Goal: Information Seeking & Learning: Learn about a topic

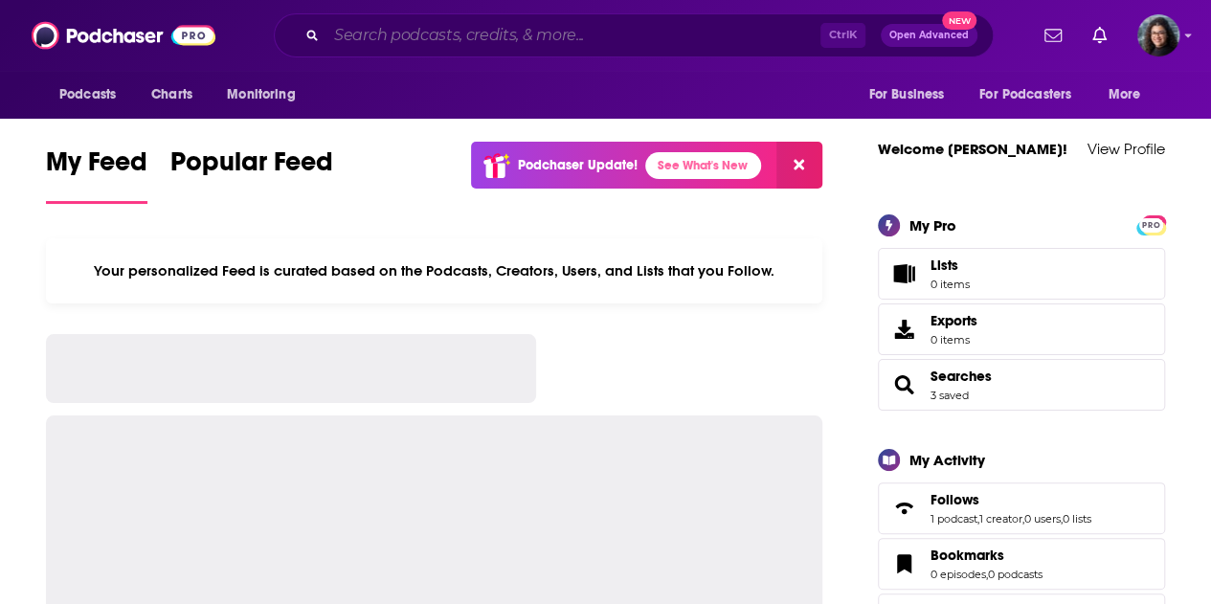
click at [531, 30] on input "Search podcasts, credits, & more..." at bounding box center [573, 35] width 494 height 31
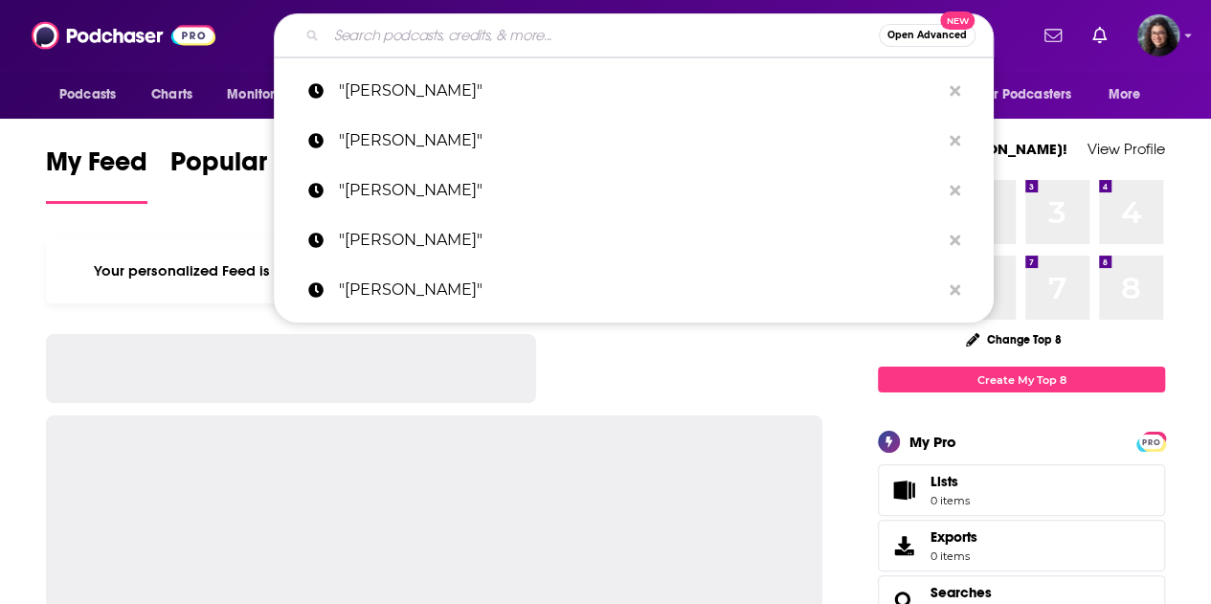
paste input "The Carpool with [PERSON_NAME] and [PERSON_NAME] ([PERSON_NAME])"
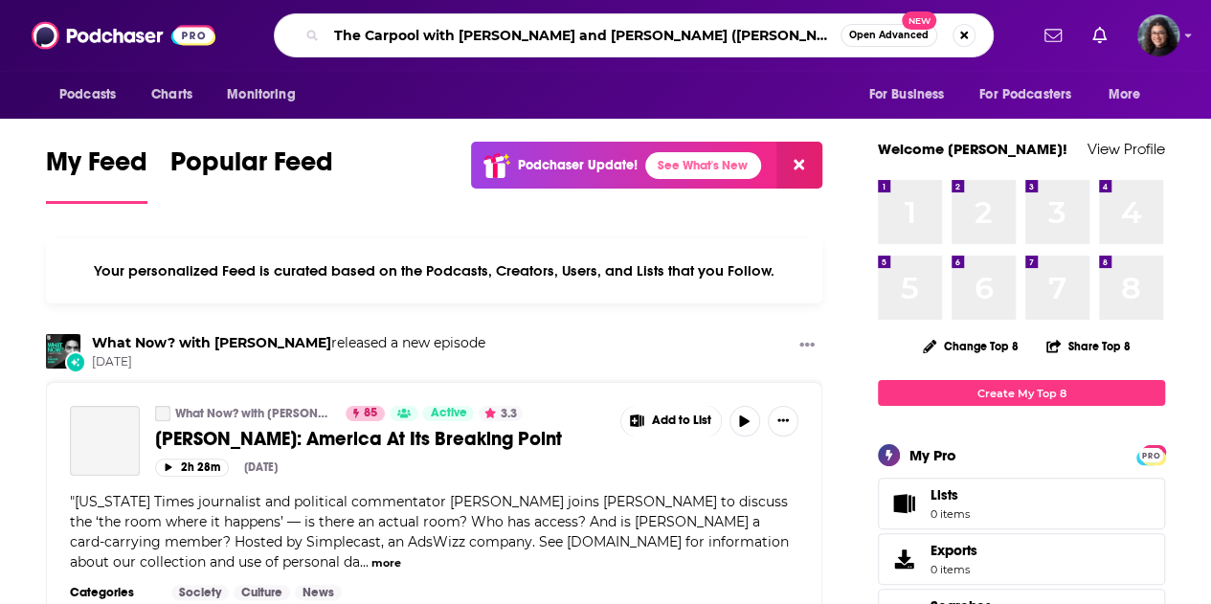
type input "The Carpool with Kelly and Liz (Mary Barra)"
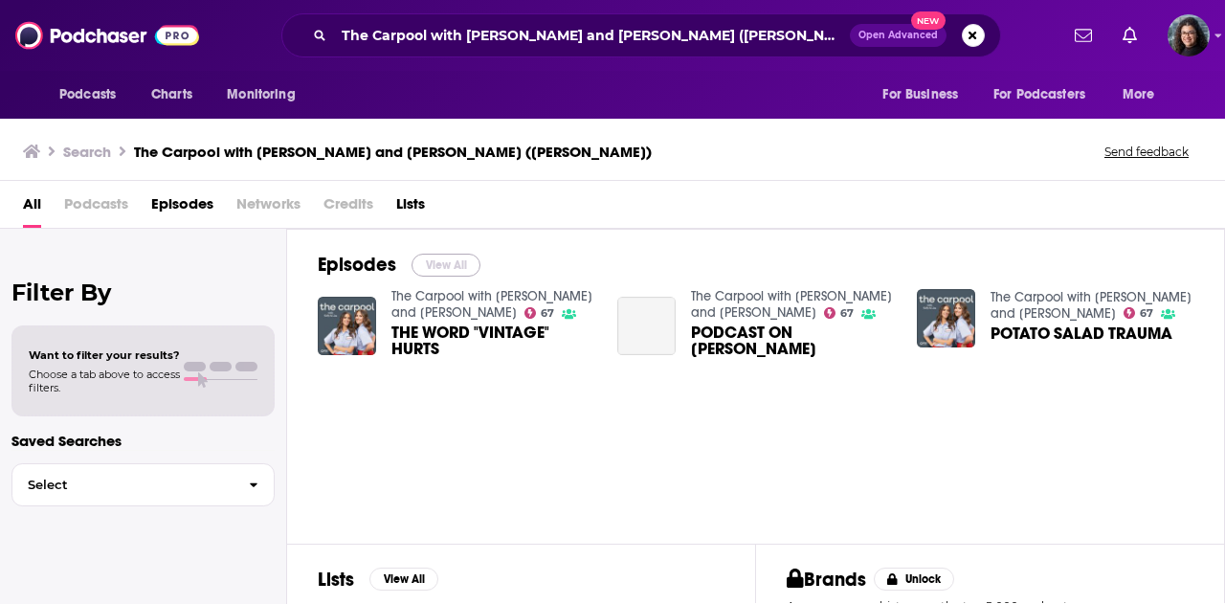
click at [440, 267] on button "View All" at bounding box center [446, 265] width 69 height 23
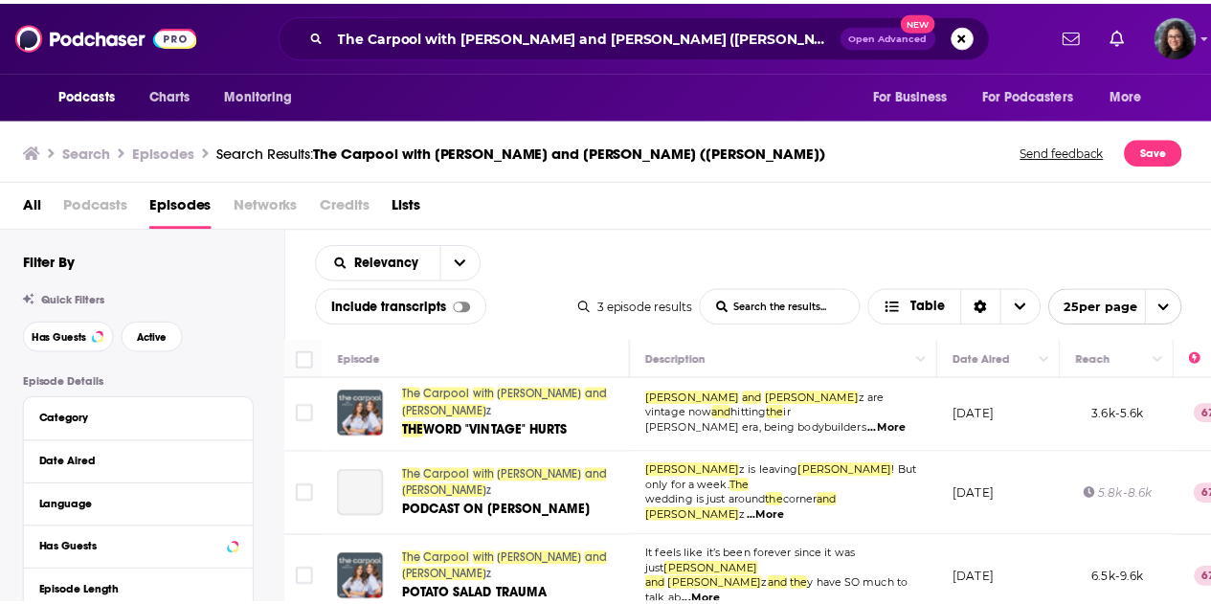
scroll to position [4, 0]
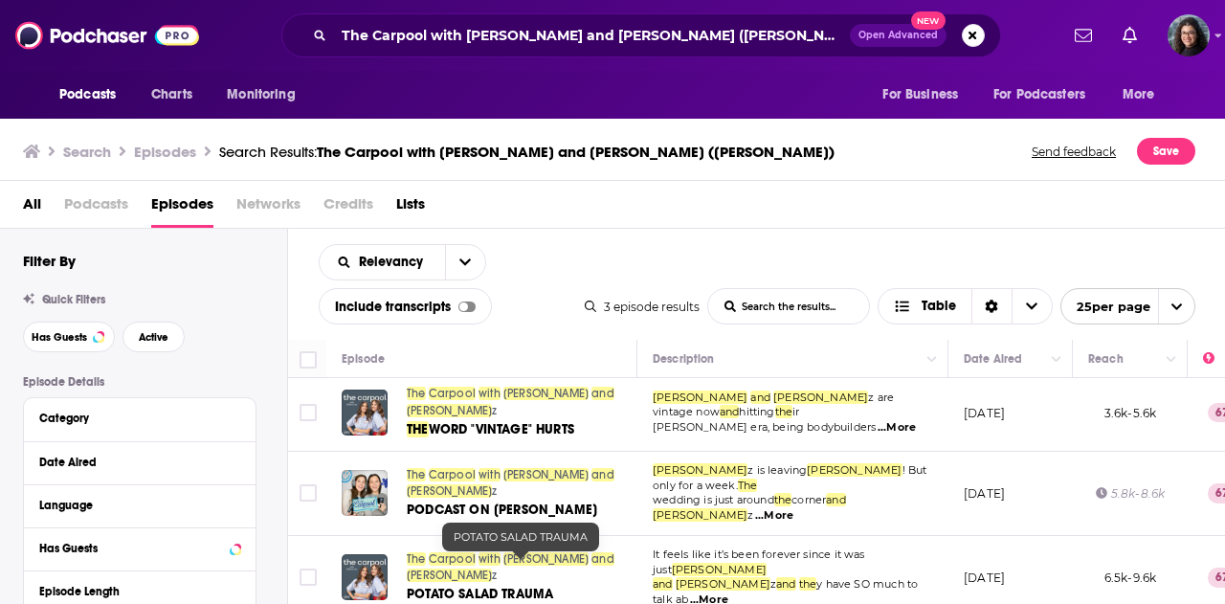
click at [503, 586] on span "POTATO SALAD TRAUMA" at bounding box center [480, 594] width 146 height 16
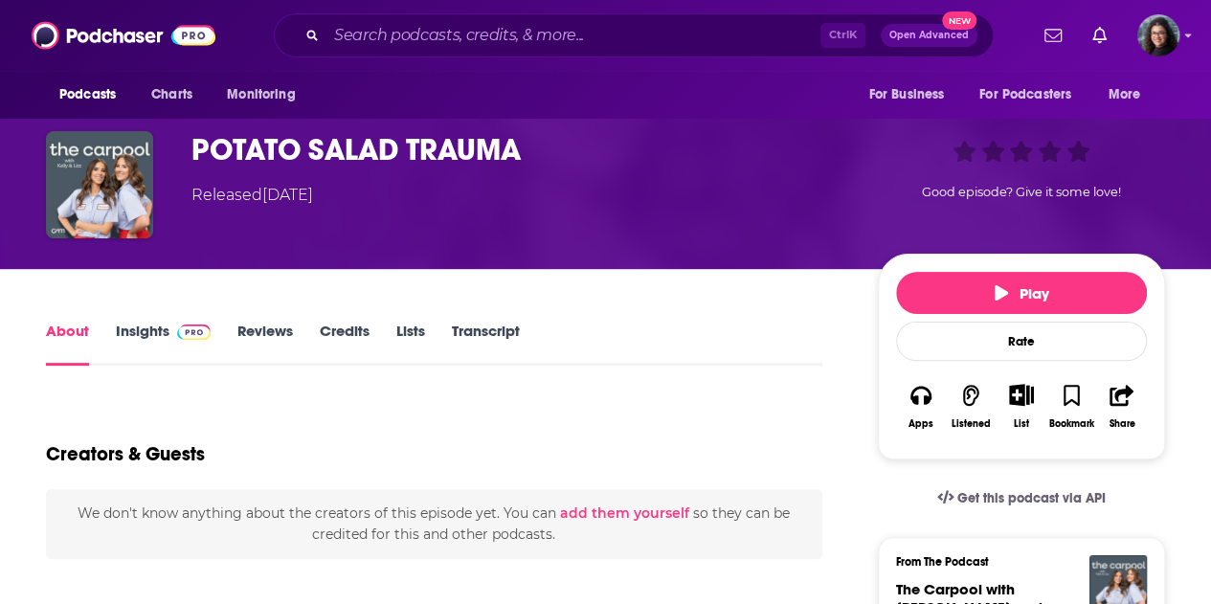
scroll to position [191, 0]
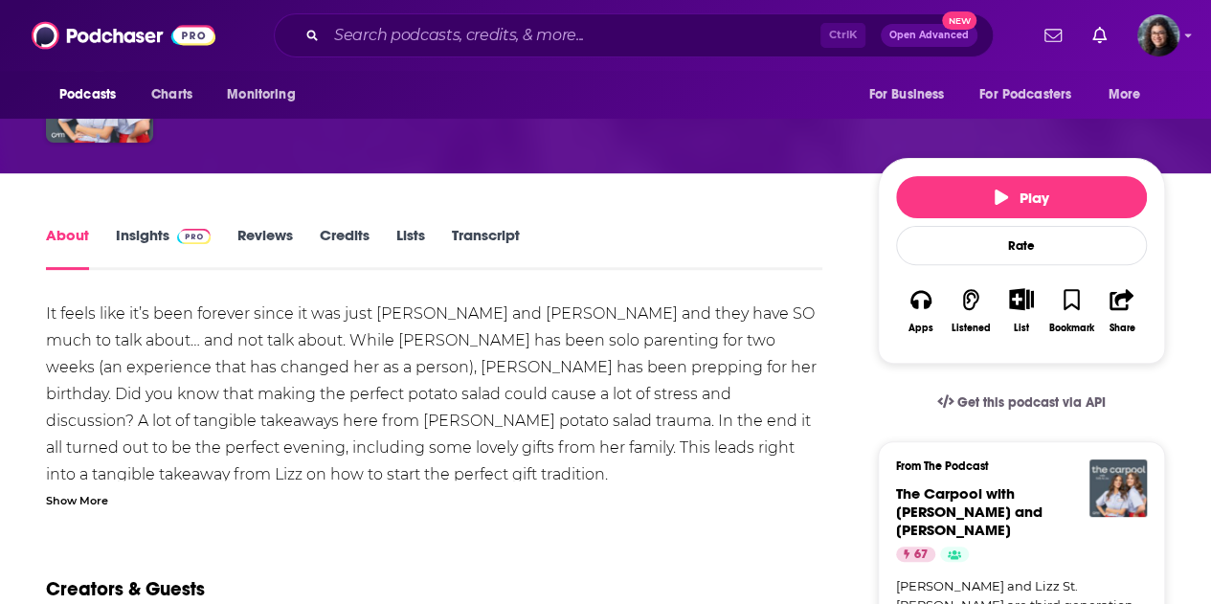
click at [84, 499] on div "Show More" at bounding box center [77, 499] width 62 height 18
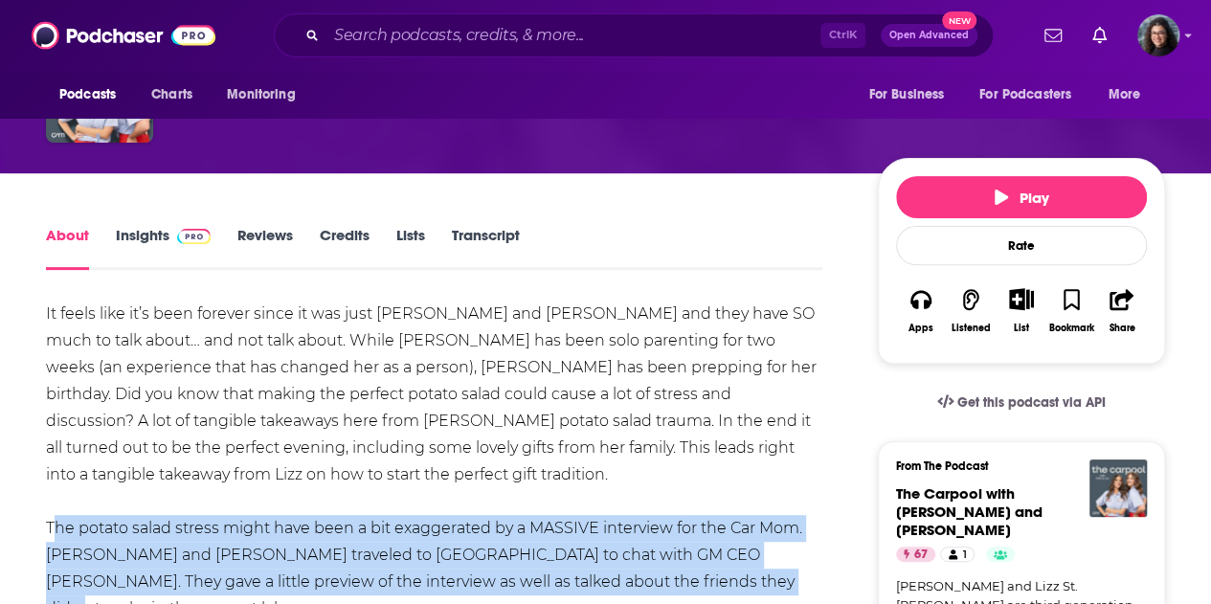
drag, startPoint x: 42, startPoint y: 499, endPoint x: 669, endPoint y: 546, distance: 628.7
copy div "The potato salad stress might have been a bit exaggerated by a MASSIVE intervie…"
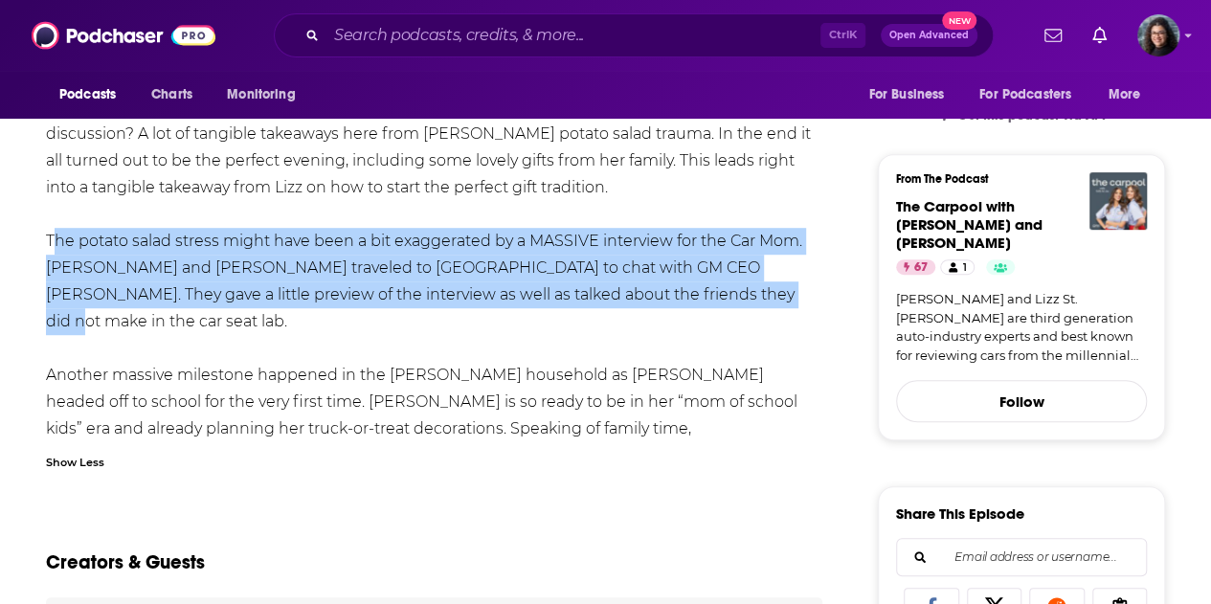
scroll to position [96, 0]
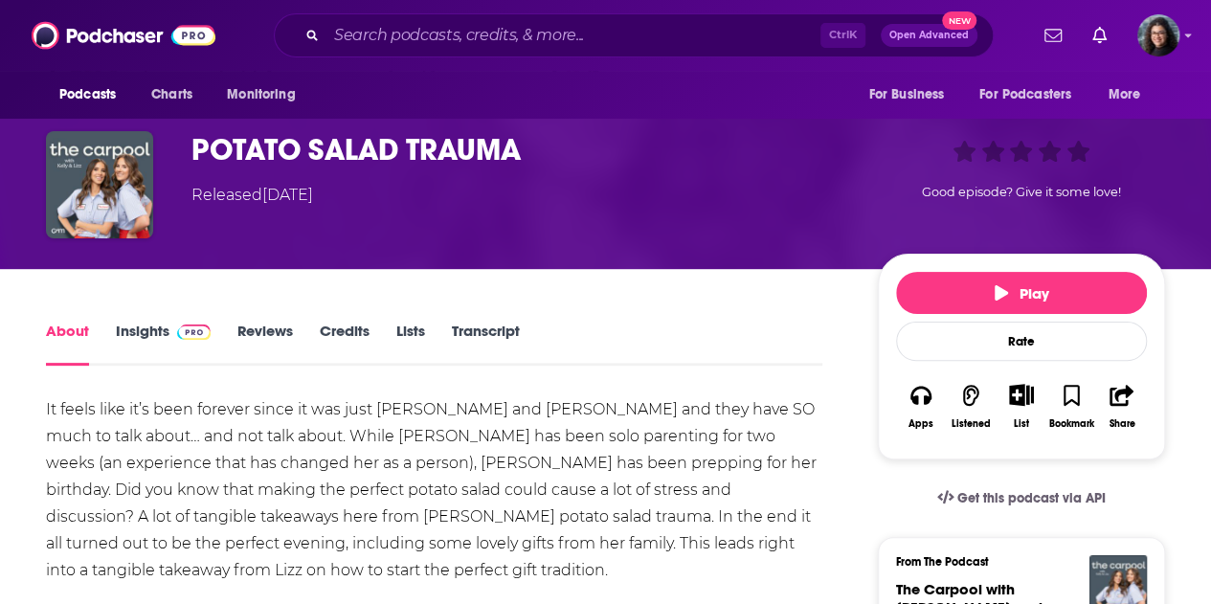
click at [138, 330] on link "Insights" at bounding box center [163, 344] width 95 height 44
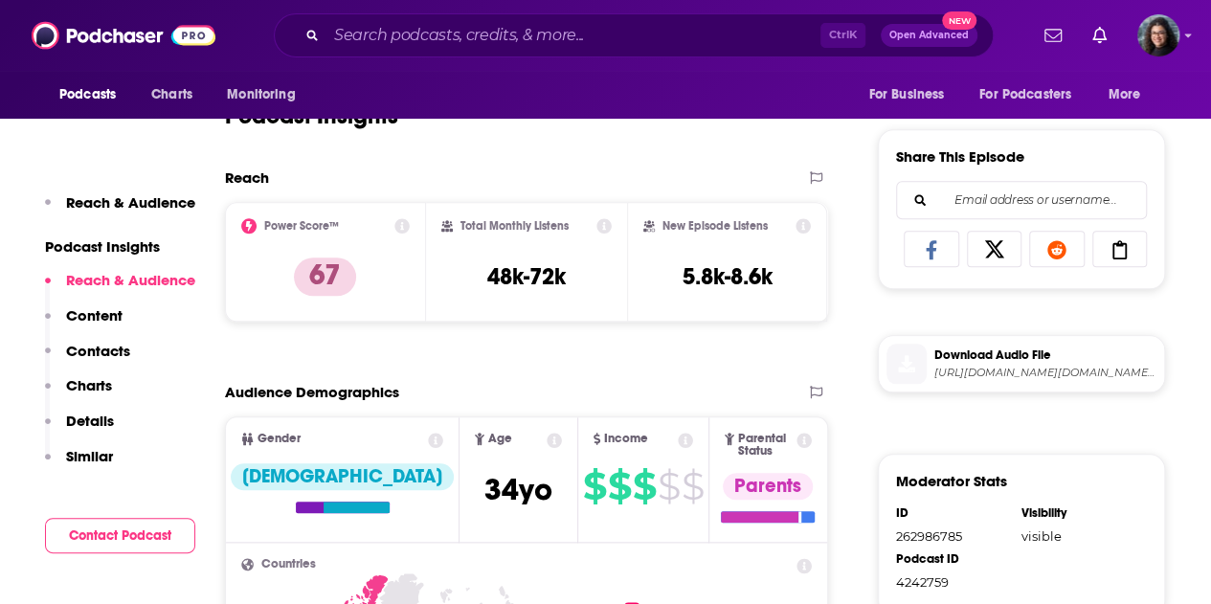
scroll to position [861, 0]
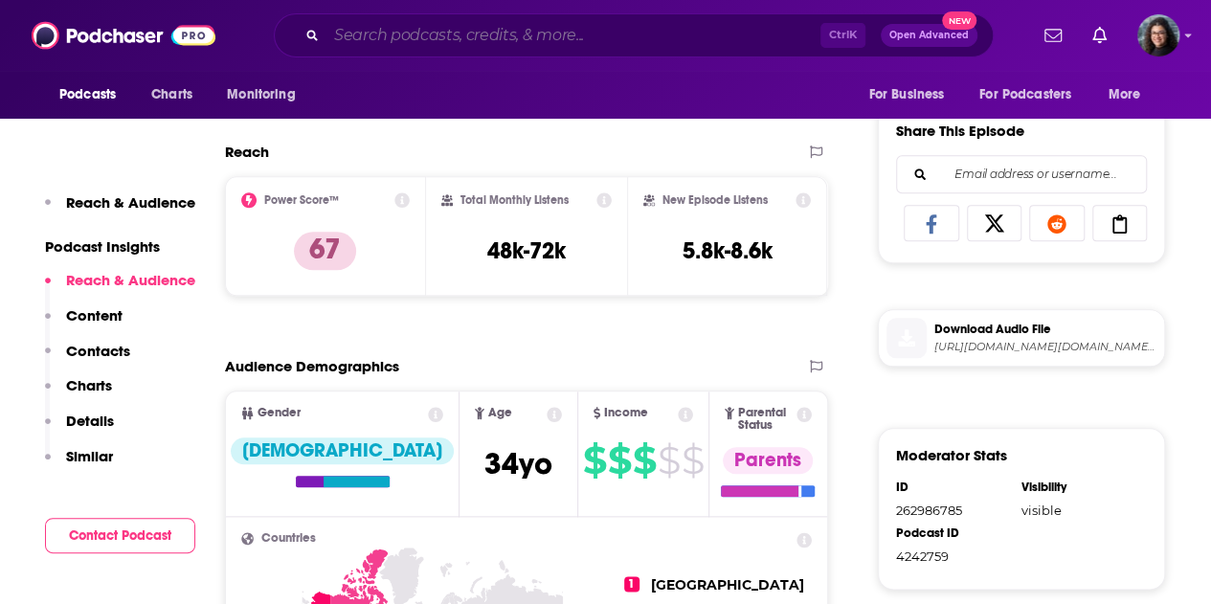
click at [399, 30] on input "Search podcasts, credits, & more..." at bounding box center [573, 35] width 494 height 31
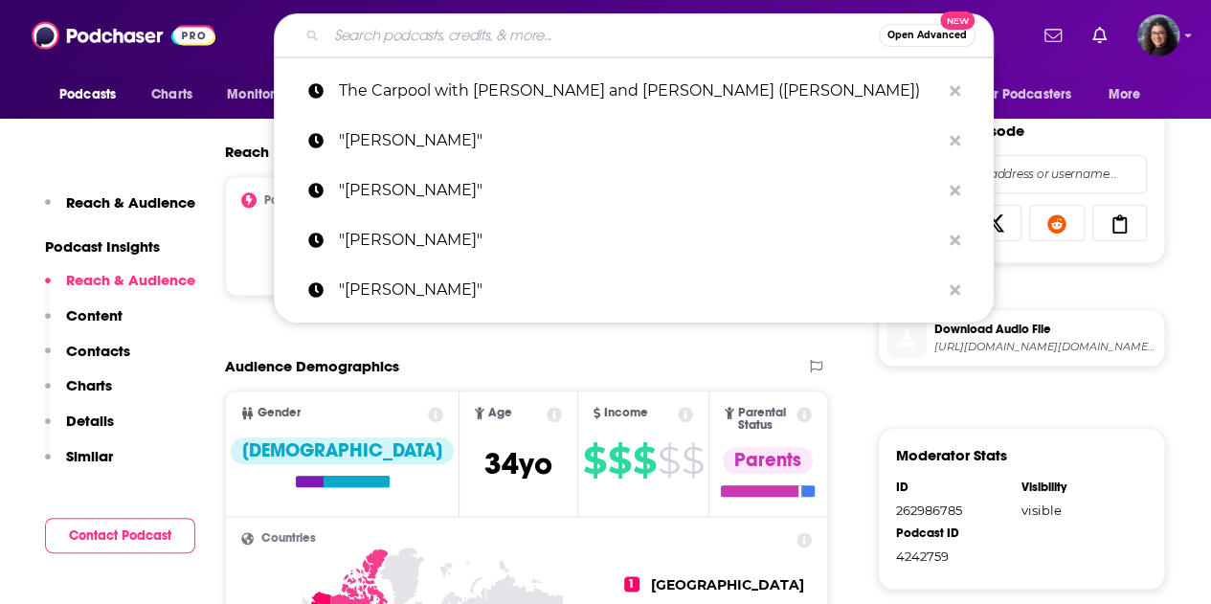
paste input "In Good Company with Nicolai Tangen (Mary Barra)"
type input "In Good Company with Nicolai Tangen (Mary Barra)"
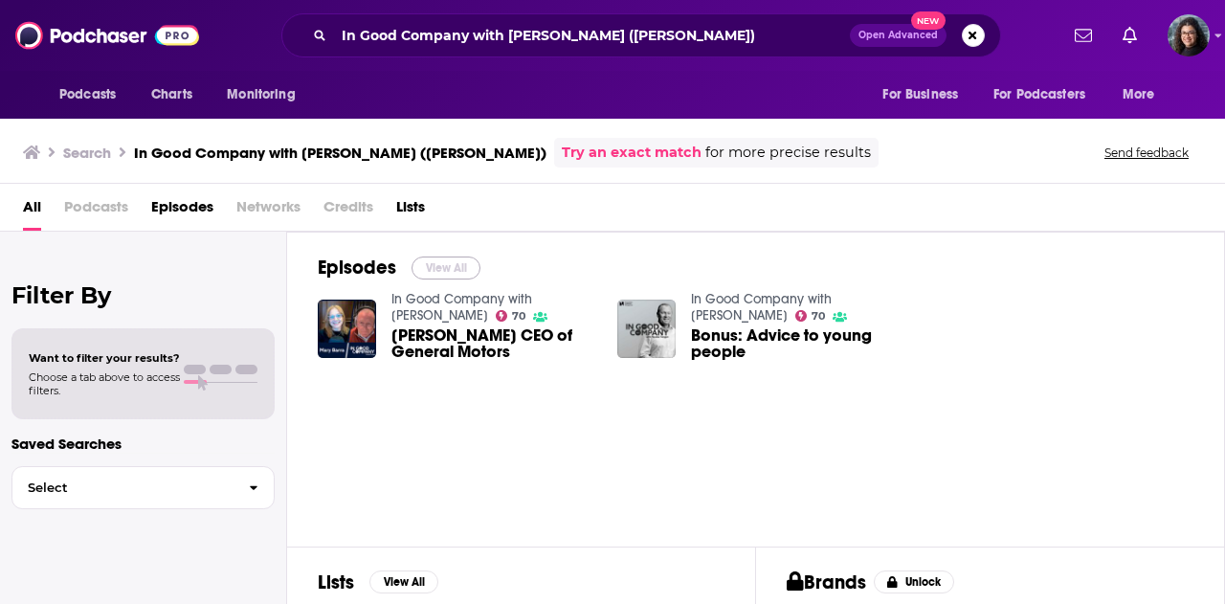
click at [440, 265] on button "View All" at bounding box center [446, 267] width 69 height 23
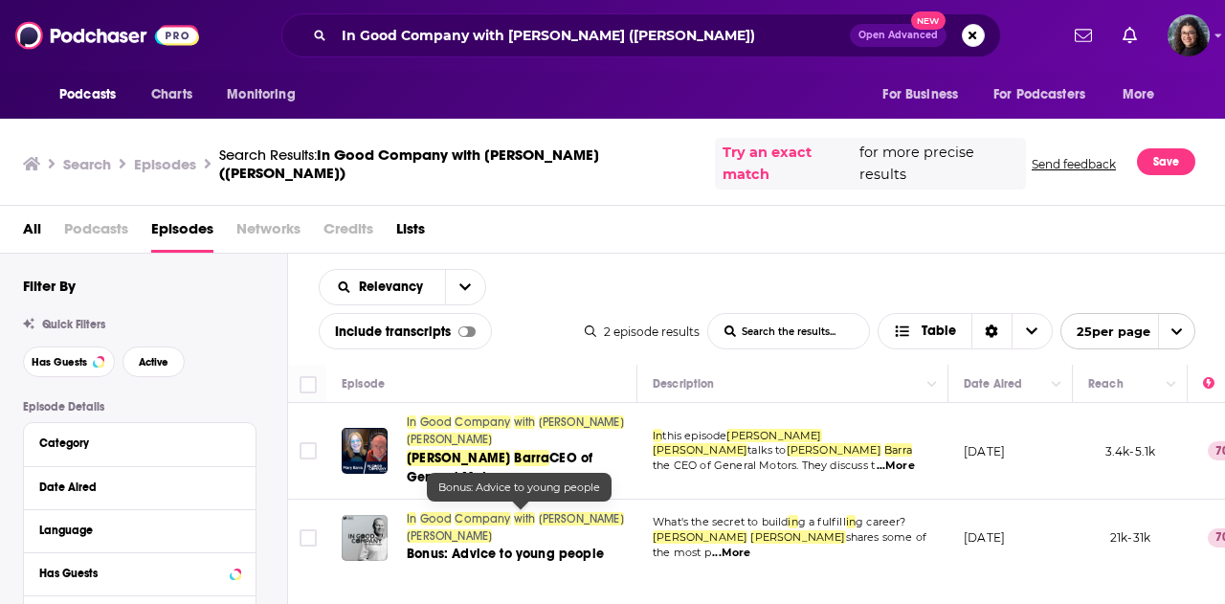
click at [541, 546] on span "Bonus: Advice to young people" at bounding box center [505, 554] width 197 height 16
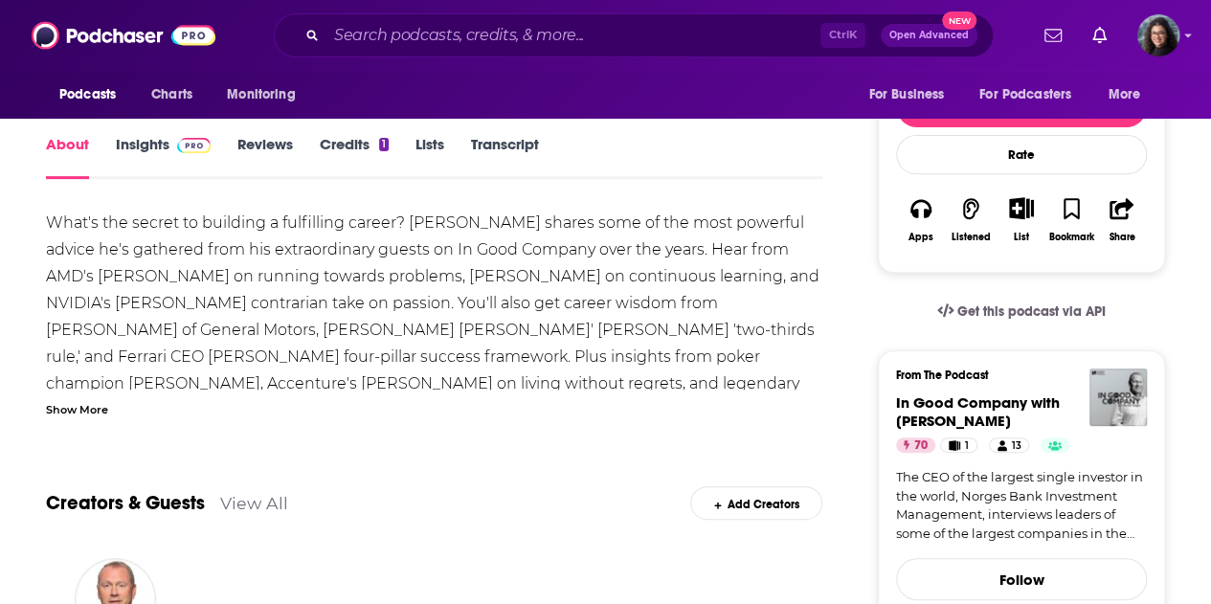
scroll to position [287, 0]
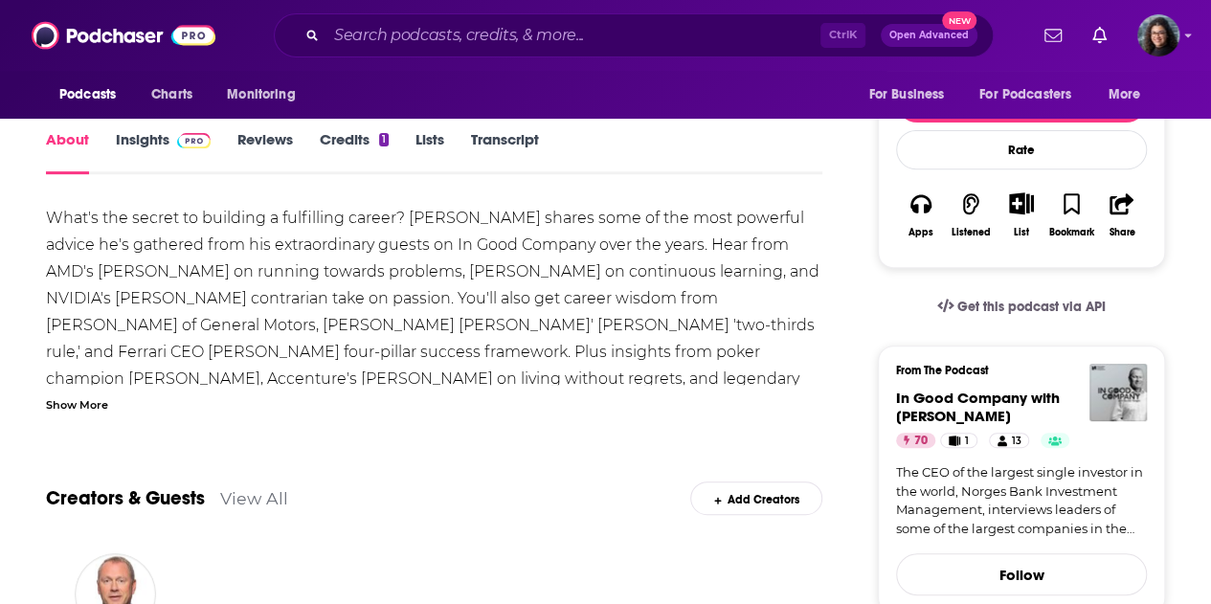
click at [77, 401] on div "Show More" at bounding box center [77, 403] width 62 height 18
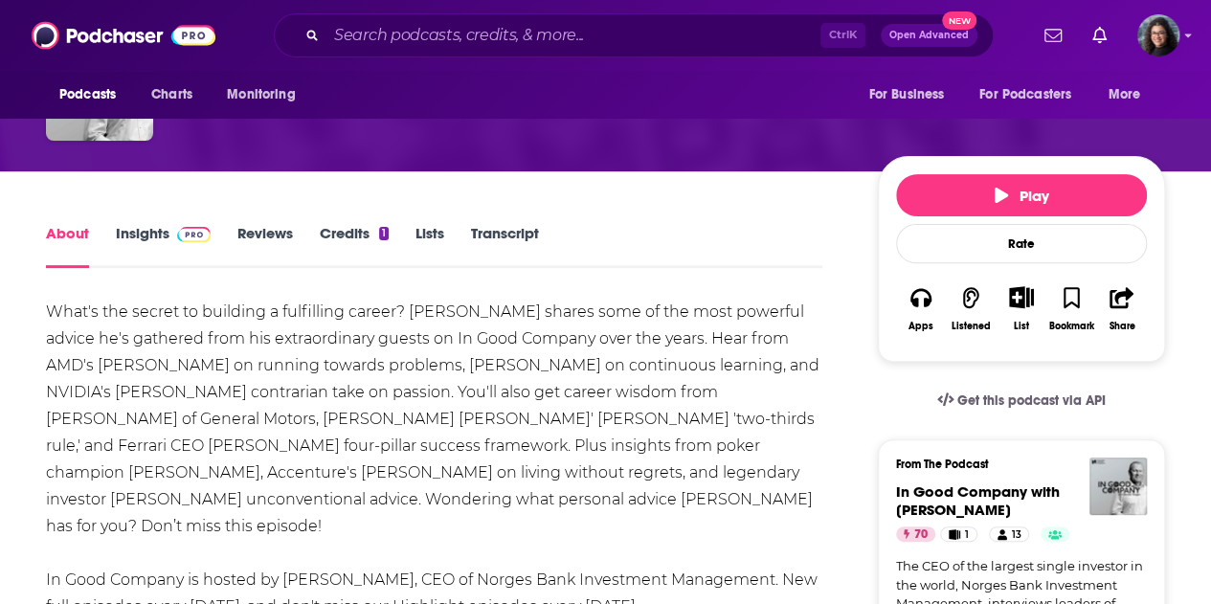
scroll to position [191, 0]
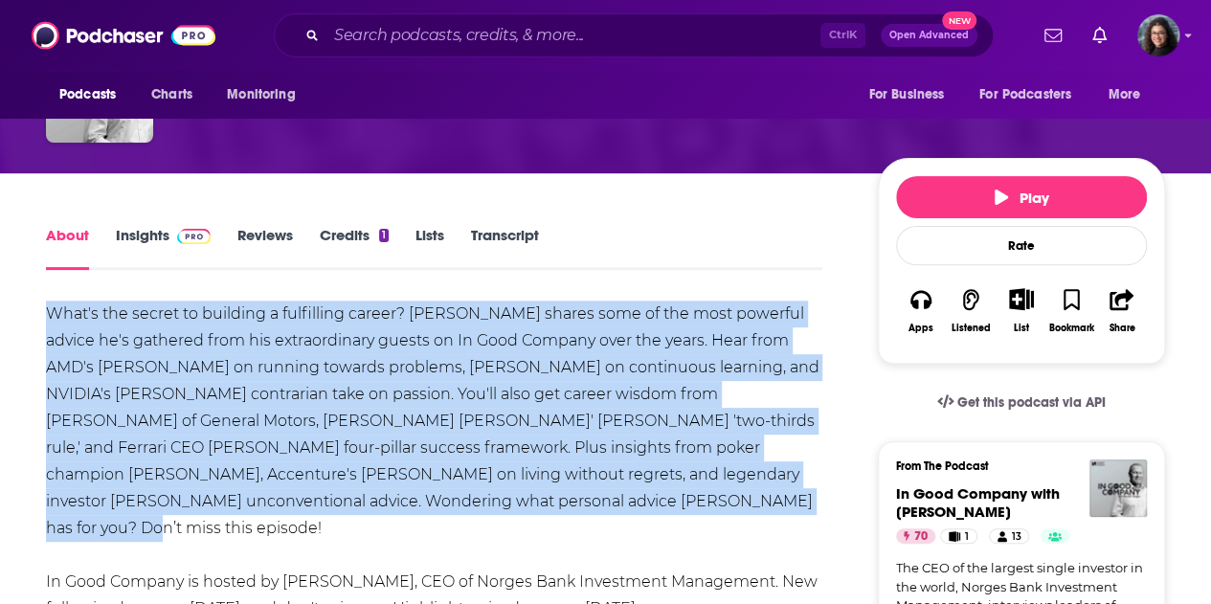
drag, startPoint x: 509, startPoint y: 502, endPoint x: 36, endPoint y: 314, distance: 509.0
copy div "What's the secret to building a fulfilling career? Nicolai Tangen shares some o…"
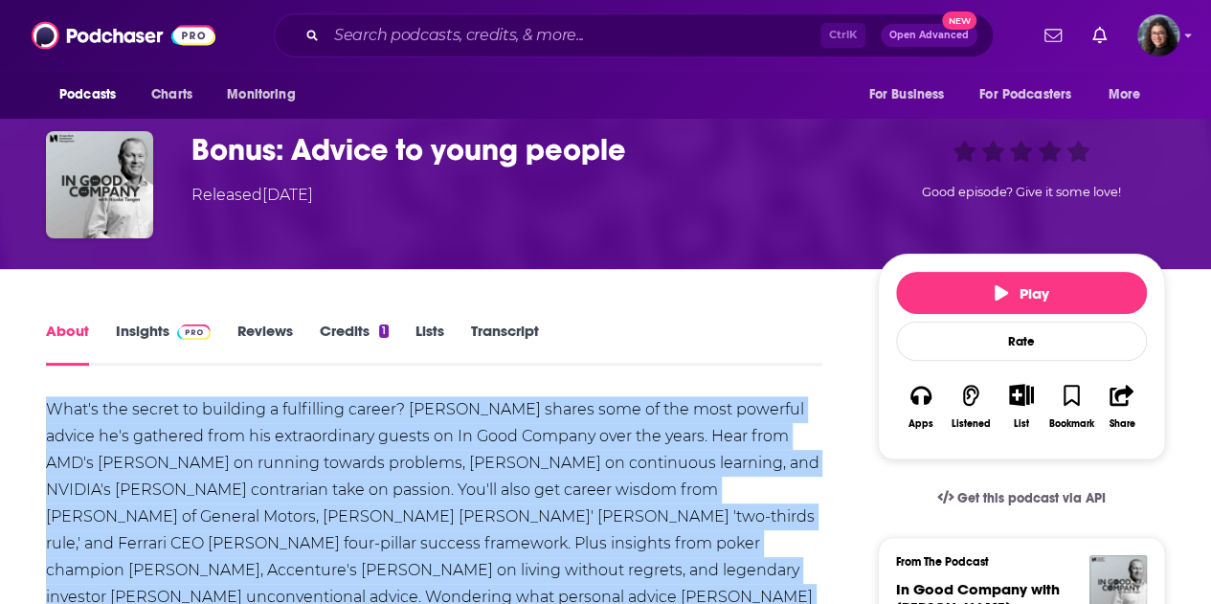
scroll to position [0, 0]
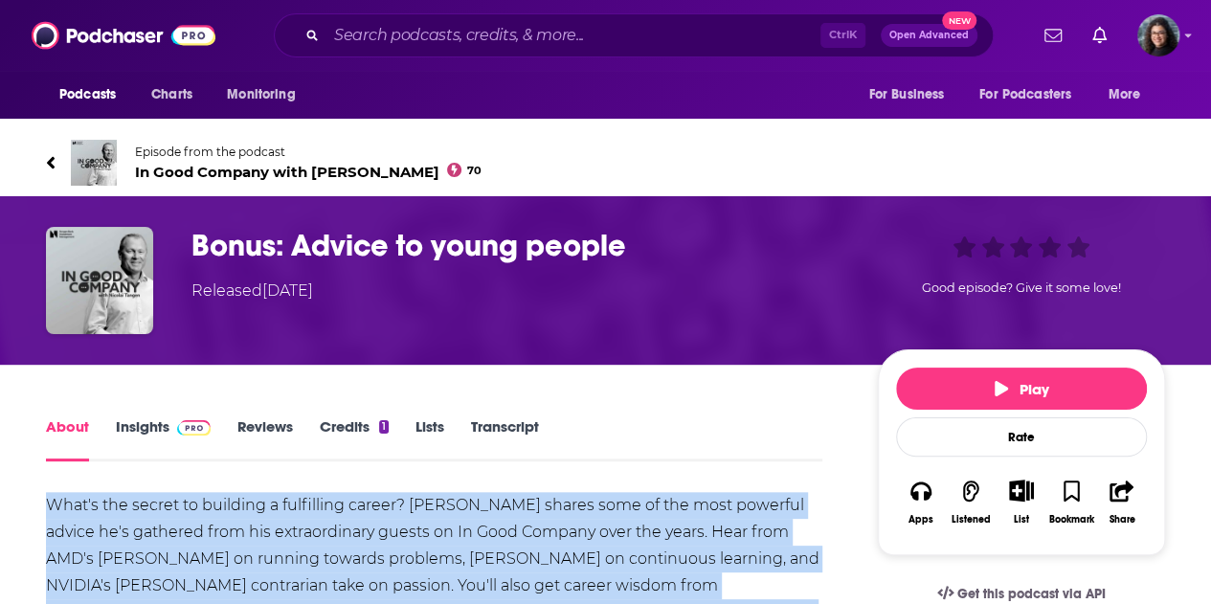
drag, startPoint x: 126, startPoint y: 424, endPoint x: 386, endPoint y: 467, distance: 262.9
click at [126, 424] on link "Insights" at bounding box center [163, 439] width 95 height 44
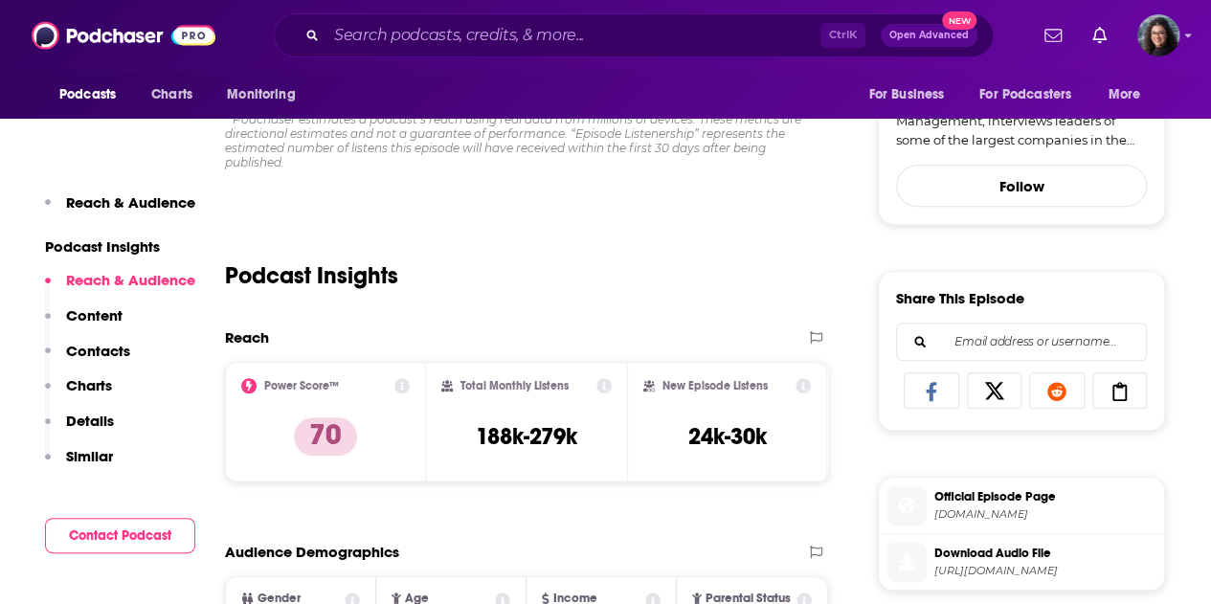
scroll to position [766, 0]
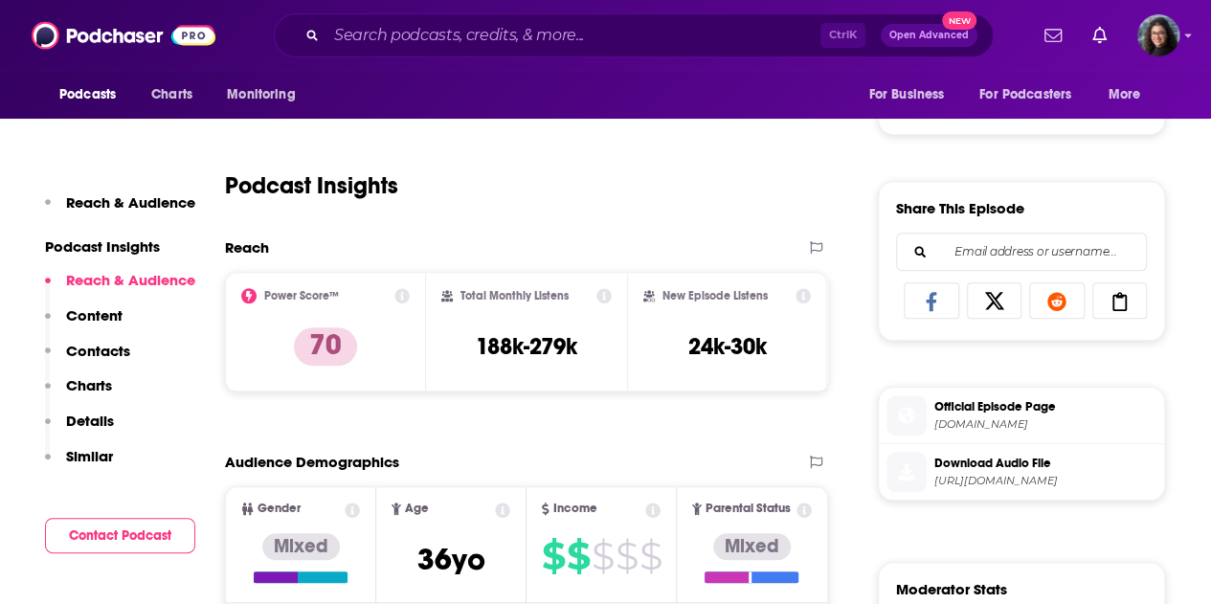
drag, startPoint x: 582, startPoint y: 17, endPoint x: 547, endPoint y: 33, distance: 38.1
click at [580, 21] on div "Ctrl K Open Advanced New" at bounding box center [634, 35] width 720 height 44
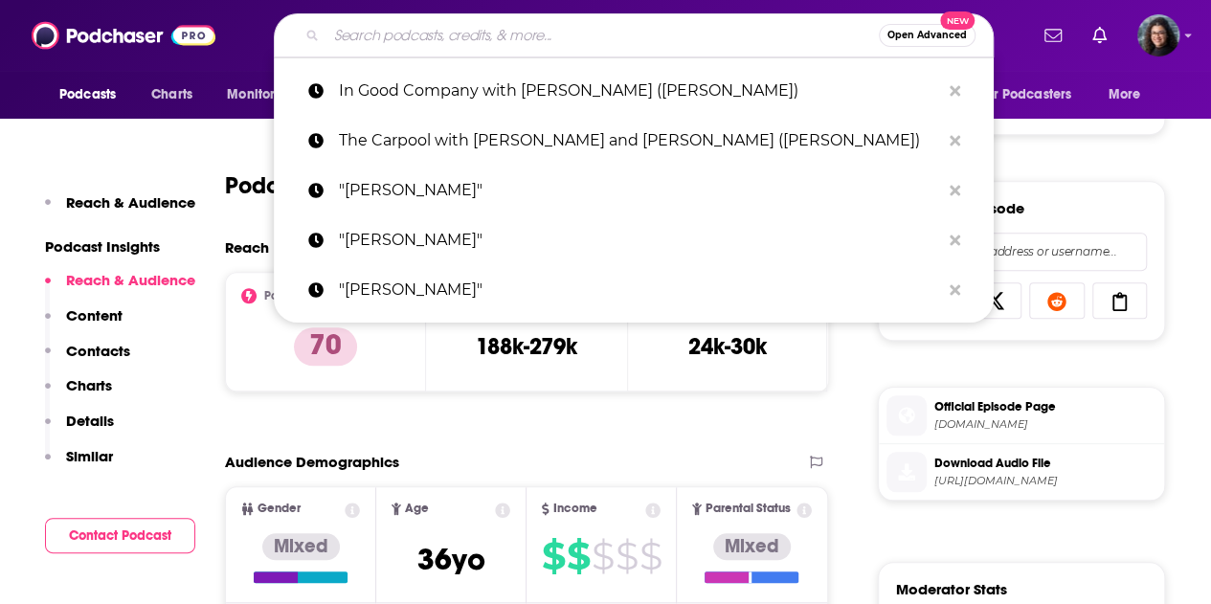
click at [546, 33] on input "Search podcasts, credits, & more..." at bounding box center [602, 35] width 552 height 31
click at [544, 36] on input "Search podcasts, credits, & more..." at bounding box center [602, 35] width 552 height 31
click at [570, 35] on input "Search podcasts, credits, & more..." at bounding box center [602, 35] width 552 height 31
paste input "Squawk Pod (Mary Barra)"
type input "Squawk Pod (Mary Barra)"
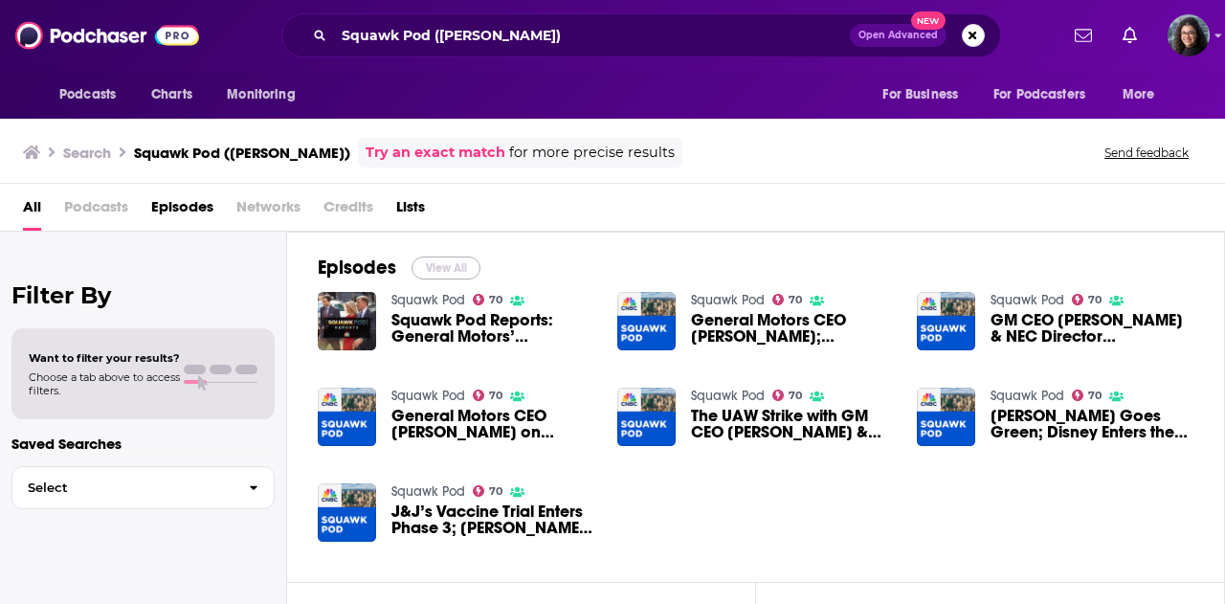
click at [437, 267] on button "View All" at bounding box center [446, 267] width 69 height 23
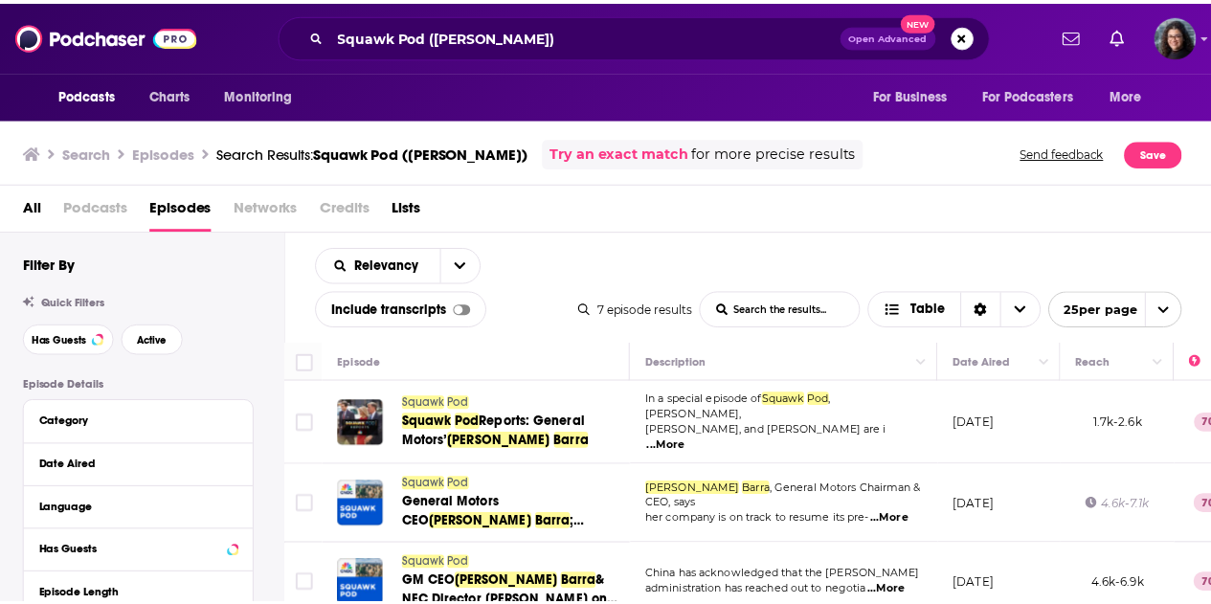
scroll to position [96, 0]
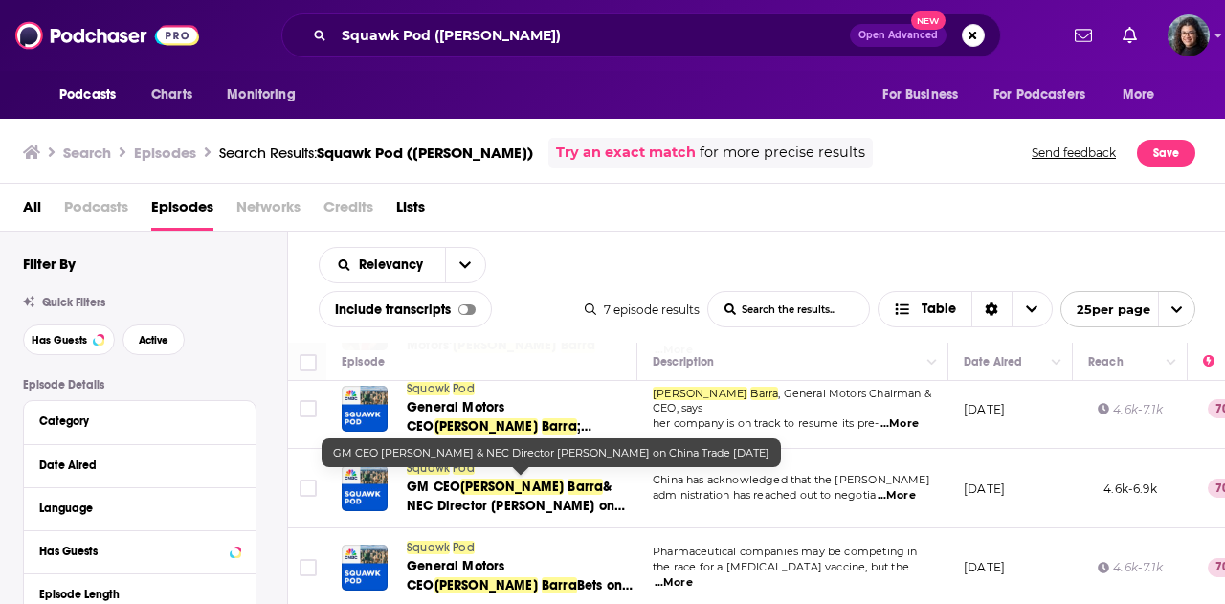
click at [536, 481] on span "& NEC Director Kevin Hassett on China Trade 5/1/25" at bounding box center [516, 506] width 218 height 55
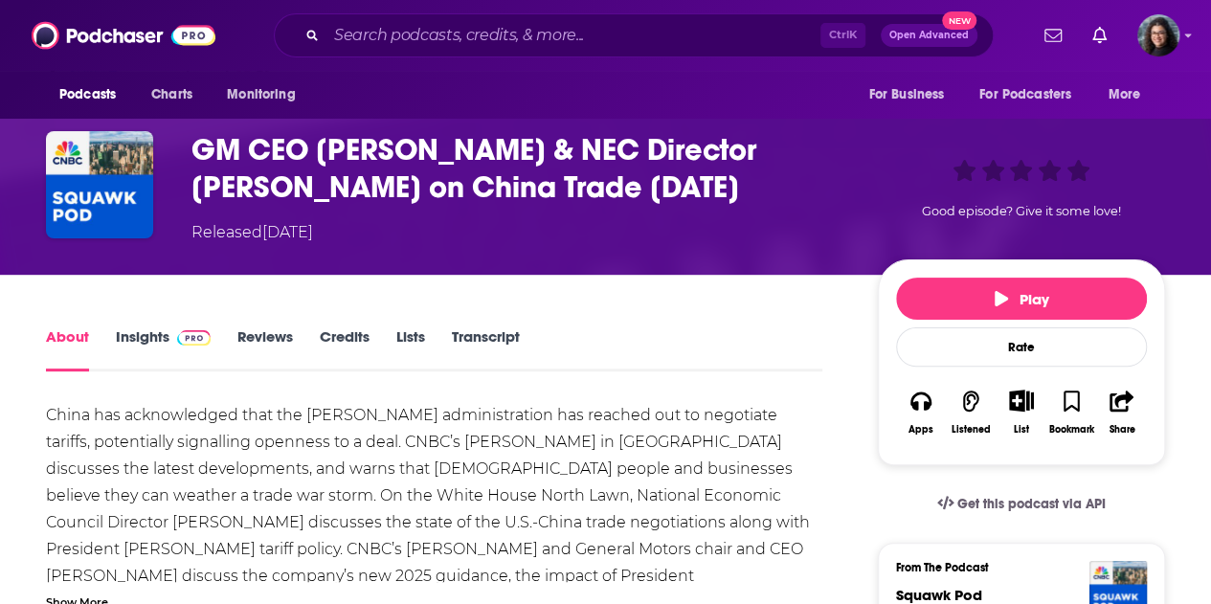
scroll to position [191, 0]
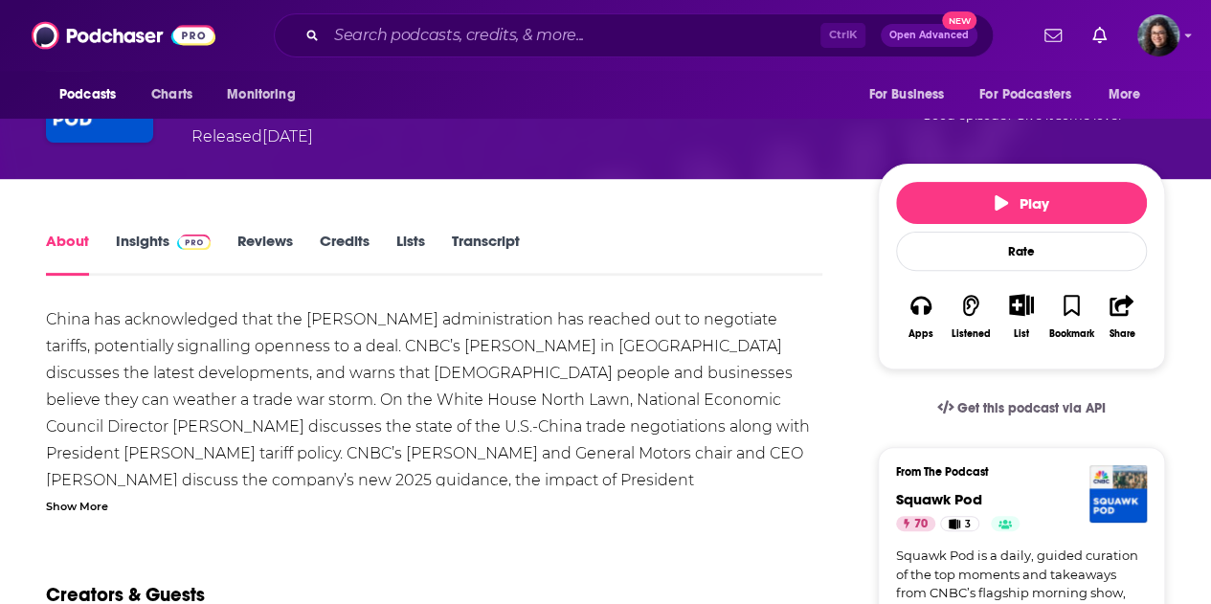
click at [73, 506] on div "Show More" at bounding box center [77, 505] width 62 height 18
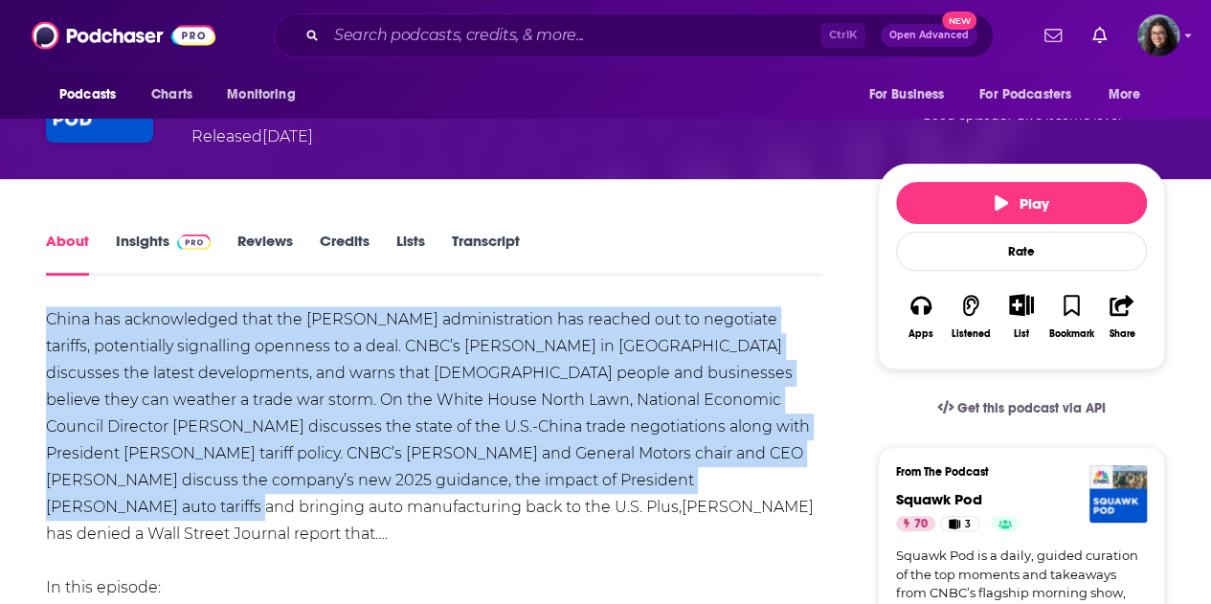
drag, startPoint x: 40, startPoint y: 313, endPoint x: 726, endPoint y: 486, distance: 707.8
copy div "China has acknowledged that the Trump administration has reached out to negotia…"
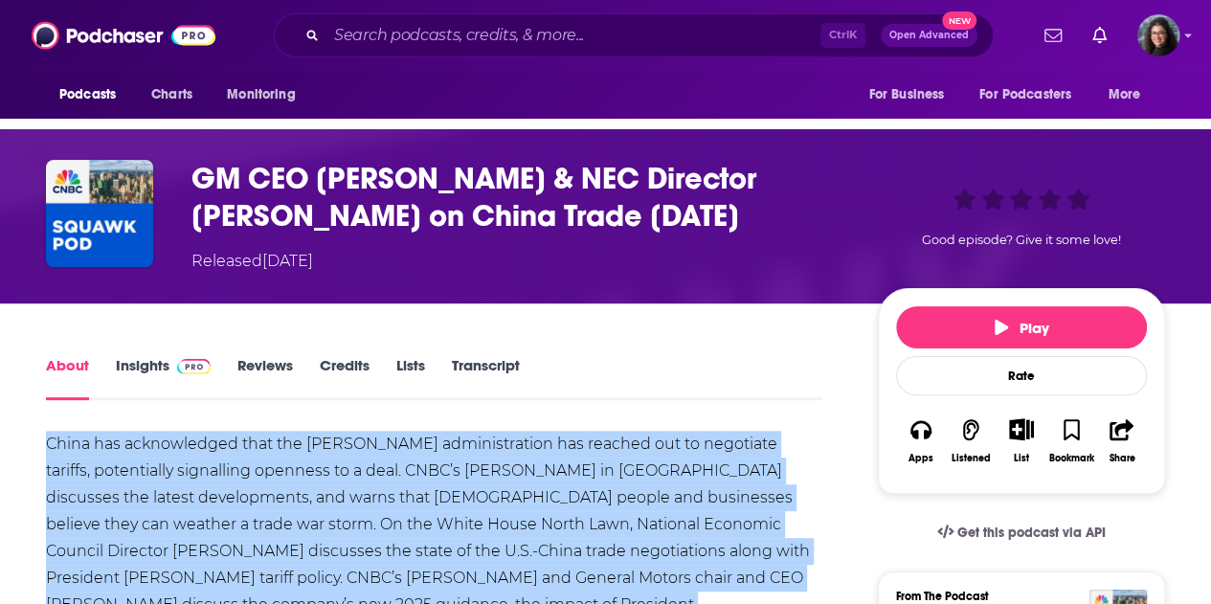
scroll to position [96, 0]
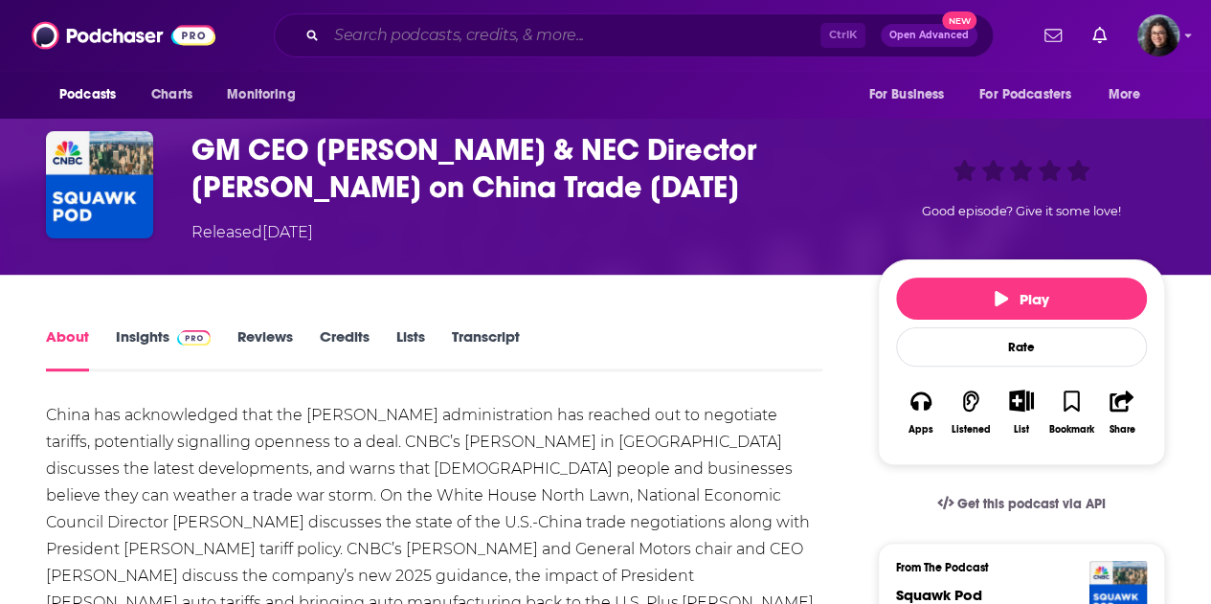
drag, startPoint x: 380, startPoint y: 24, endPoint x: 388, endPoint y: 32, distance: 10.8
click at [381, 24] on input "Search podcasts, credits, & more..." at bounding box center [573, 35] width 494 height 31
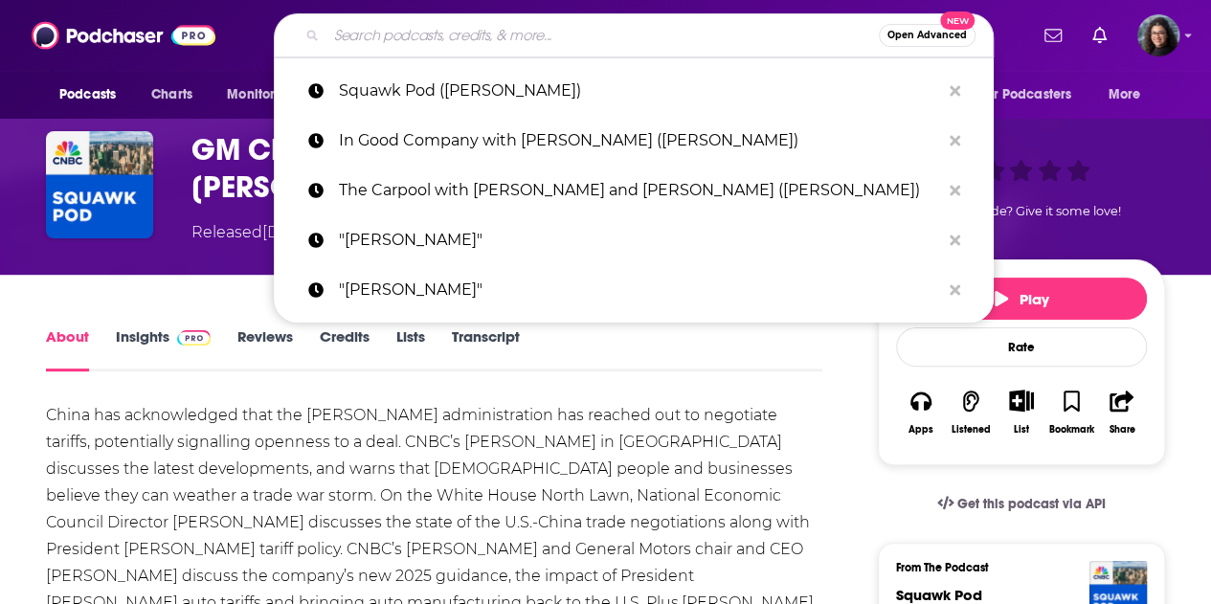
paste input "How Leaders Lead with David Novak (Mary Barra)"
type input "How Leaders Lead with David Novak (Mary Barra)"
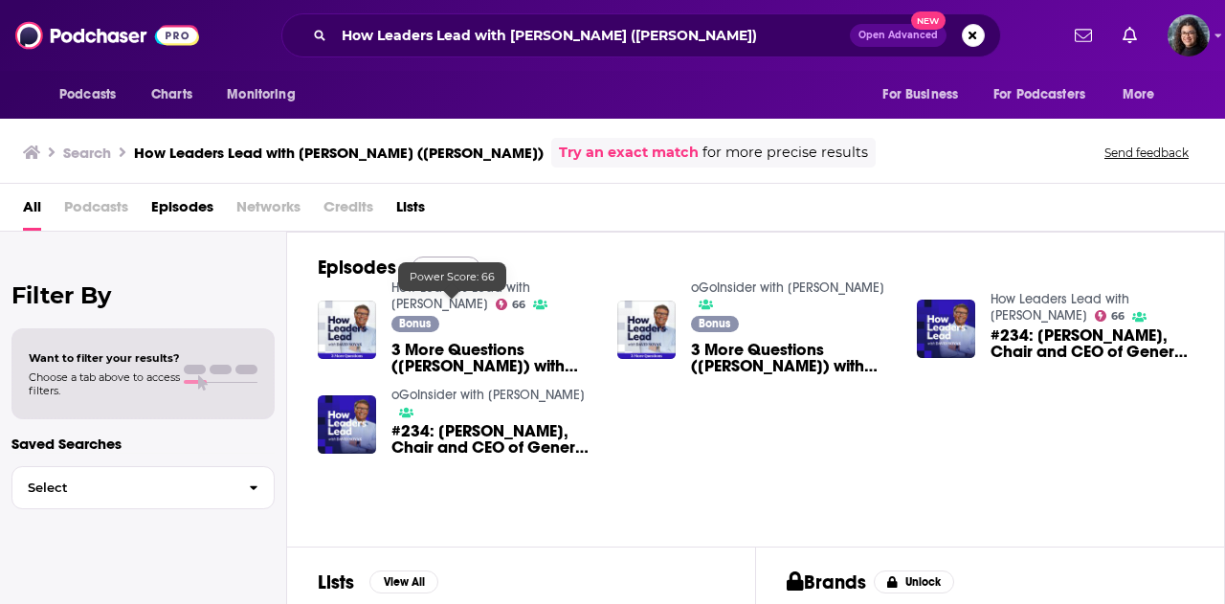
drag, startPoint x: 464, startPoint y: 298, endPoint x: 453, endPoint y: 267, distance: 32.7
click at [453, 267] on button "View All" at bounding box center [446, 267] width 69 height 23
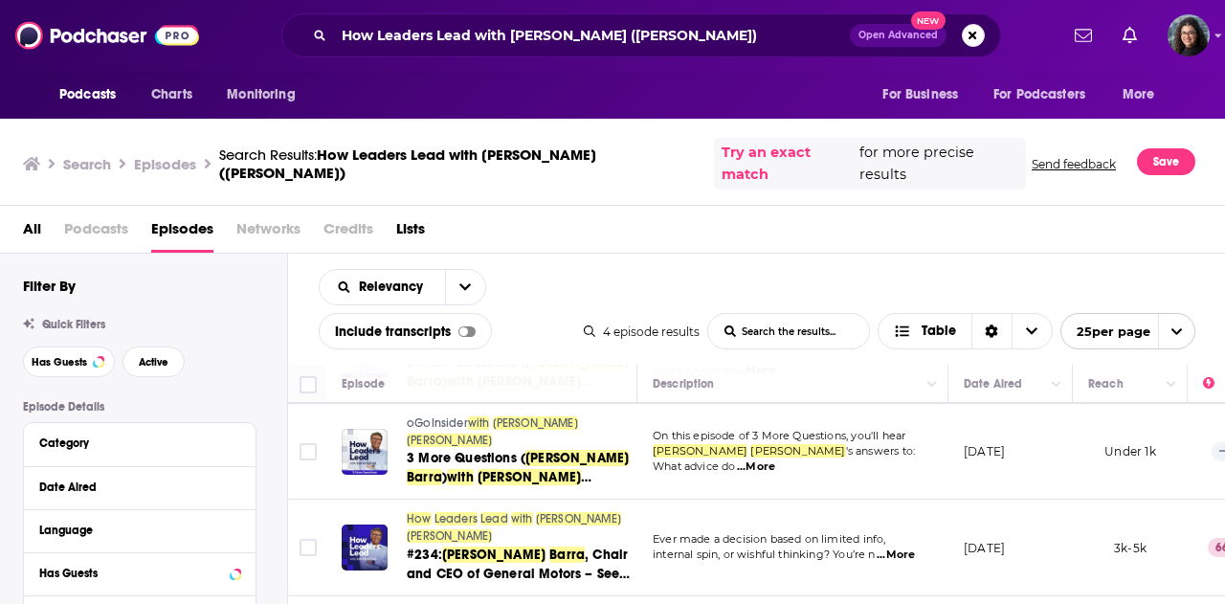
scroll to position [99, 0]
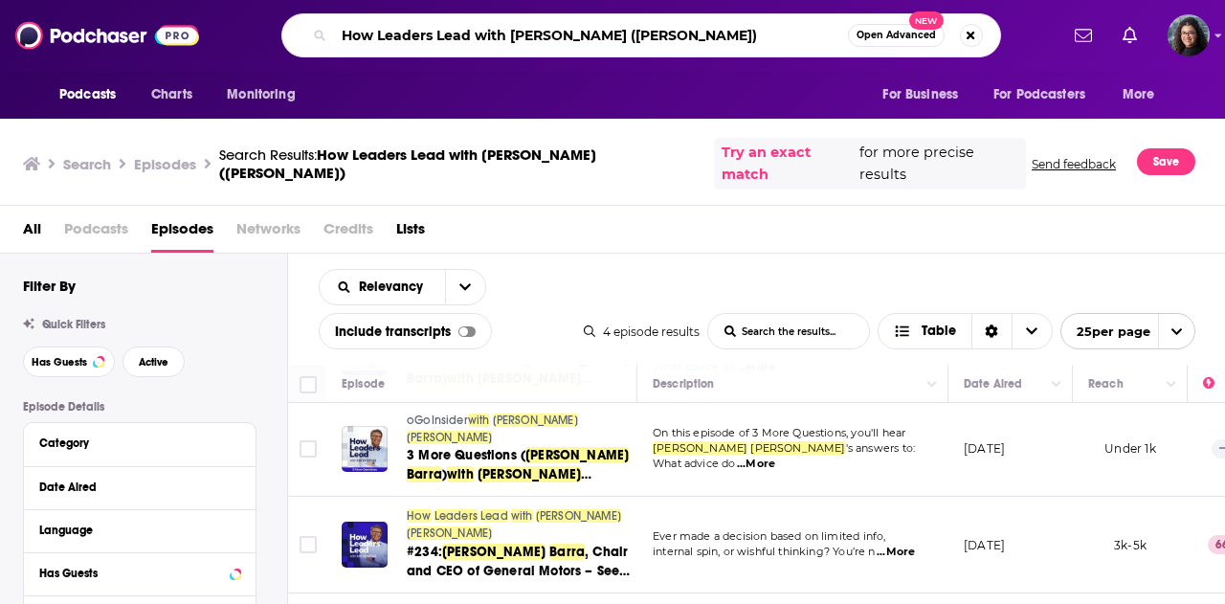
drag, startPoint x: 710, startPoint y: 36, endPoint x: 290, endPoint y: 32, distance: 420.2
click at [290, 32] on div "How Leaders Lead with David Novak (Mary Barra) Open Advanced New" at bounding box center [641, 35] width 720 height 44
paste input "Squawk Pod (Eric Schmidt"
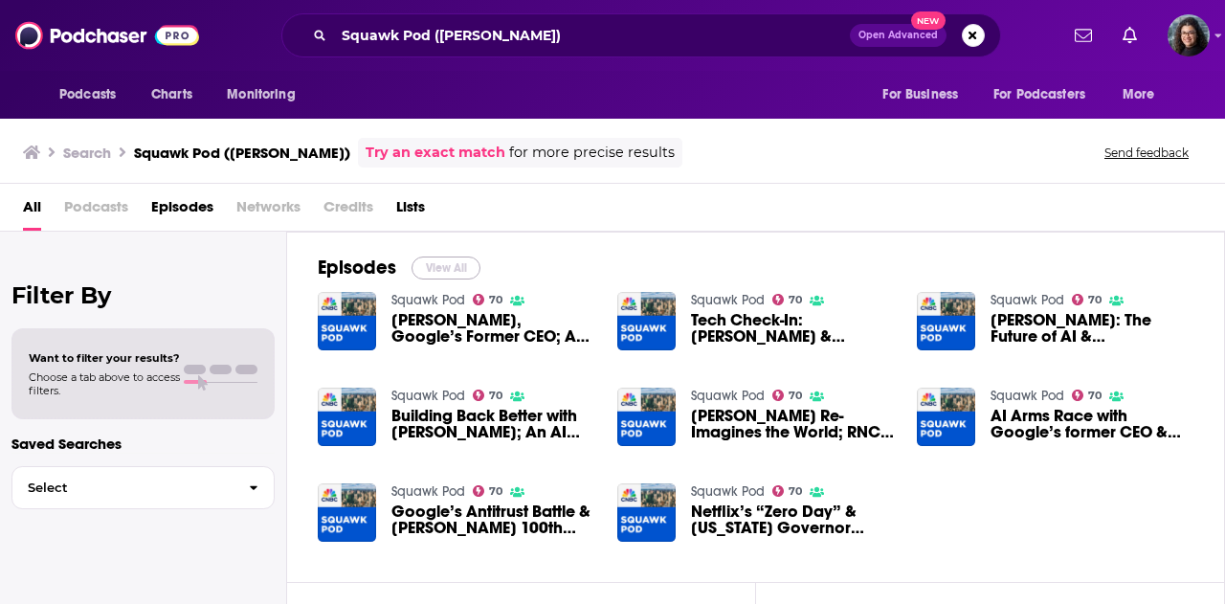
click at [440, 263] on button "View All" at bounding box center [446, 267] width 69 height 23
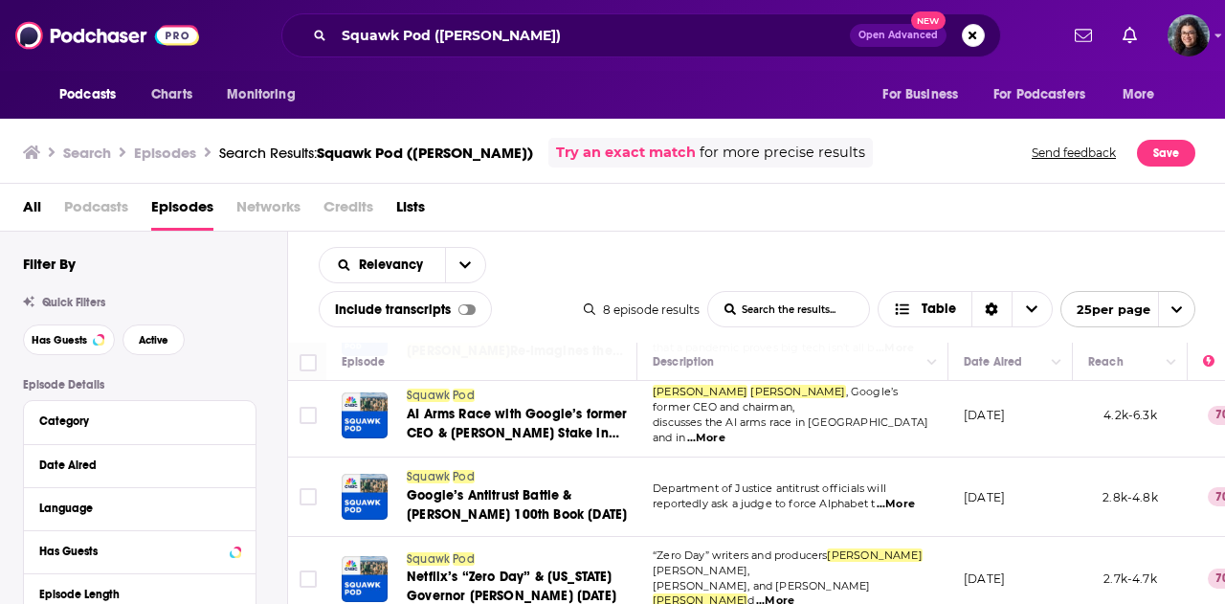
scroll to position [414, 0]
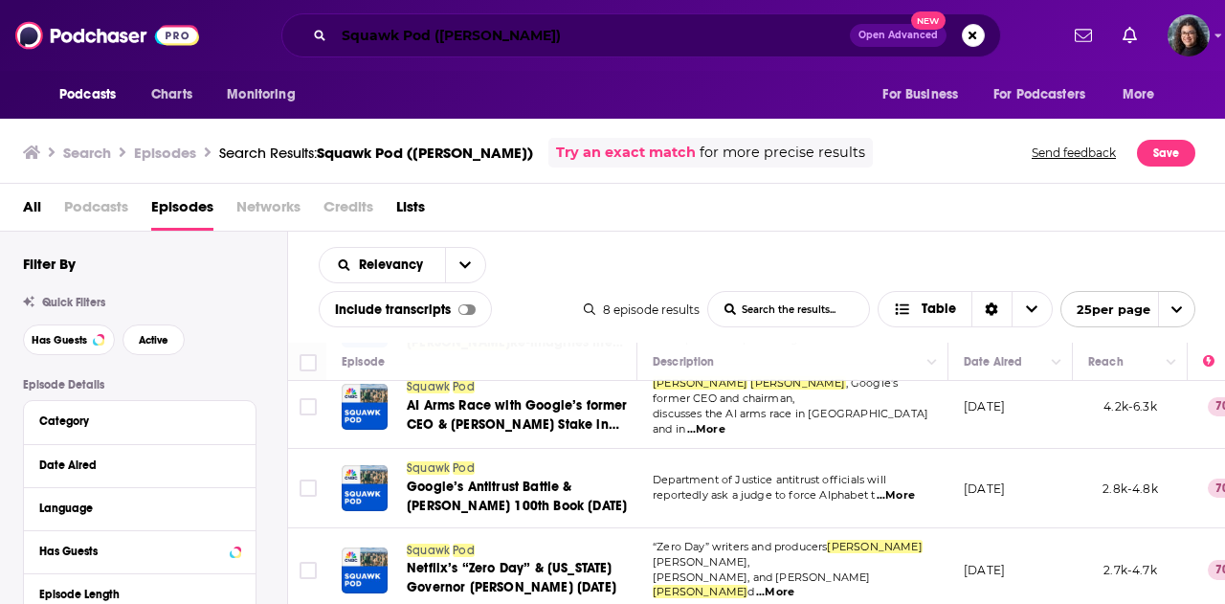
click at [560, 33] on input "Squawk Pod (Eric Schmidt)" at bounding box center [592, 35] width 516 height 31
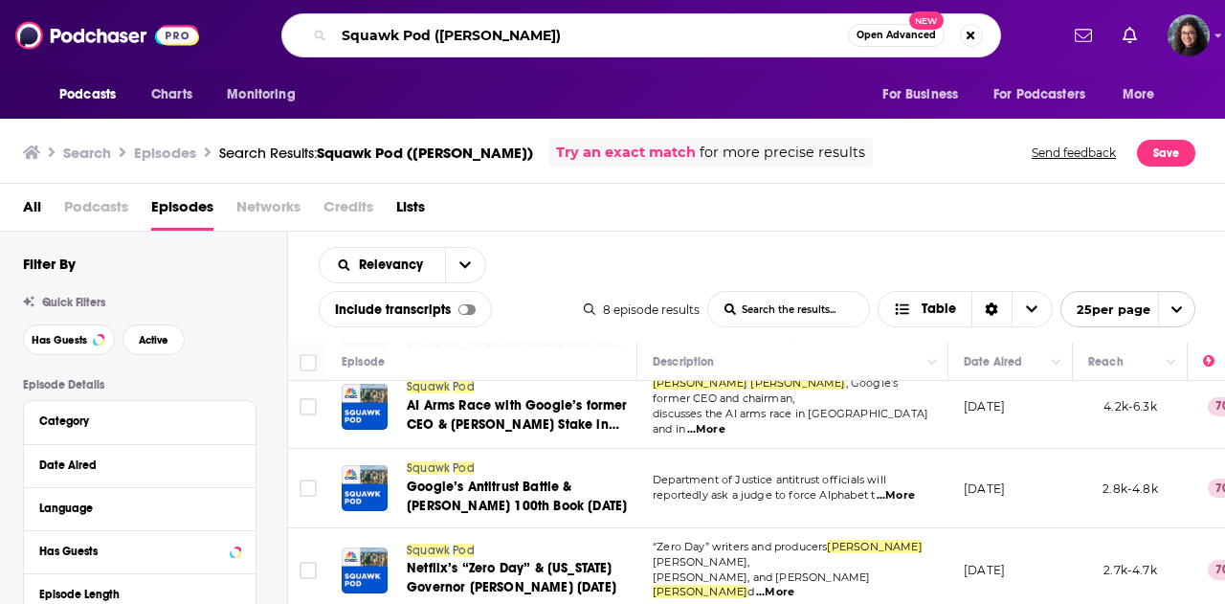
paste input "The Diary Of A CEO with Steven Bartlett"
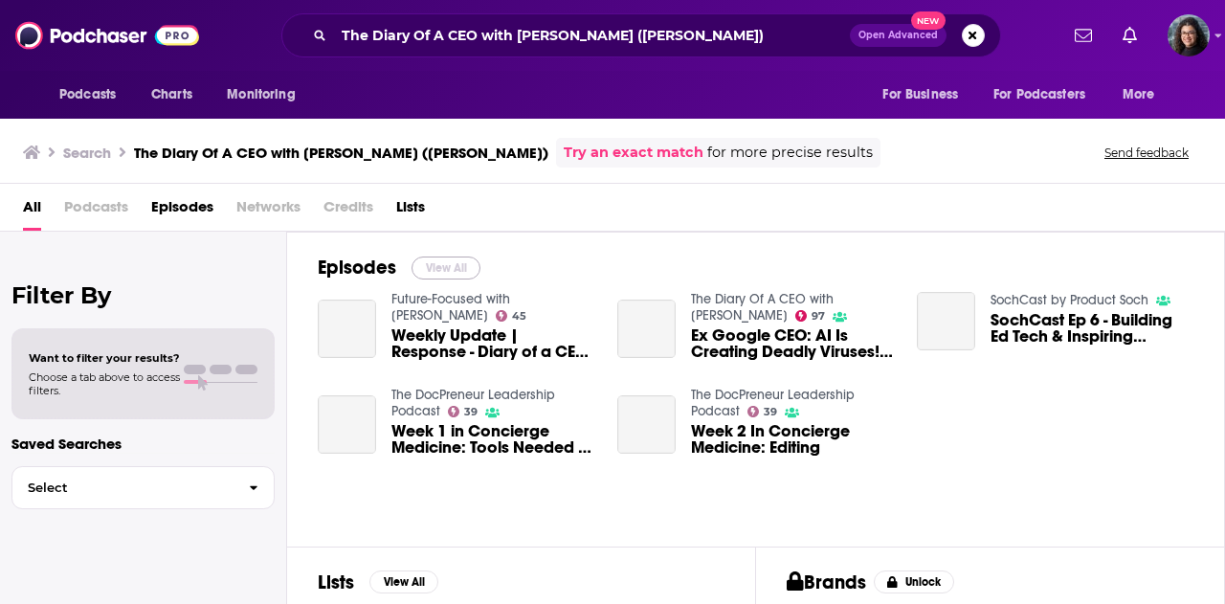
click at [439, 262] on button "View All" at bounding box center [446, 267] width 69 height 23
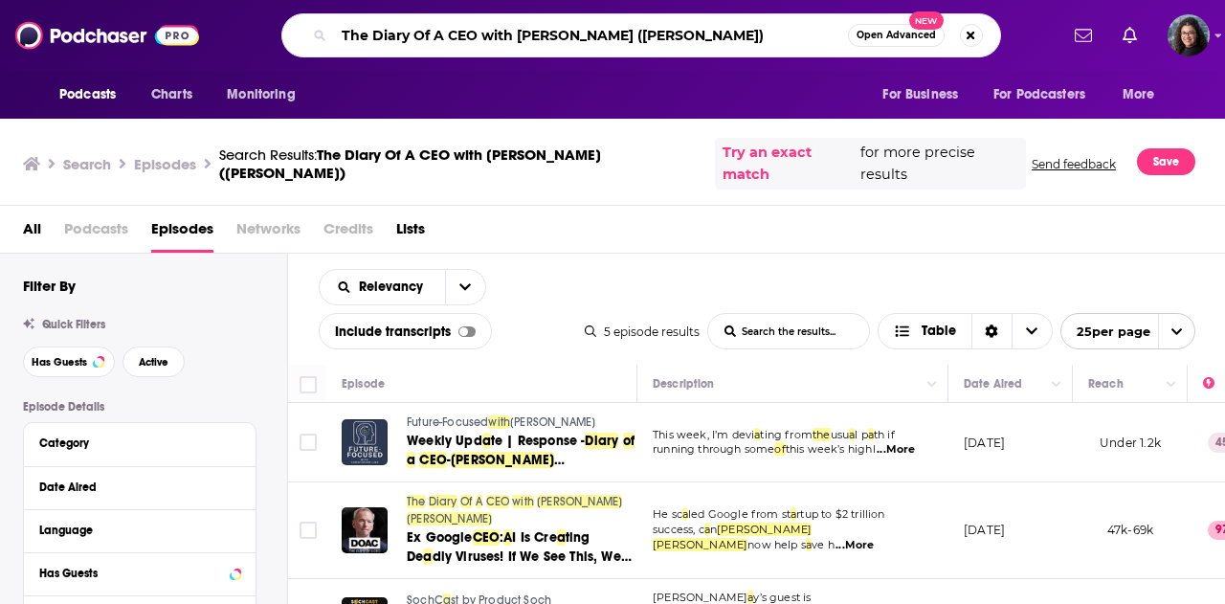
drag, startPoint x: 742, startPoint y: 35, endPoint x: 201, endPoint y: 35, distance: 540.7
click at [201, 35] on div "Podcasts Charts Monitoring The Diary Of A CEO with Steven Bartlett (Eric Schmid…" at bounding box center [612, 35] width 1225 height 71
paste input "All Things Considered"
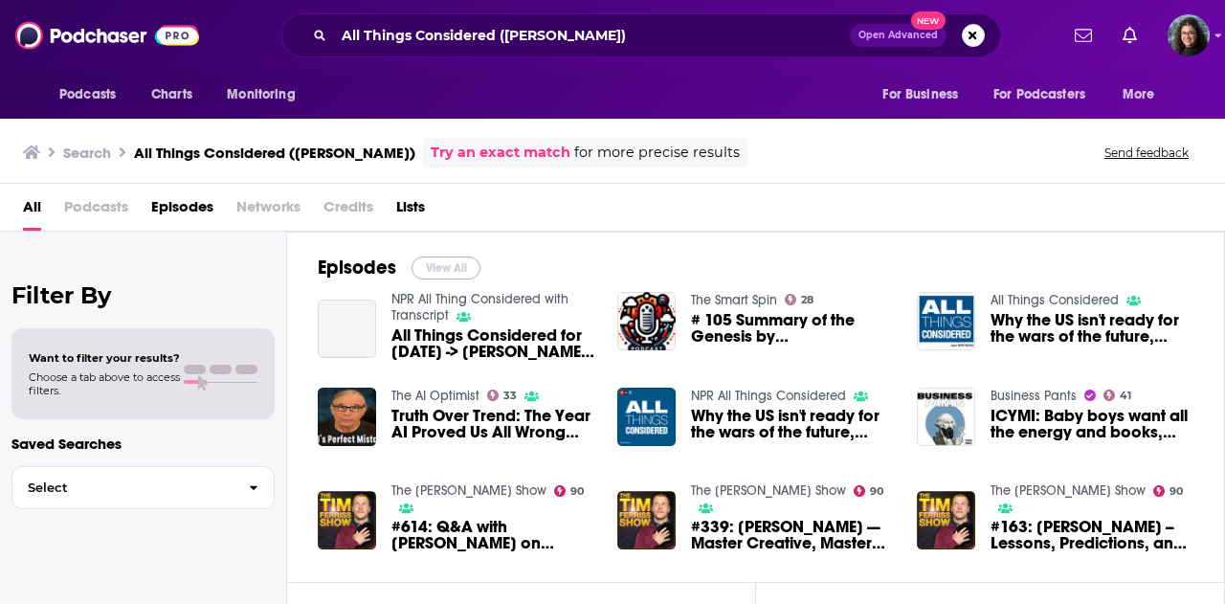
click at [442, 261] on button "View All" at bounding box center [446, 267] width 69 height 23
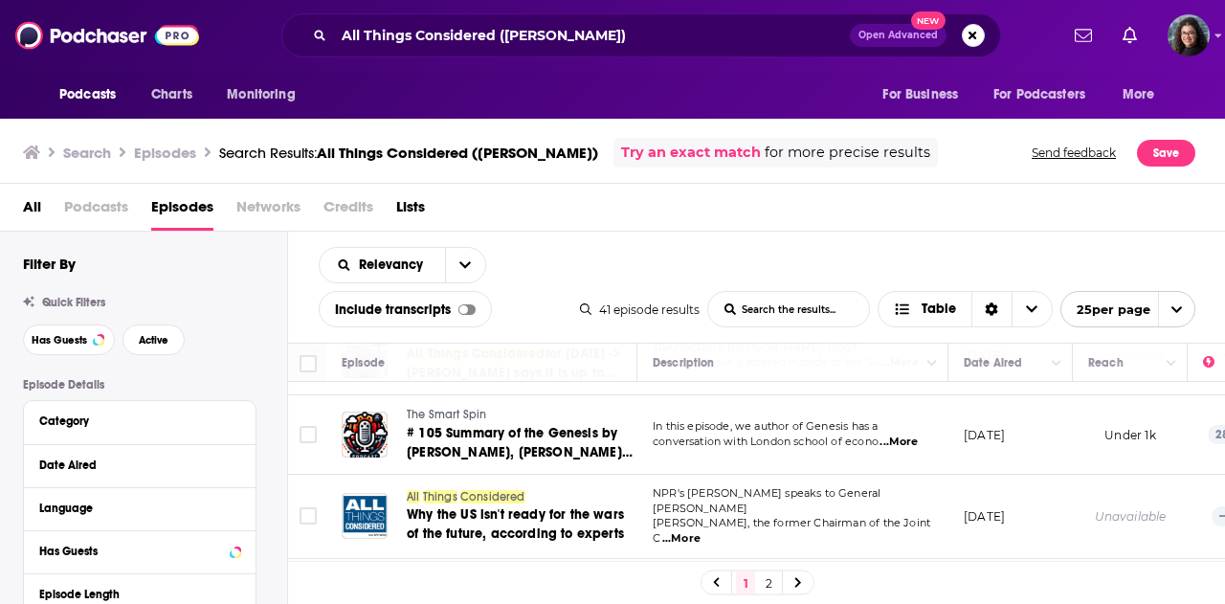
scroll to position [96, 0]
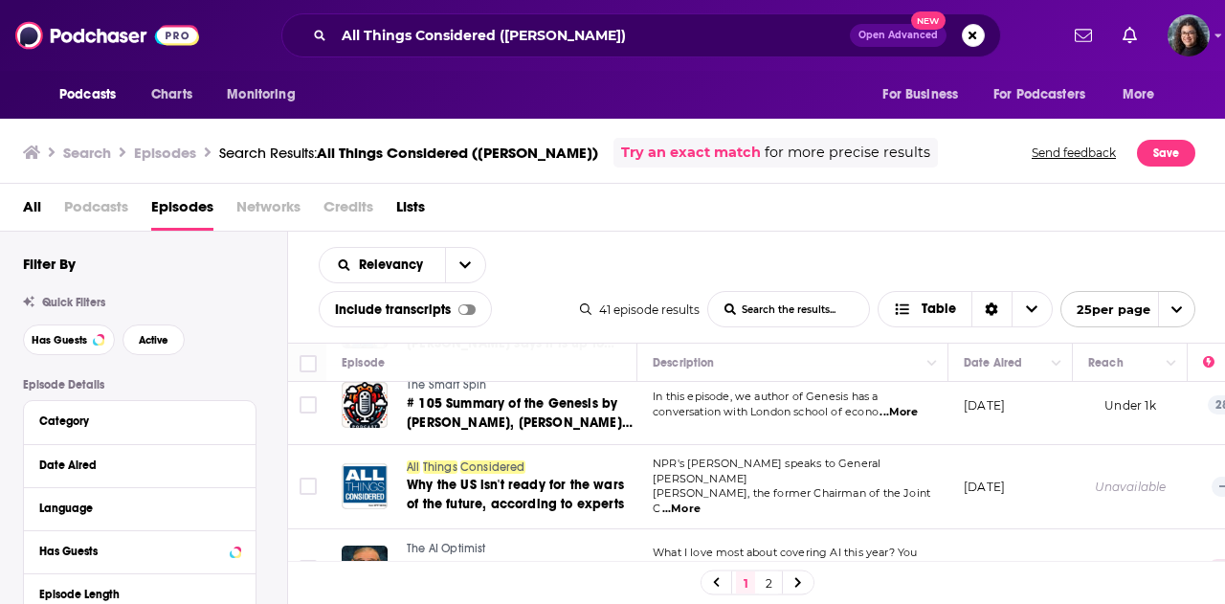
click at [701, 502] on span "...More" at bounding box center [681, 509] width 38 height 15
click at [611, 30] on input "All Things Considered (Eric Schmidt)" at bounding box center [592, 35] width 516 height 31
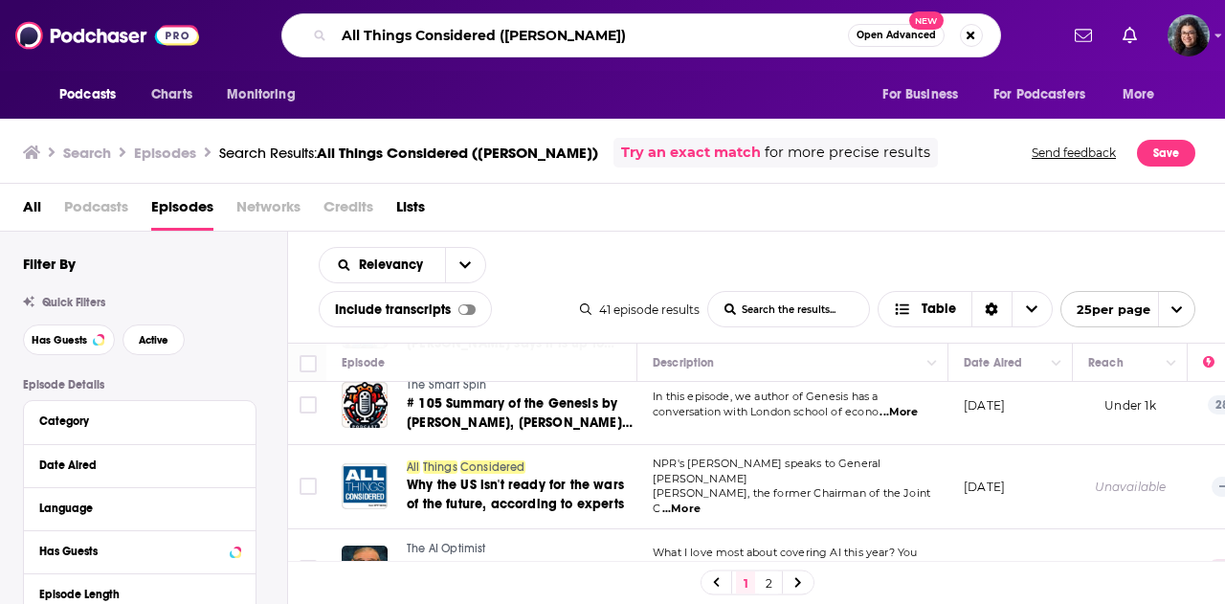
paste input "Unsupervised Learning (Member Edition)"
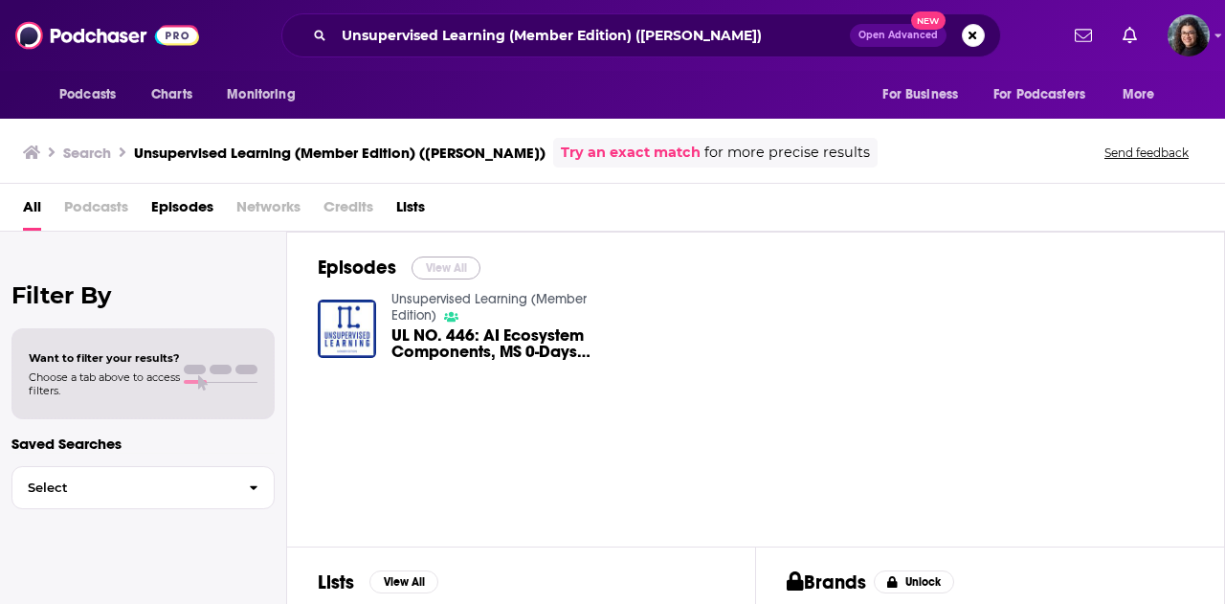
click at [437, 264] on button "View All" at bounding box center [446, 267] width 69 height 23
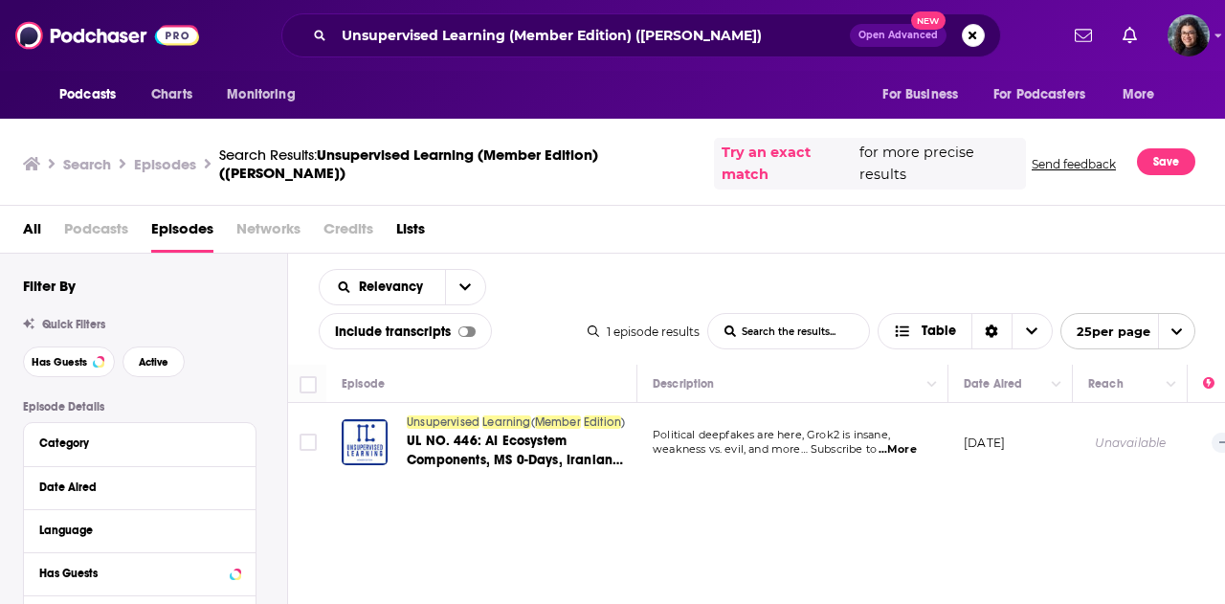
click at [896, 448] on span "...More" at bounding box center [898, 449] width 38 height 15
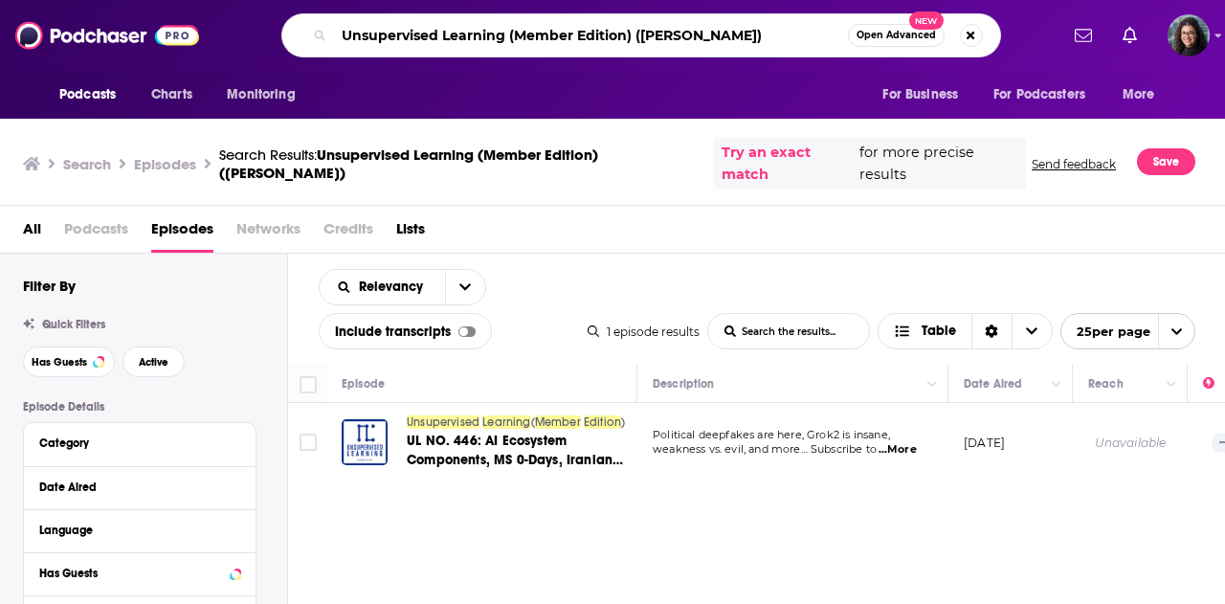
click at [423, 28] on input "Unsupervised Learning (Member Edition) (Eric Schmidt)" at bounding box center [591, 35] width 514 height 31
paste input "Squawk on the Street"
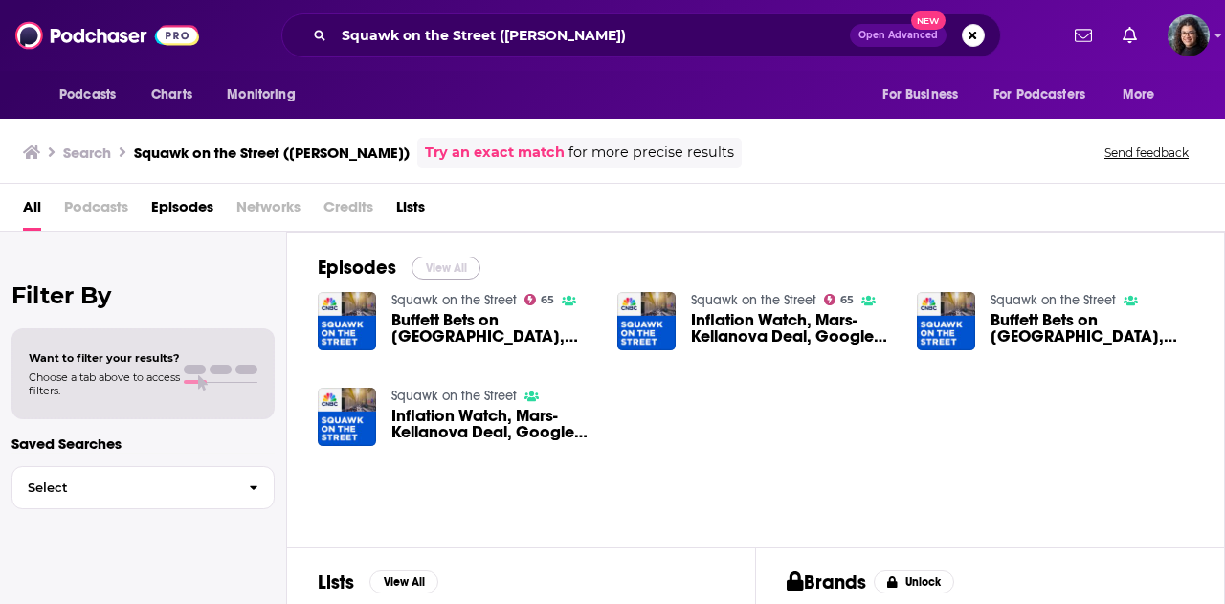
click at [439, 259] on button "View All" at bounding box center [446, 267] width 69 height 23
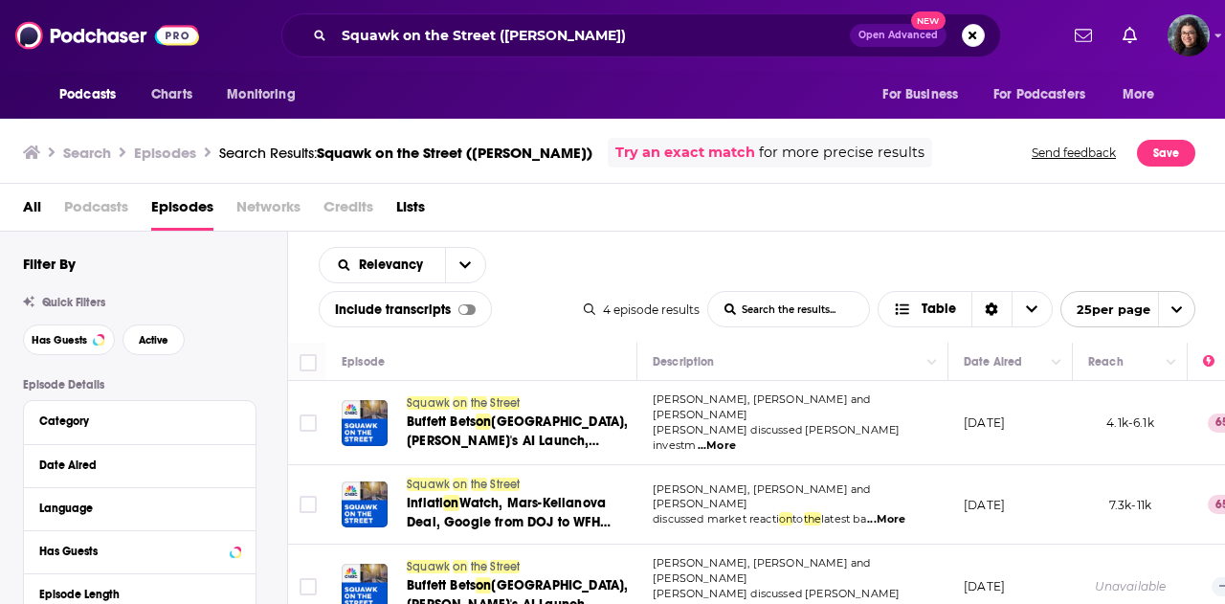
click at [892, 512] on span "...More" at bounding box center [886, 519] width 38 height 15
click at [754, 212] on div "All Podcasts Episodes Networks Credits Lists" at bounding box center [617, 210] width 1188 height 39
click at [544, 33] on input "Squawk on the Street (Eric Schmidt)" at bounding box center [592, 35] width 516 height 31
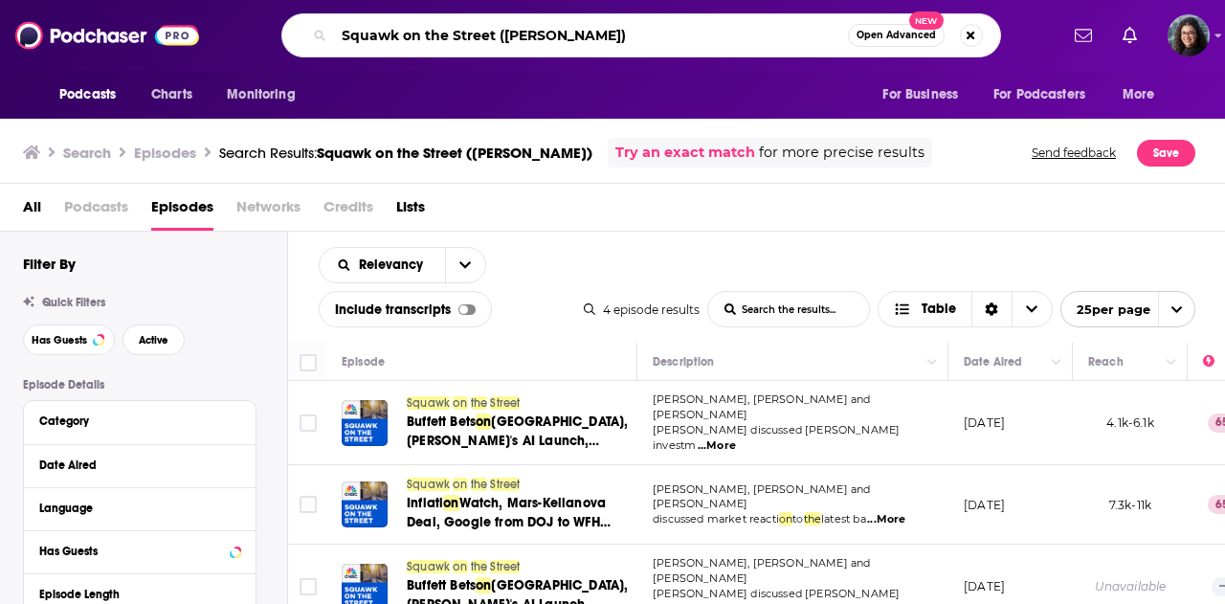
paste input "C.O.B. Tuesday (Jeff Miller"
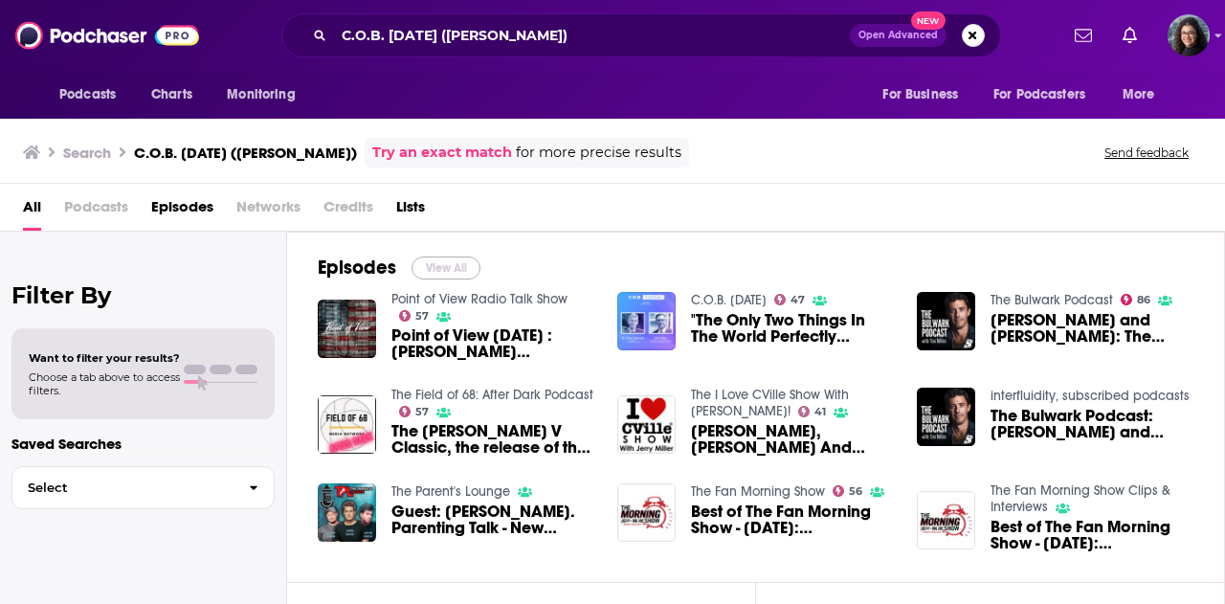
click at [452, 263] on button "View All" at bounding box center [446, 267] width 69 height 23
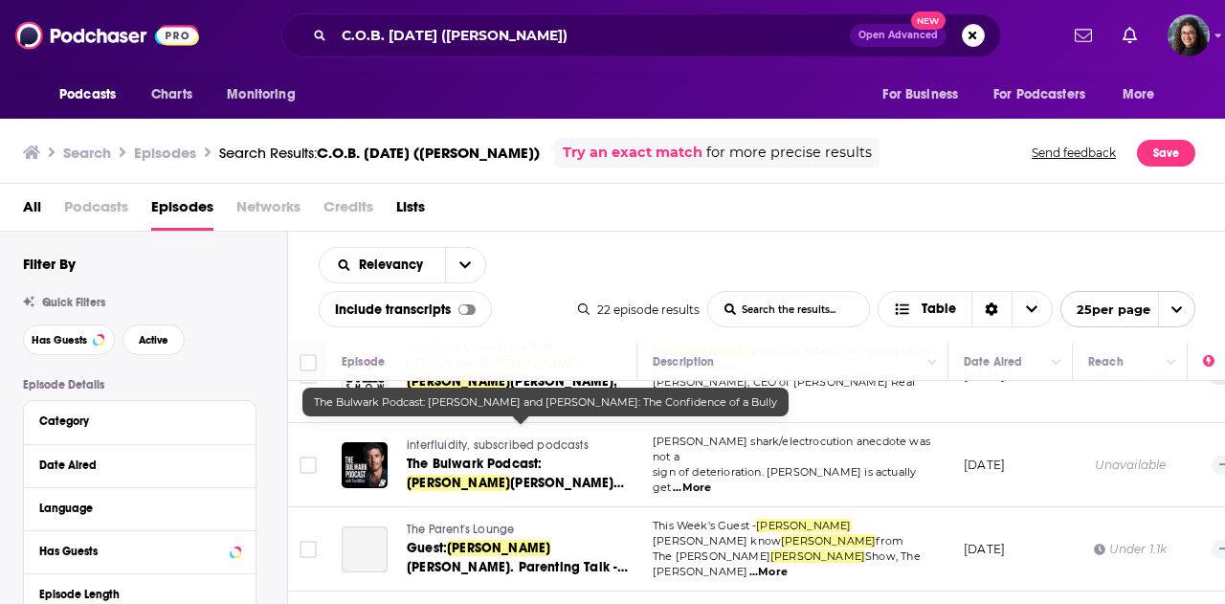
scroll to position [383, 0]
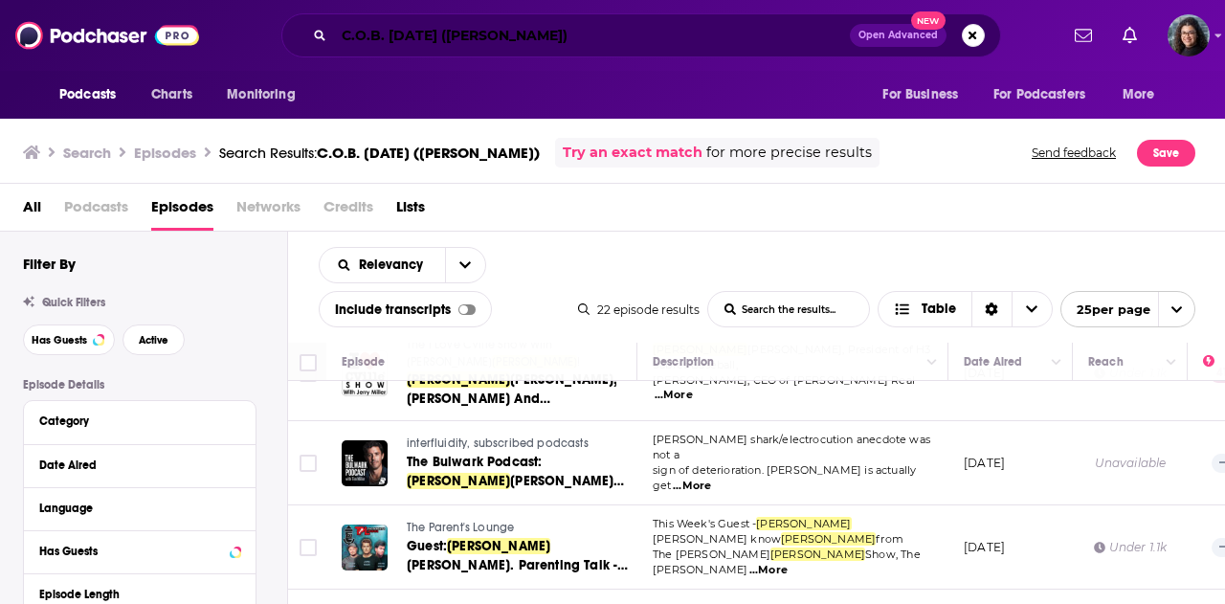
click at [540, 28] on input "C.O.B. Tuesday (Jeff Miller)" at bounding box center [592, 35] width 516 height 31
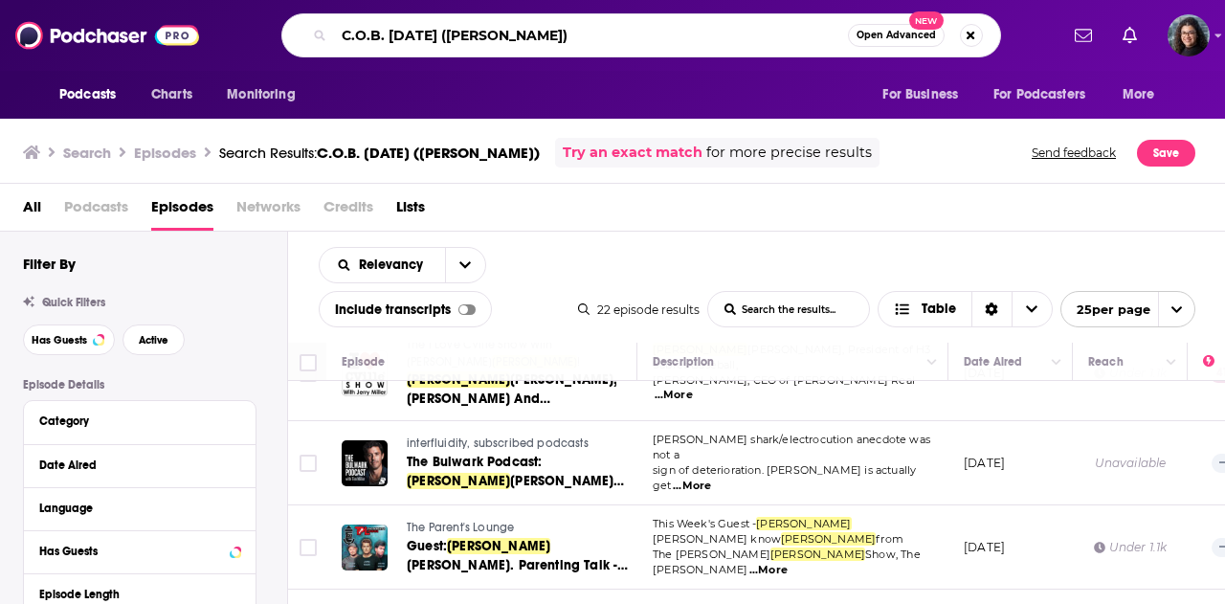
paste input "Squawk on the Street (Vimal Kapu"
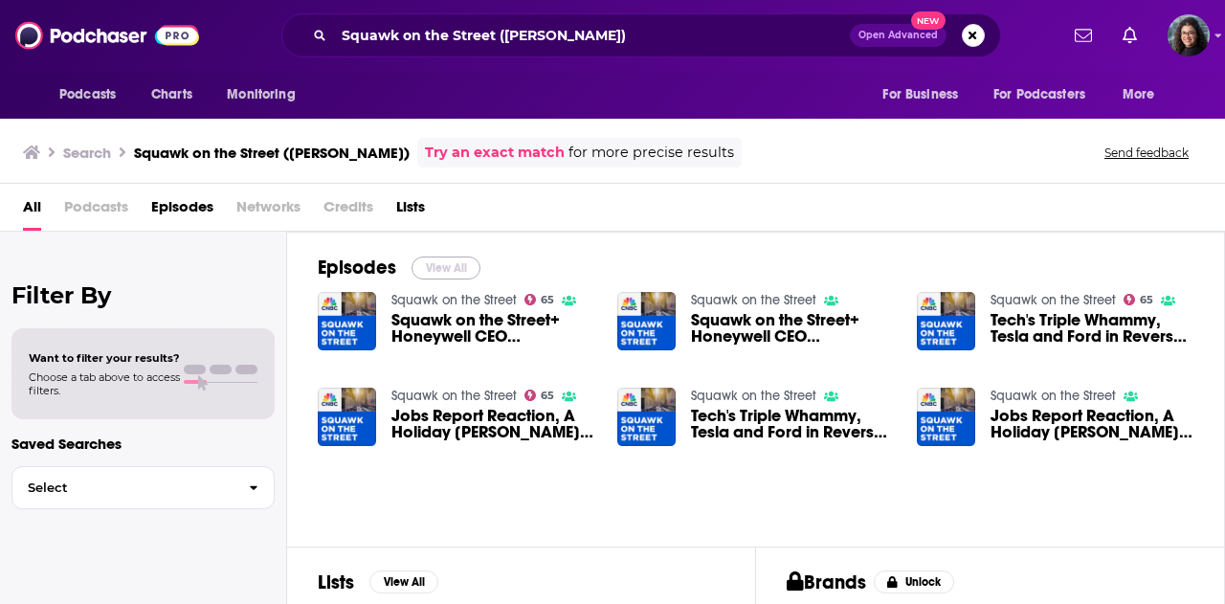
click at [439, 264] on button "View All" at bounding box center [446, 267] width 69 height 23
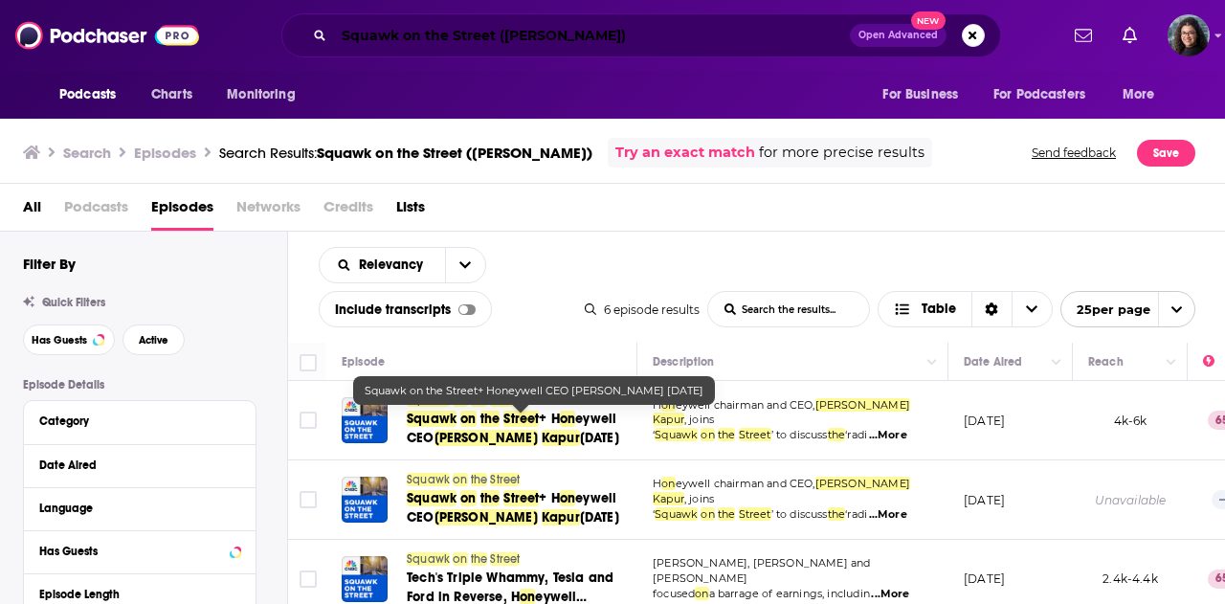
click at [510, 35] on input "Squawk on the Street (Vimal Kapur)" at bounding box center [592, 35] width 516 height 31
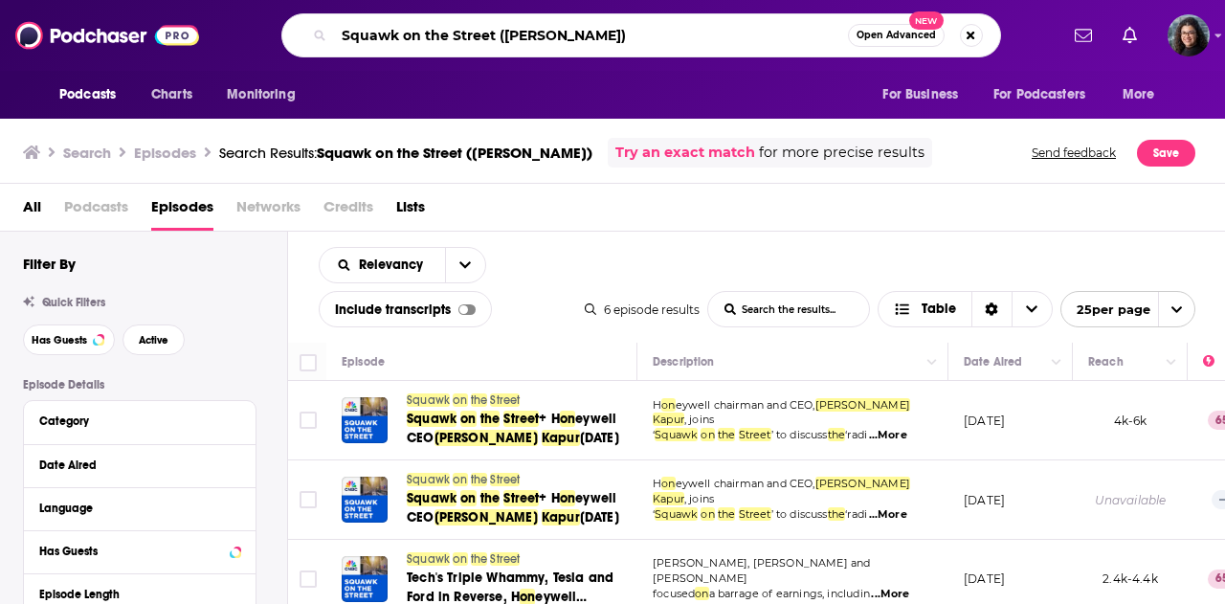
paste input "Automotive State of the Union (JaeHoon Chang"
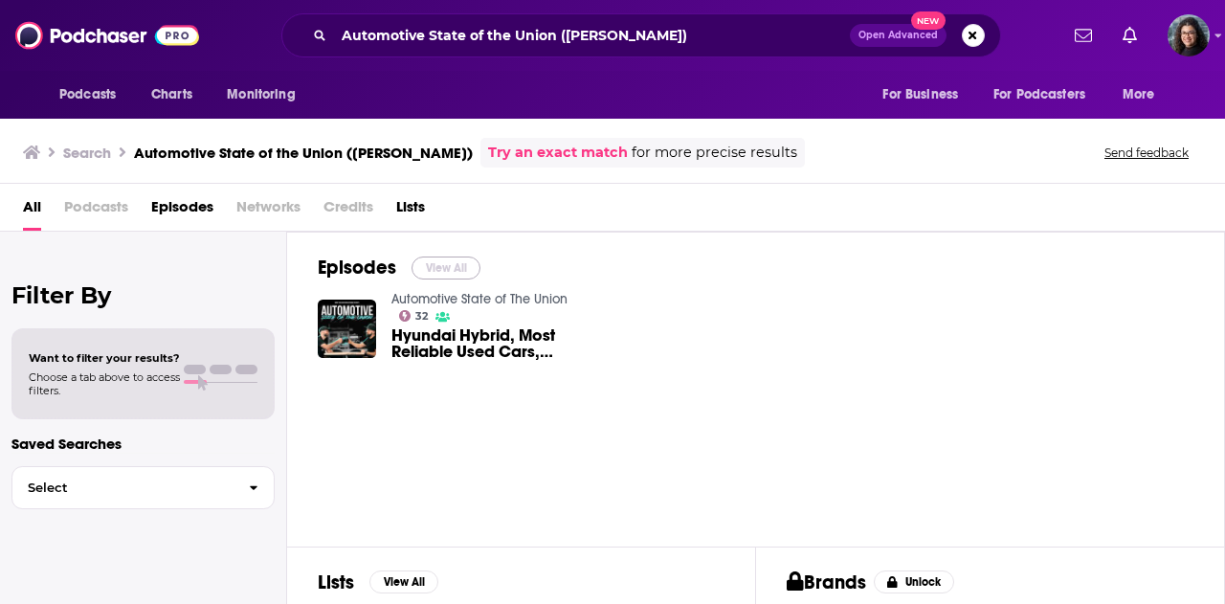
click at [446, 268] on button "View All" at bounding box center [446, 267] width 69 height 23
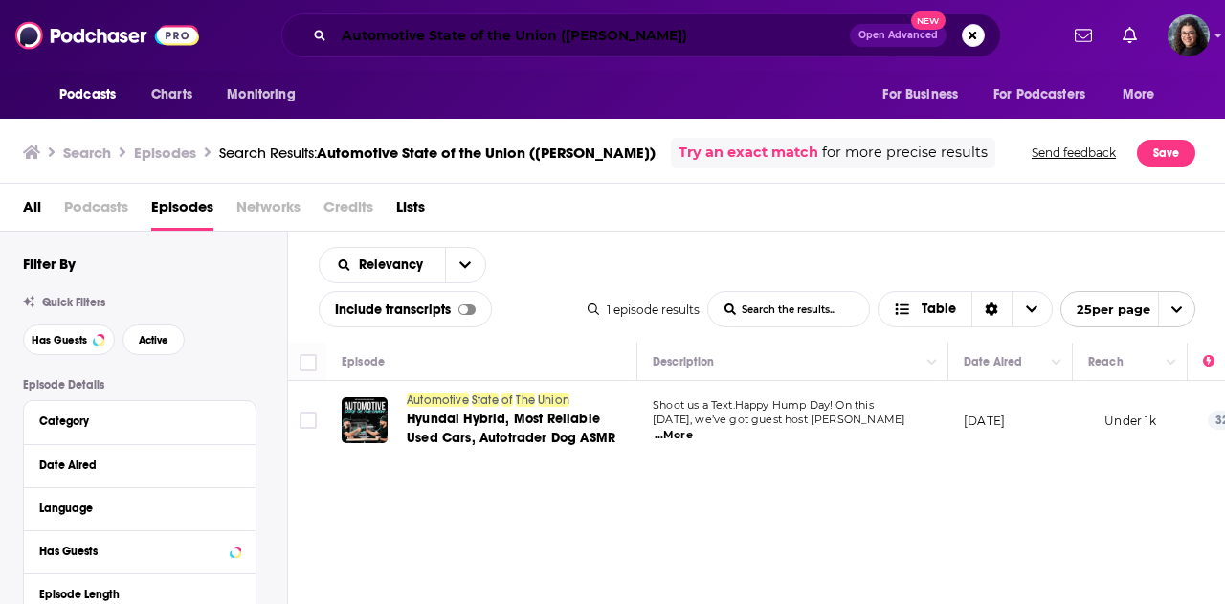
click at [649, 35] on input "Automotive State of the Union (JaeHoon Chang)" at bounding box center [592, 35] width 516 height 31
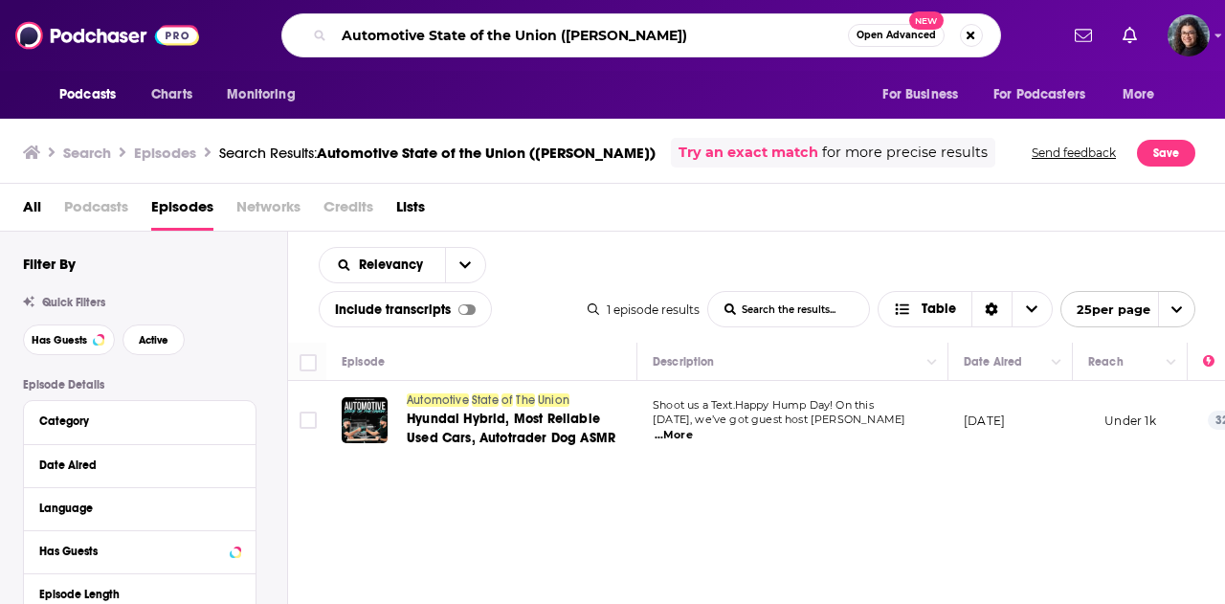
paste input "Bloomberg Businessweek (Kristalina Georgieva"
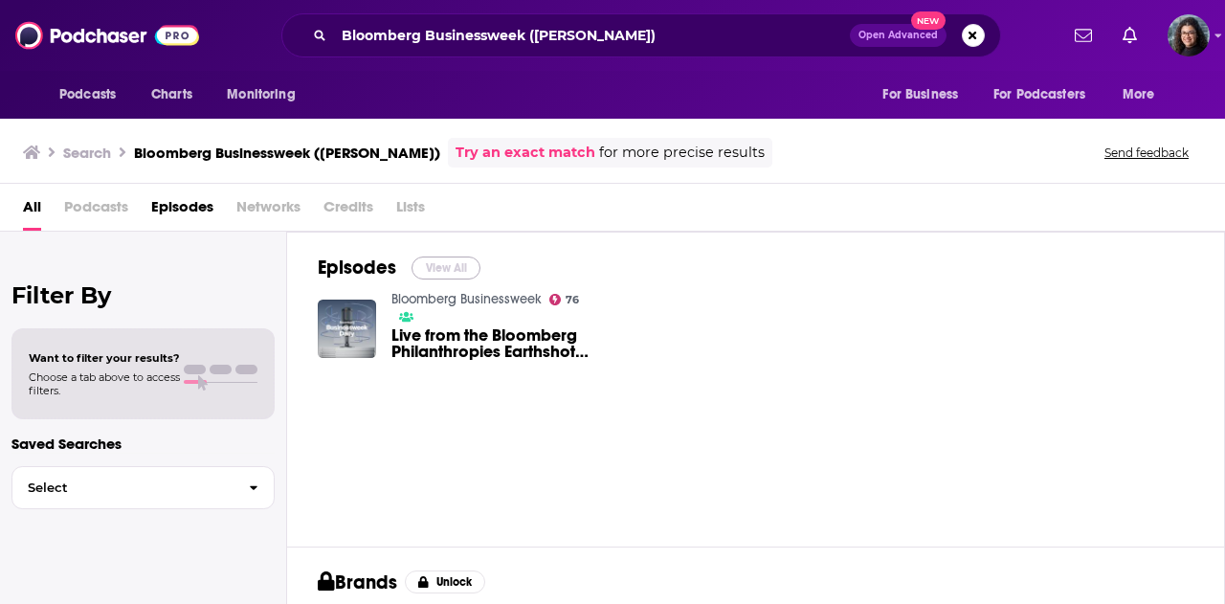
click at [446, 267] on button "View All" at bounding box center [446, 267] width 69 height 23
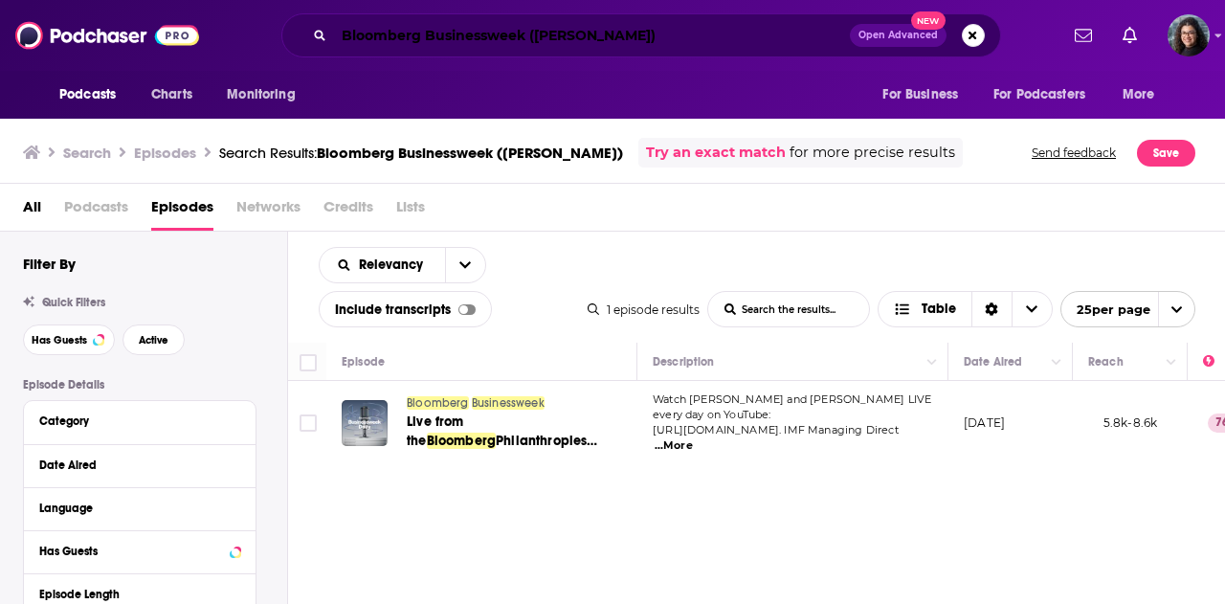
click at [544, 33] on input "Bloomberg Businessweek (Kristalina Georgieva)" at bounding box center [592, 35] width 516 height 31
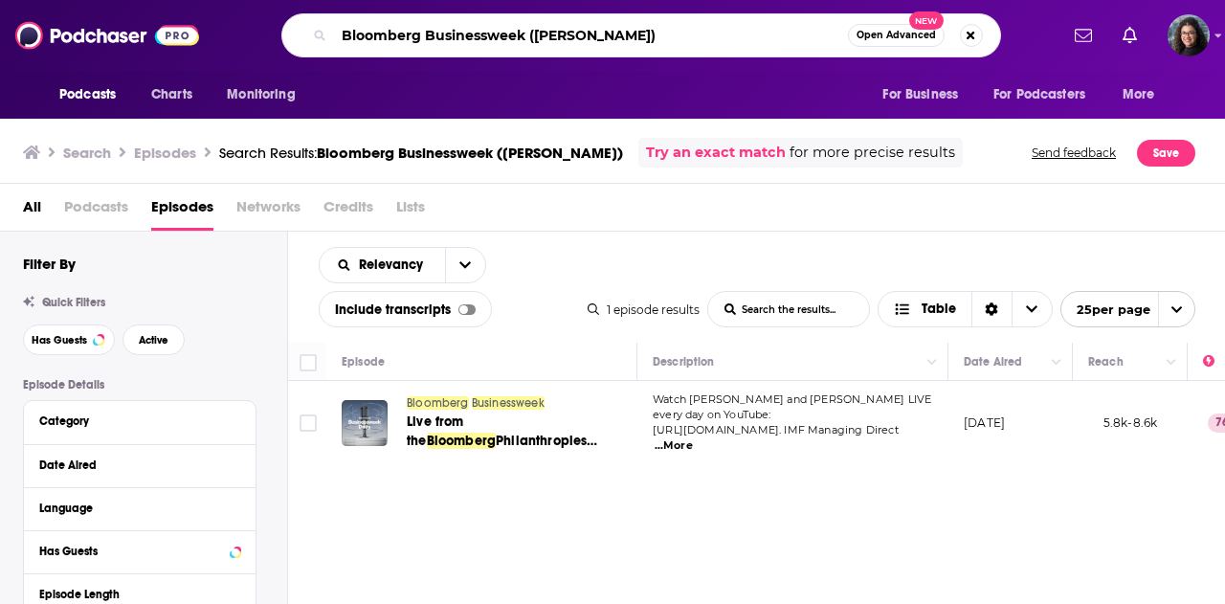
paste input "Talks"
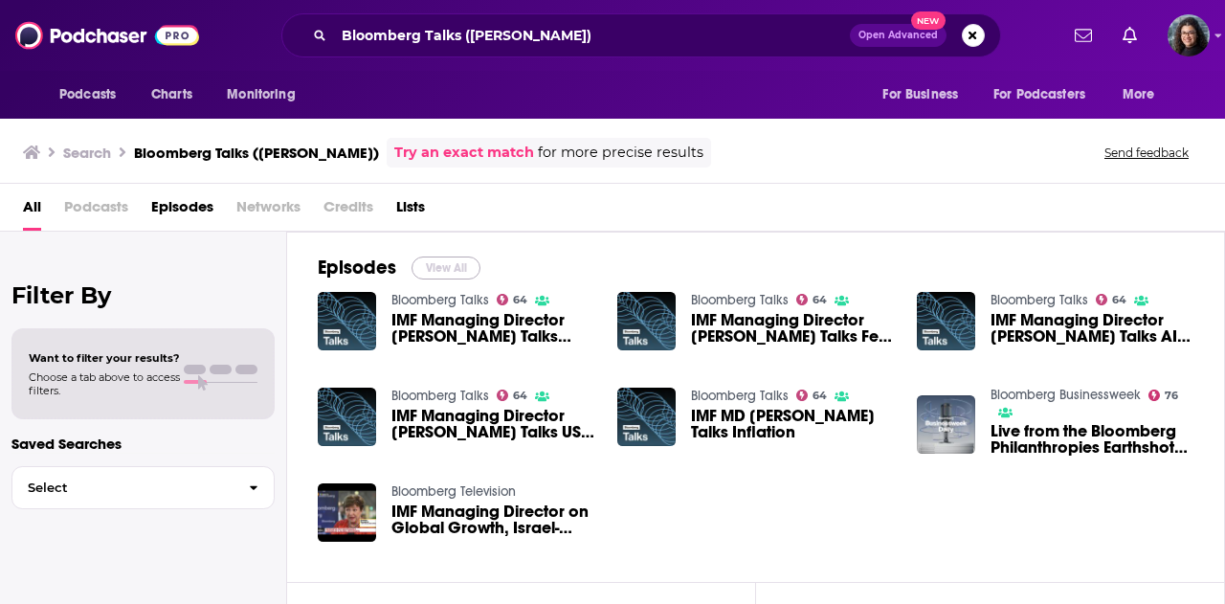
click at [463, 262] on button "View All" at bounding box center [446, 267] width 69 height 23
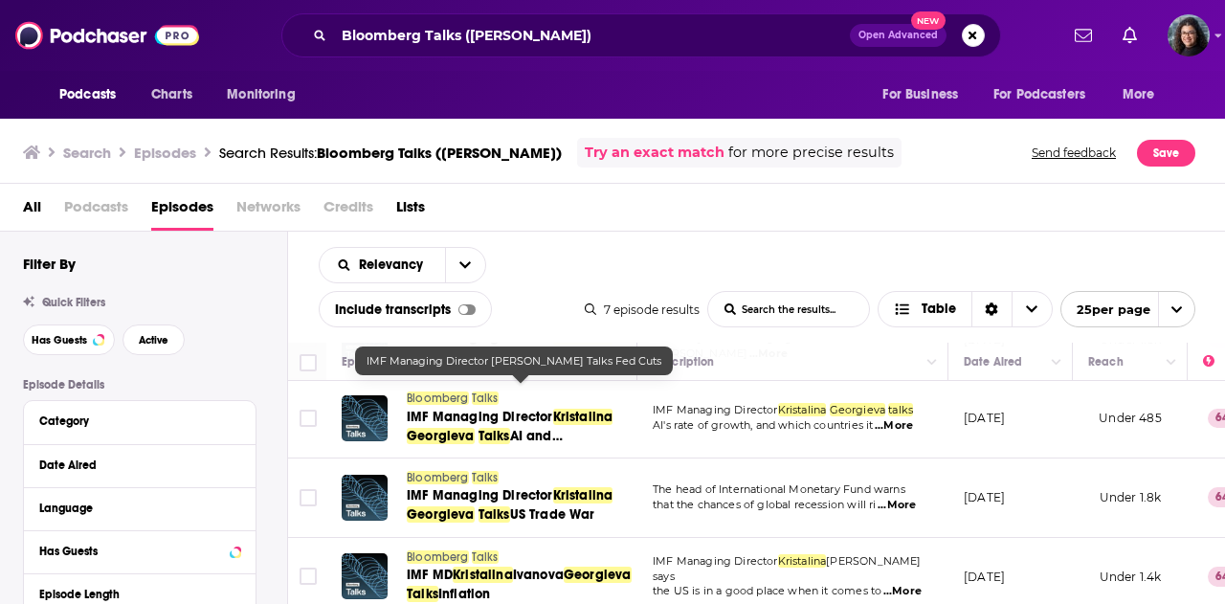
scroll to position [191, 0]
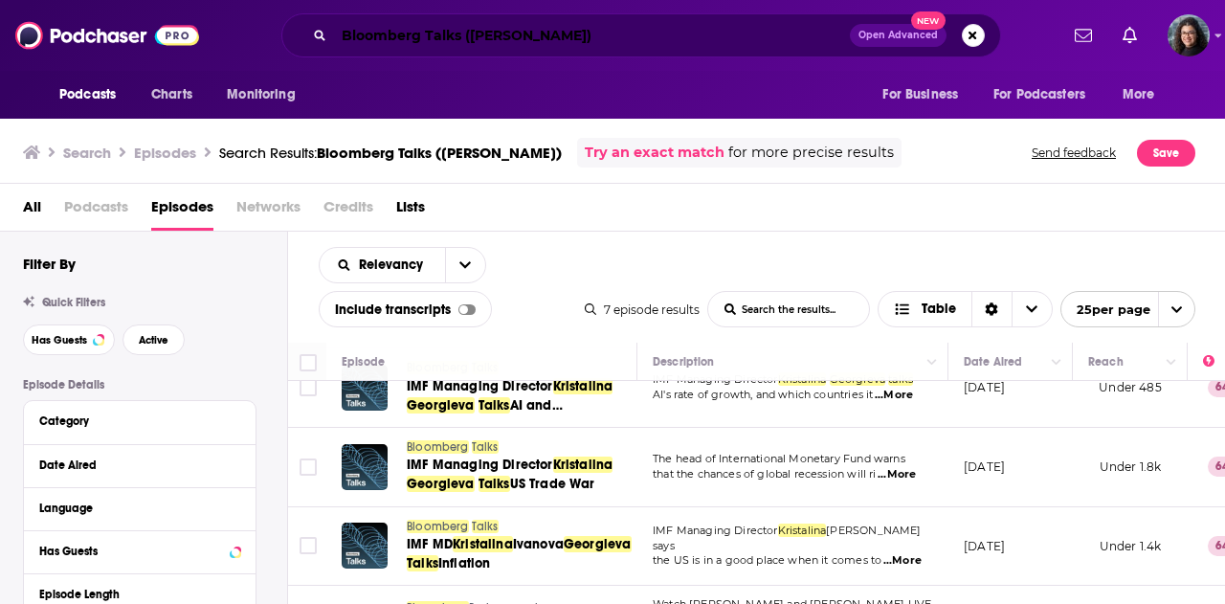
click at [623, 40] on input "Bloomberg Talks (Kristalina Georgieva)" at bounding box center [592, 35] width 516 height 31
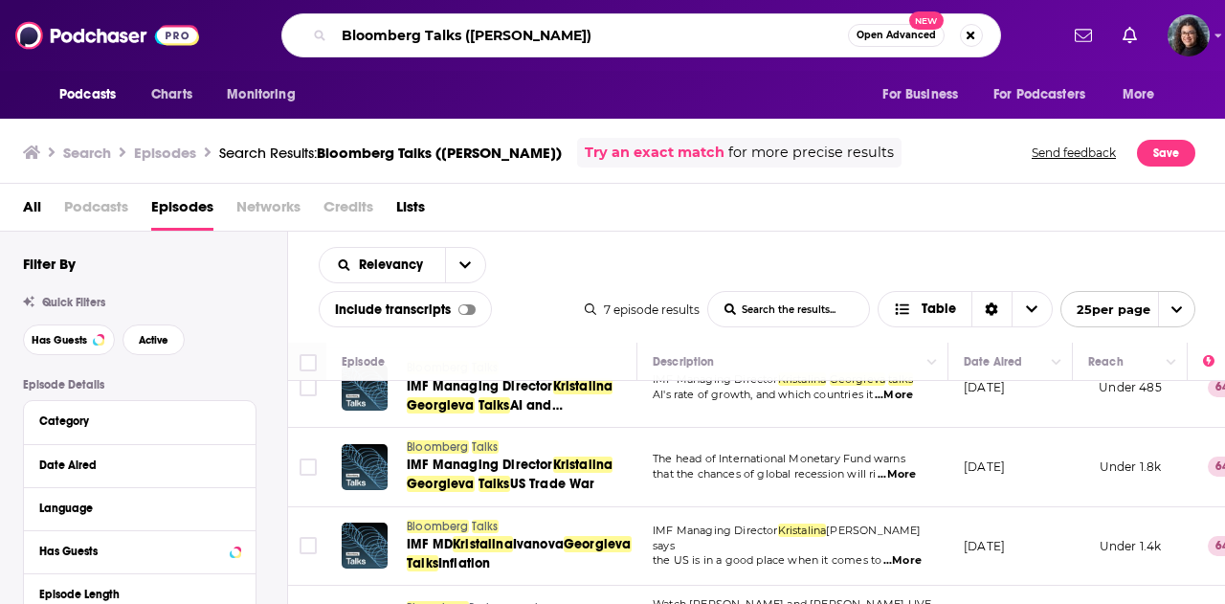
paste input "[US_STATE] [DATE]"
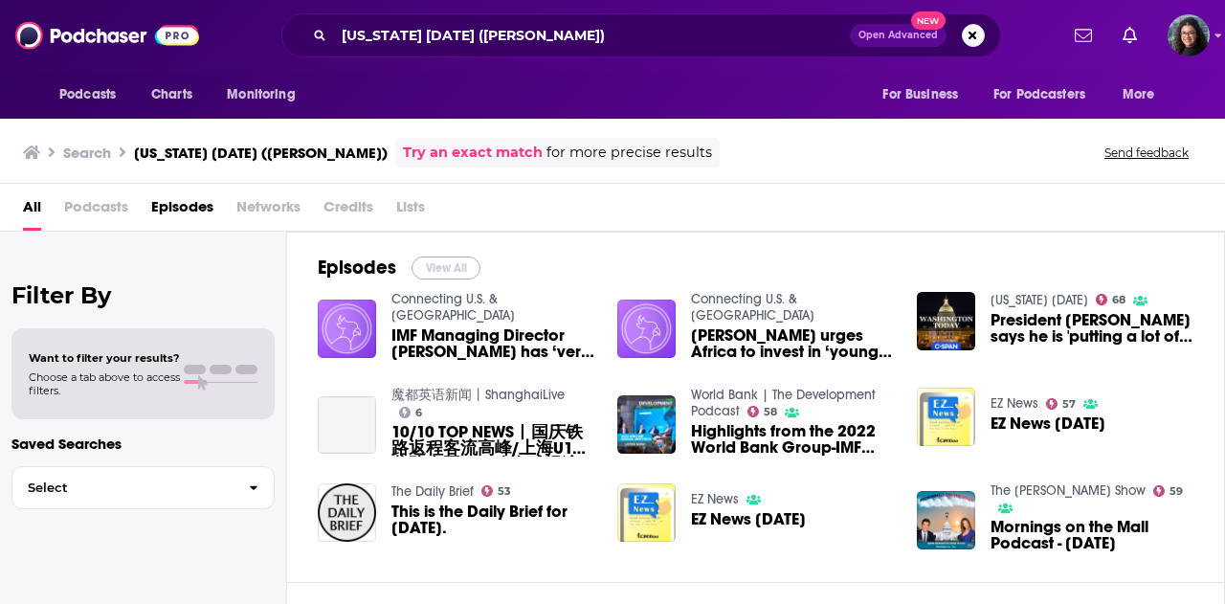
click at [440, 265] on button "View All" at bounding box center [446, 267] width 69 height 23
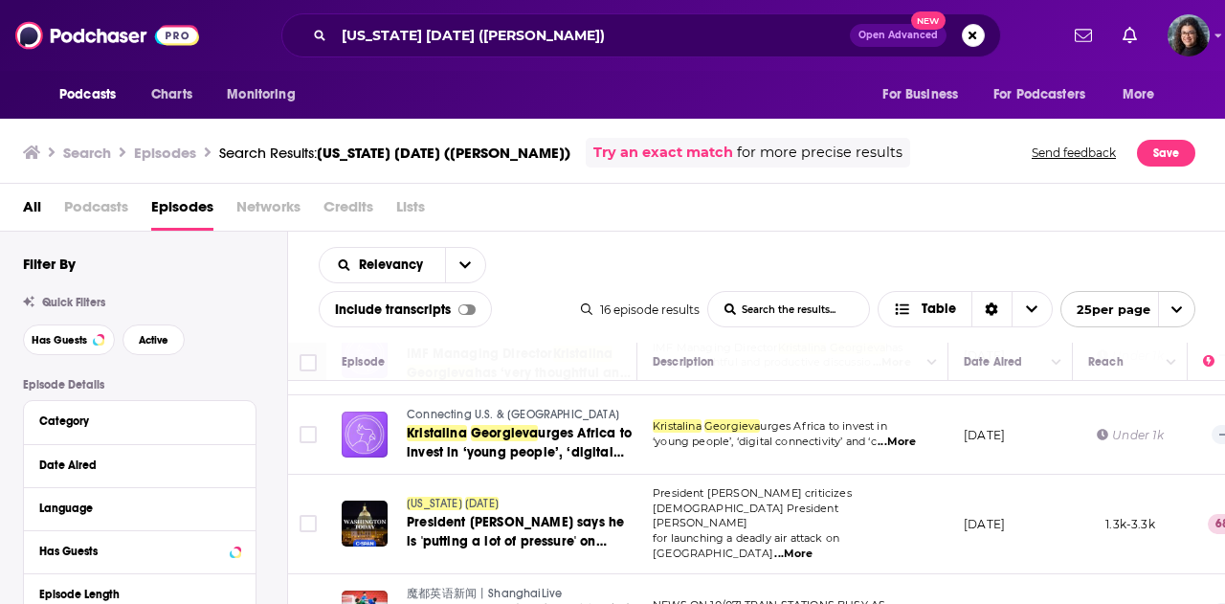
scroll to position [96, 0]
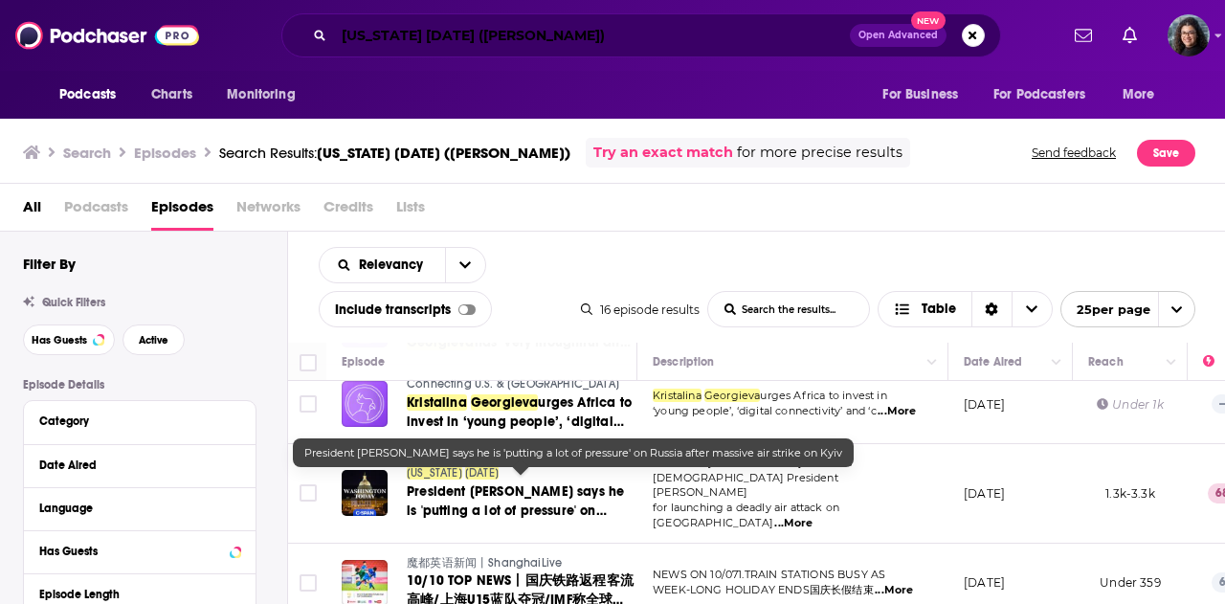
click at [480, 29] on input "Washington Today (Kristalina Georgieva)" at bounding box center [592, 35] width 516 height 31
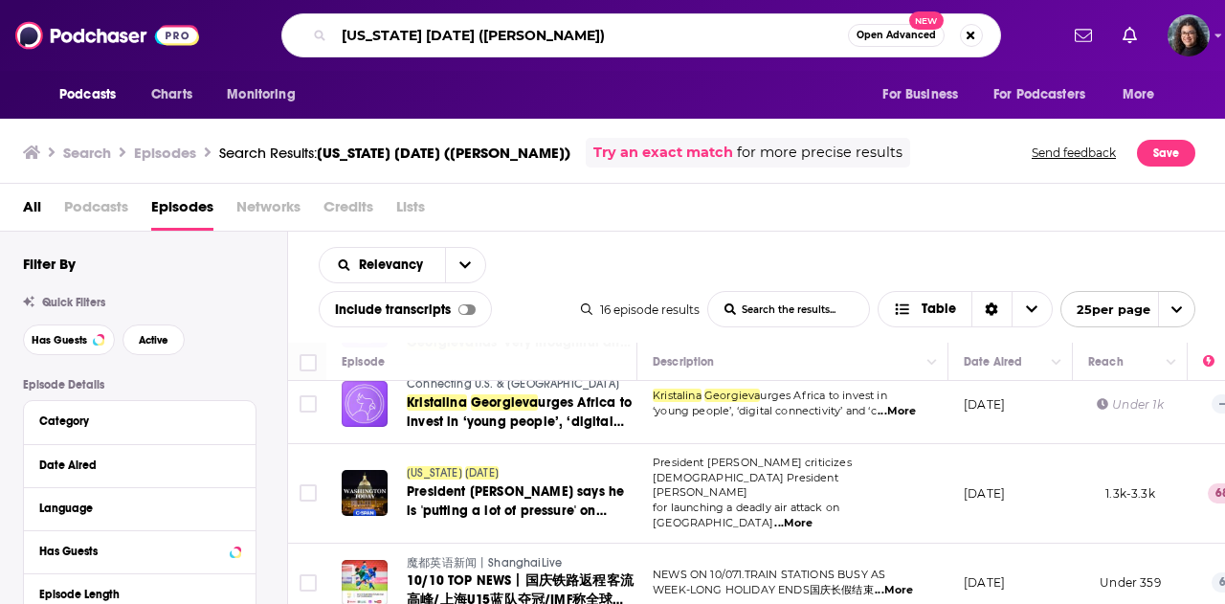
paste input "Squawk Box Europe Express"
type input "Squawk Box Europe Express (Kristalina Georgieva)"
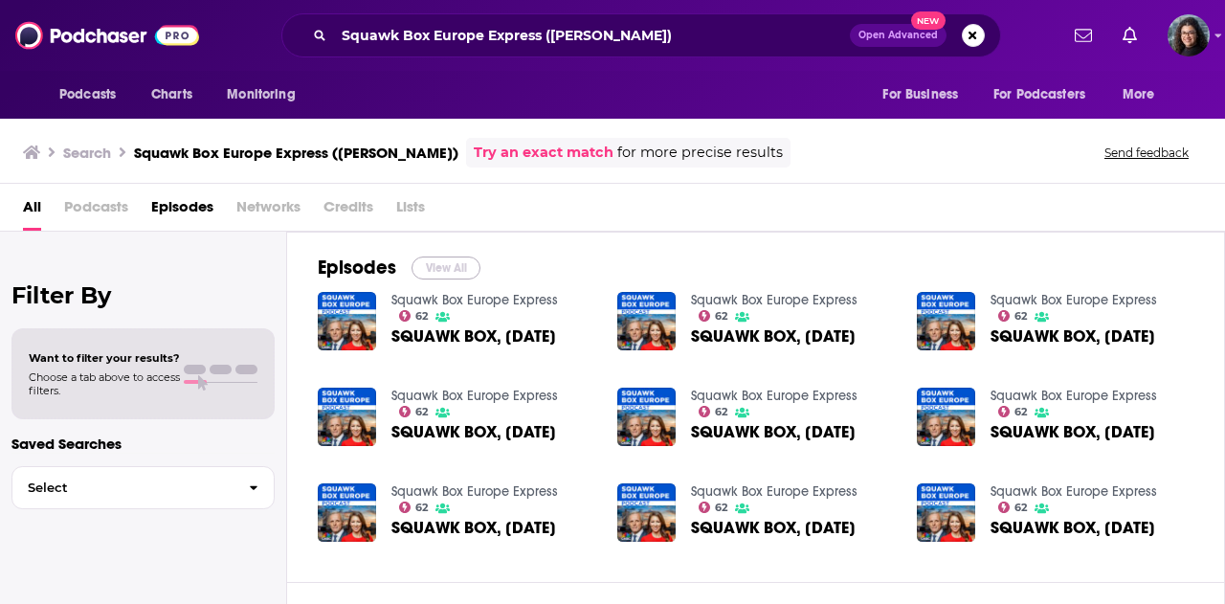
click at [448, 264] on button "View All" at bounding box center [446, 267] width 69 height 23
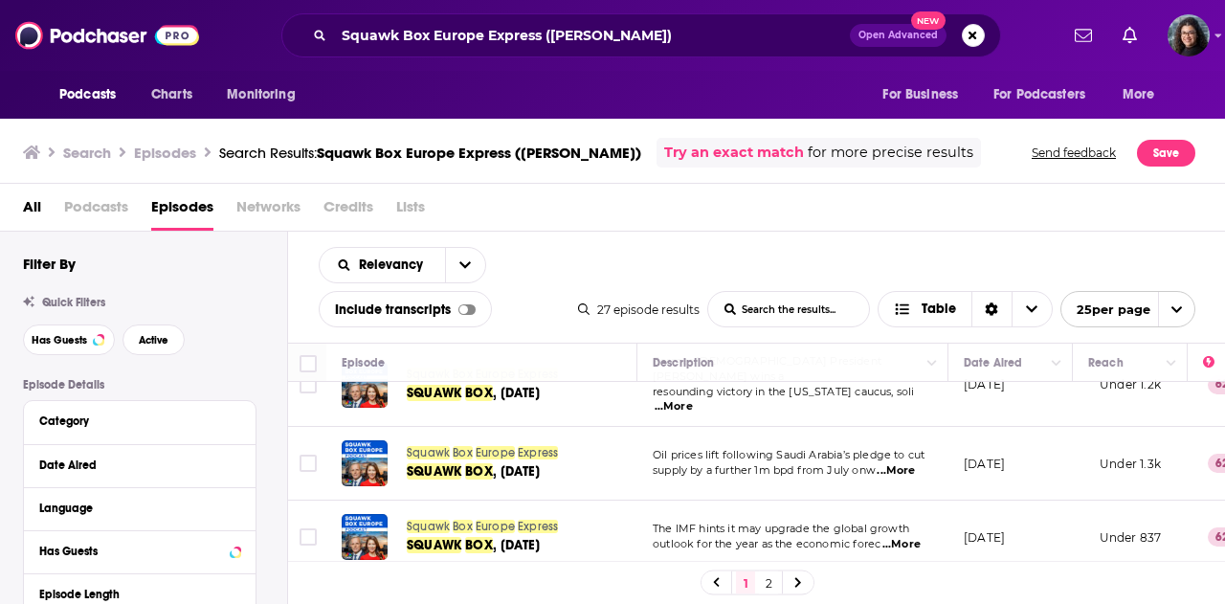
scroll to position [1794, 0]
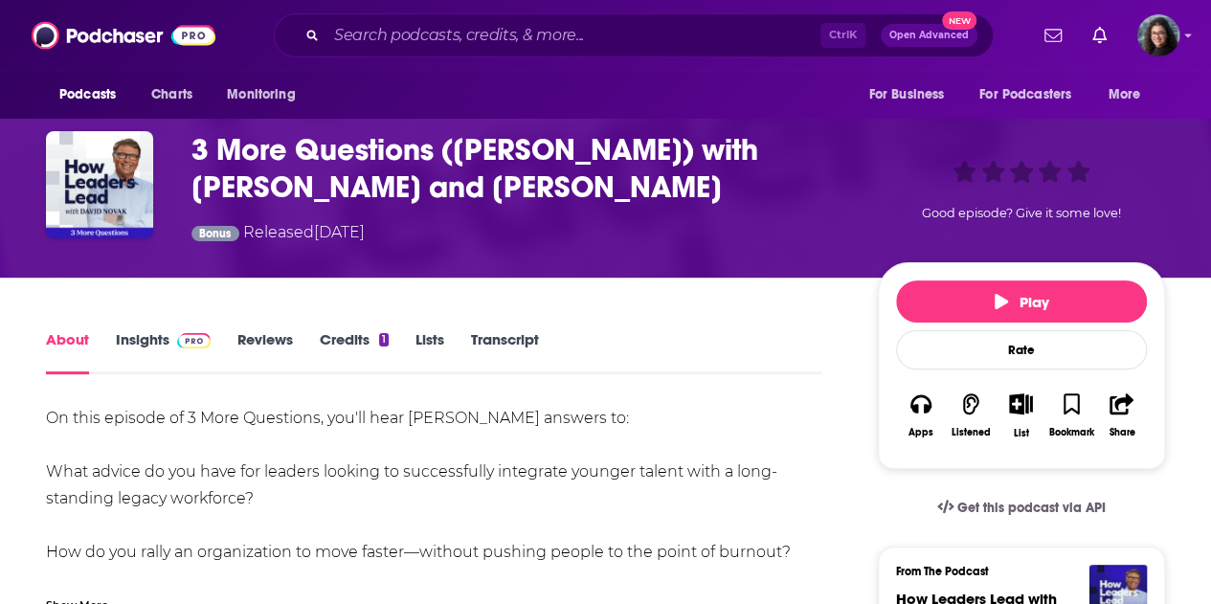
scroll to position [191, 0]
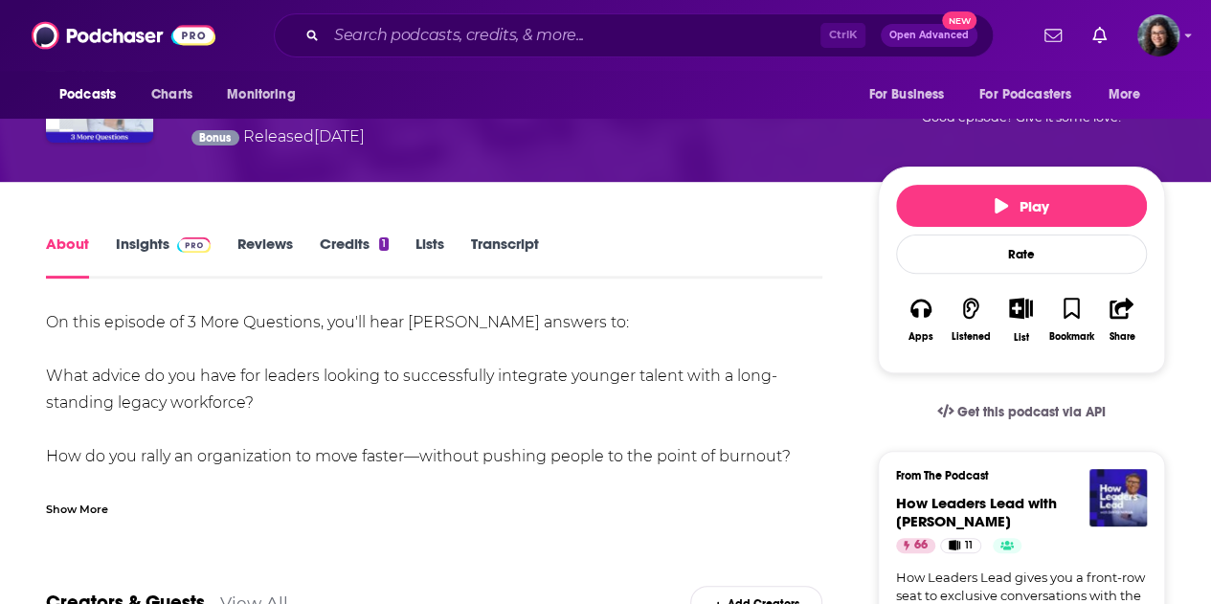
drag, startPoint x: 91, startPoint y: 513, endPoint x: 117, endPoint y: 510, distance: 26.0
click at [91, 513] on div "Show More" at bounding box center [77, 508] width 62 height 18
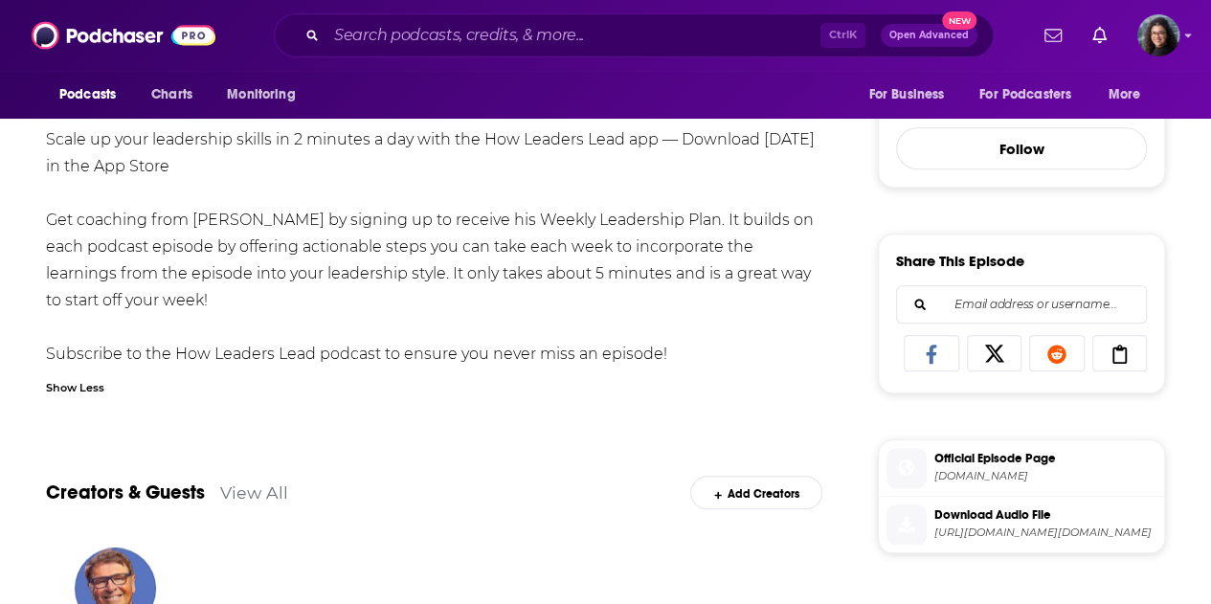
scroll to position [766, 0]
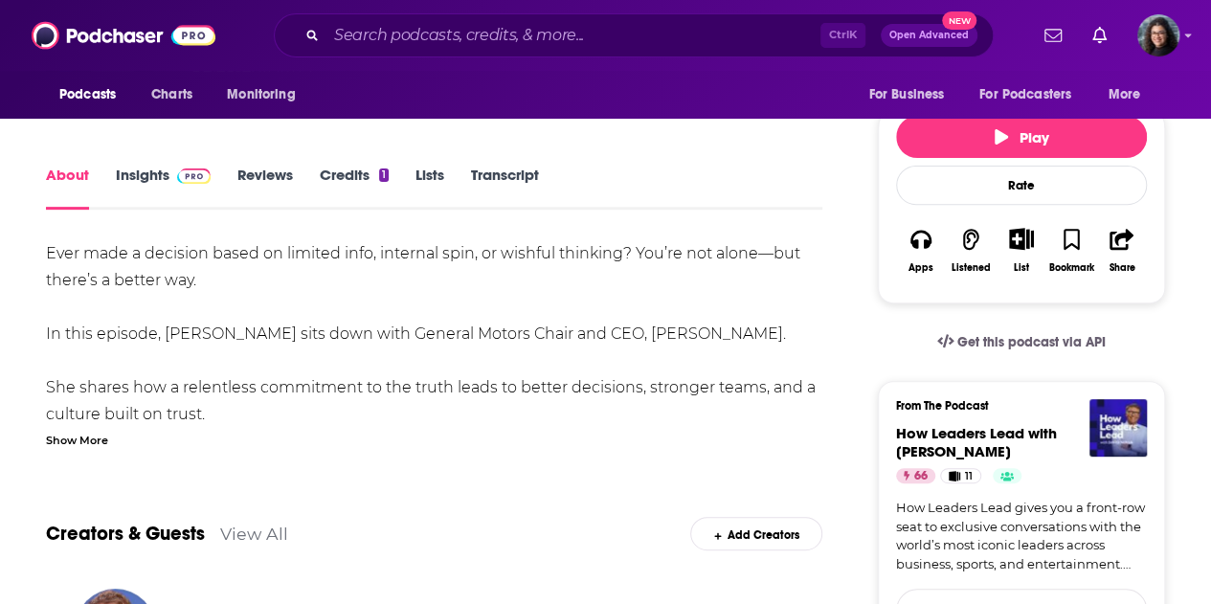
scroll to position [287, 0]
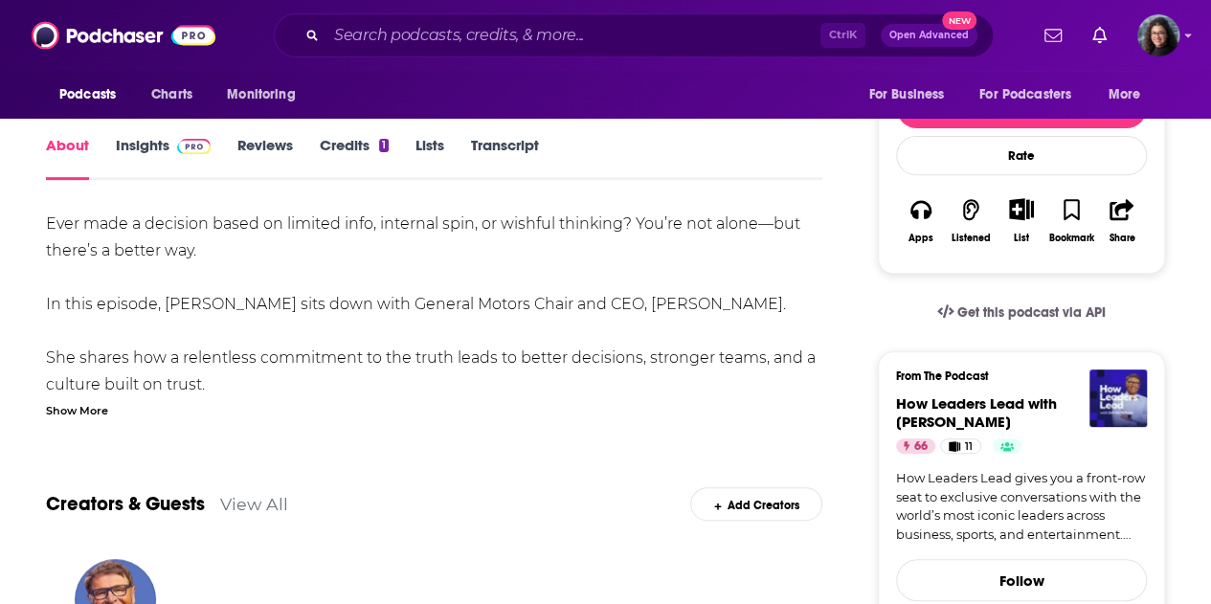
click at [90, 407] on div "Show More" at bounding box center [77, 409] width 62 height 18
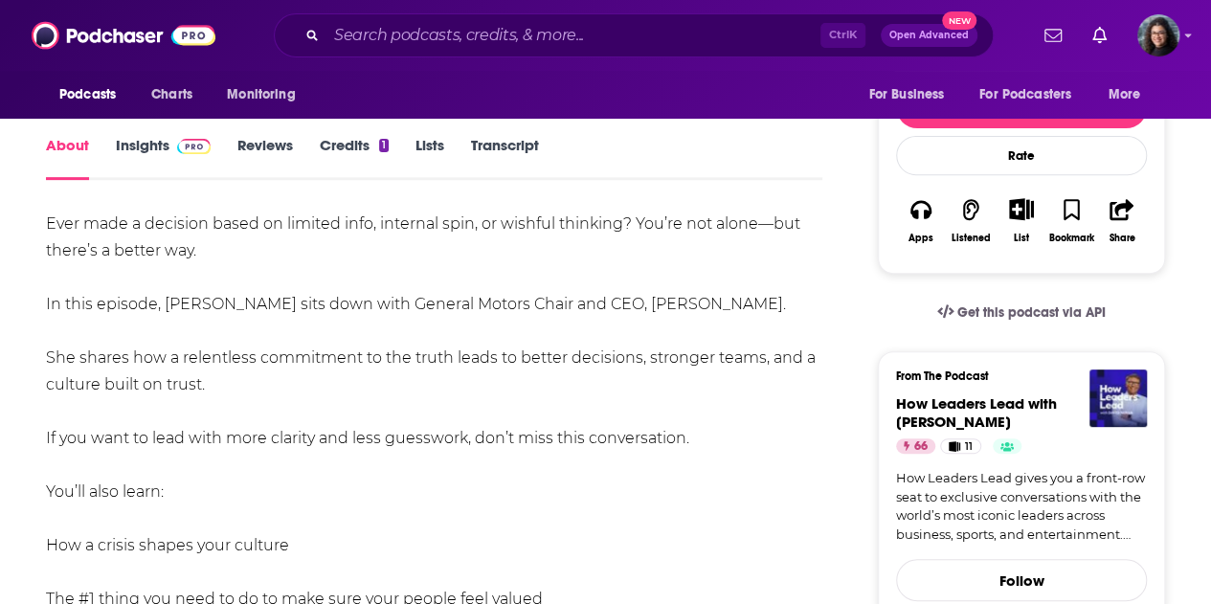
drag, startPoint x: 214, startPoint y: 388, endPoint x: 38, endPoint y: 298, distance: 197.8
copy div "In this episode, David sits down with General Motors Chair and CEO, Mary Barra.…"
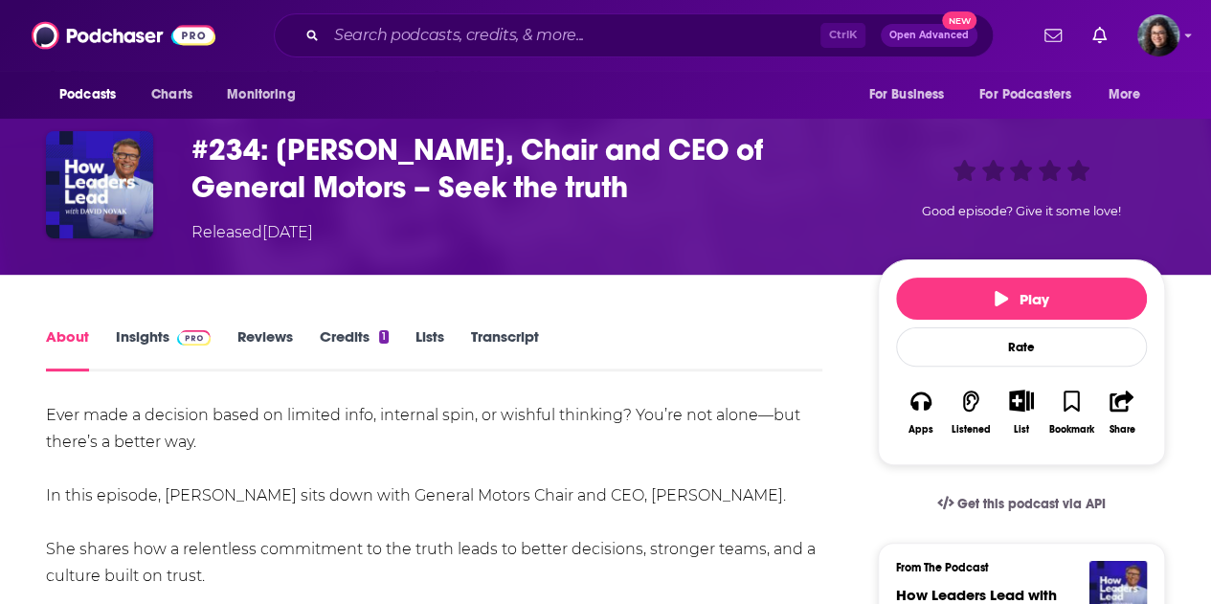
scroll to position [191, 0]
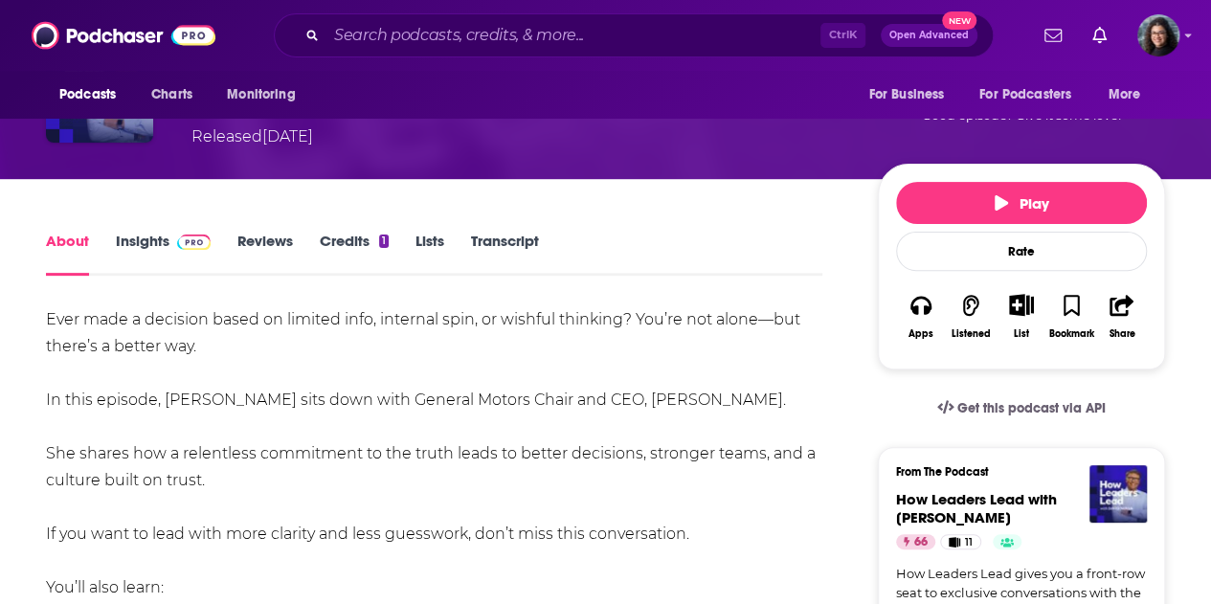
drag, startPoint x: 134, startPoint y: 240, endPoint x: 145, endPoint y: 240, distance: 10.5
click at [134, 240] on link "Insights" at bounding box center [163, 254] width 95 height 44
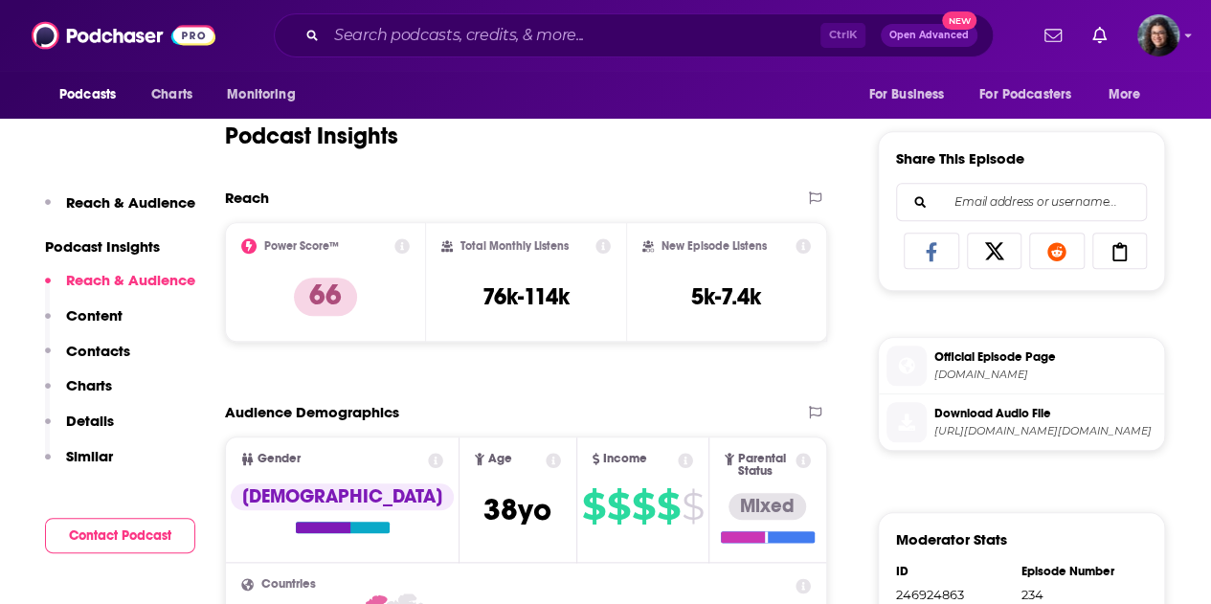
scroll to position [861, 0]
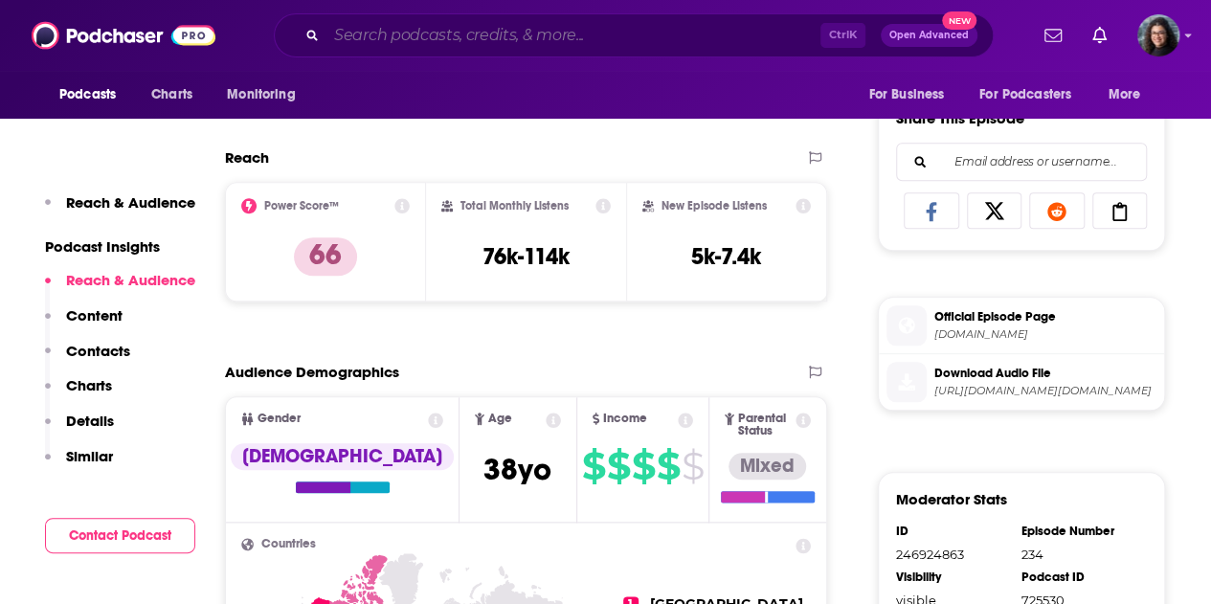
click at [512, 30] on input "Search podcasts, credits, & more..." at bounding box center [573, 35] width 494 height 31
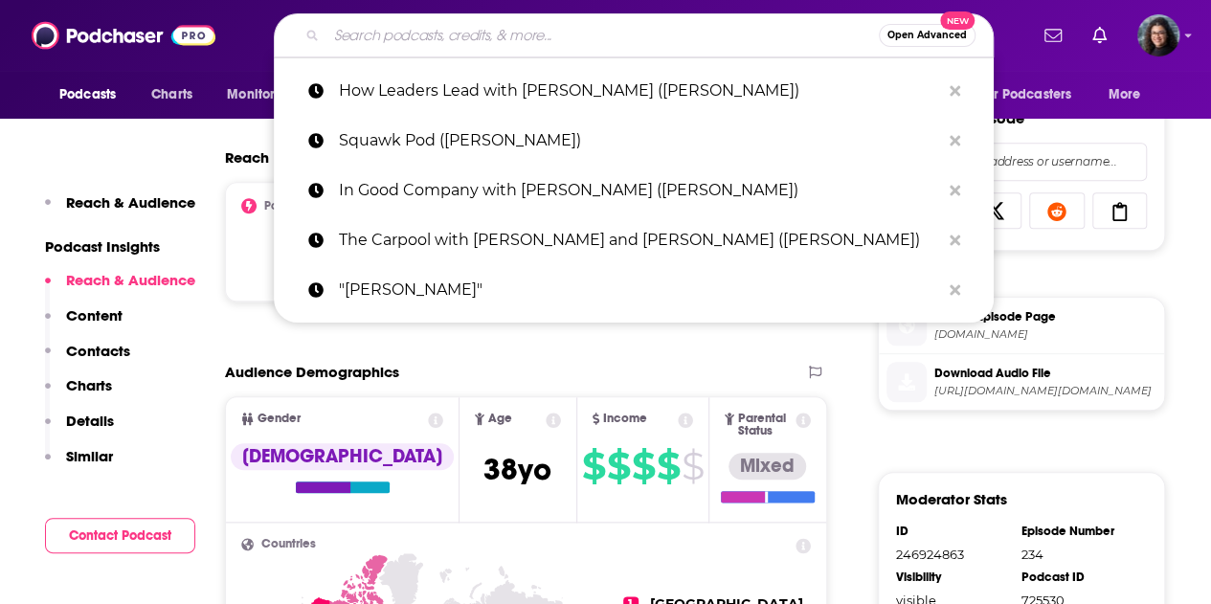
paste input "The Exchange (CNBC) (Mary Barra)"
type input "The Exchange (CNBC) (Mary Barra)"
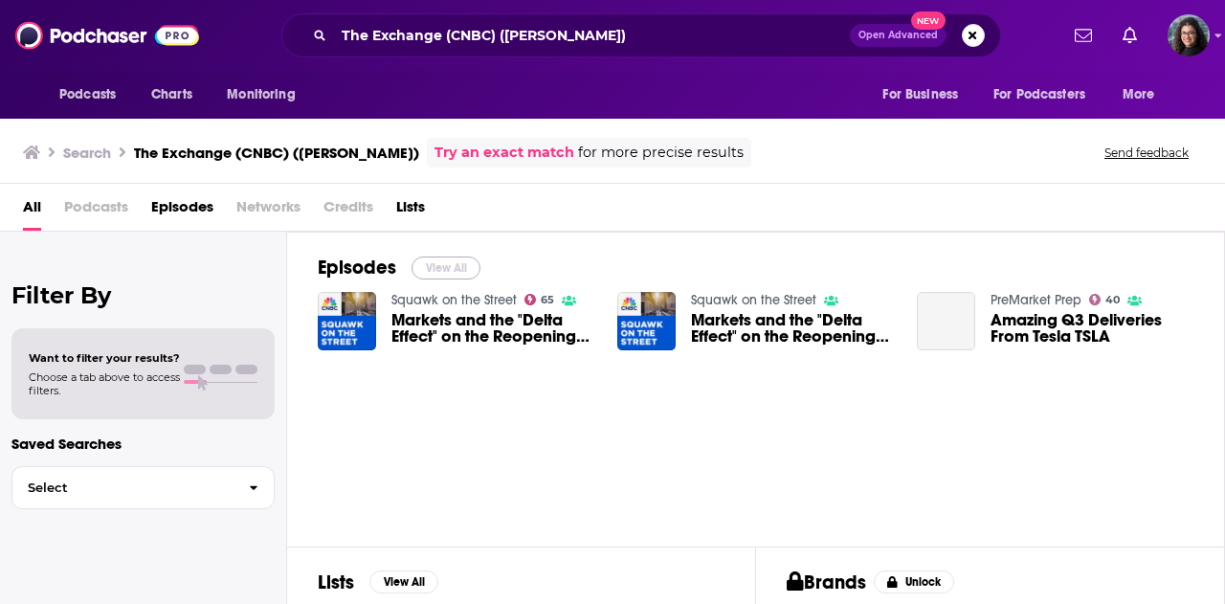
click at [448, 259] on button "View All" at bounding box center [446, 267] width 69 height 23
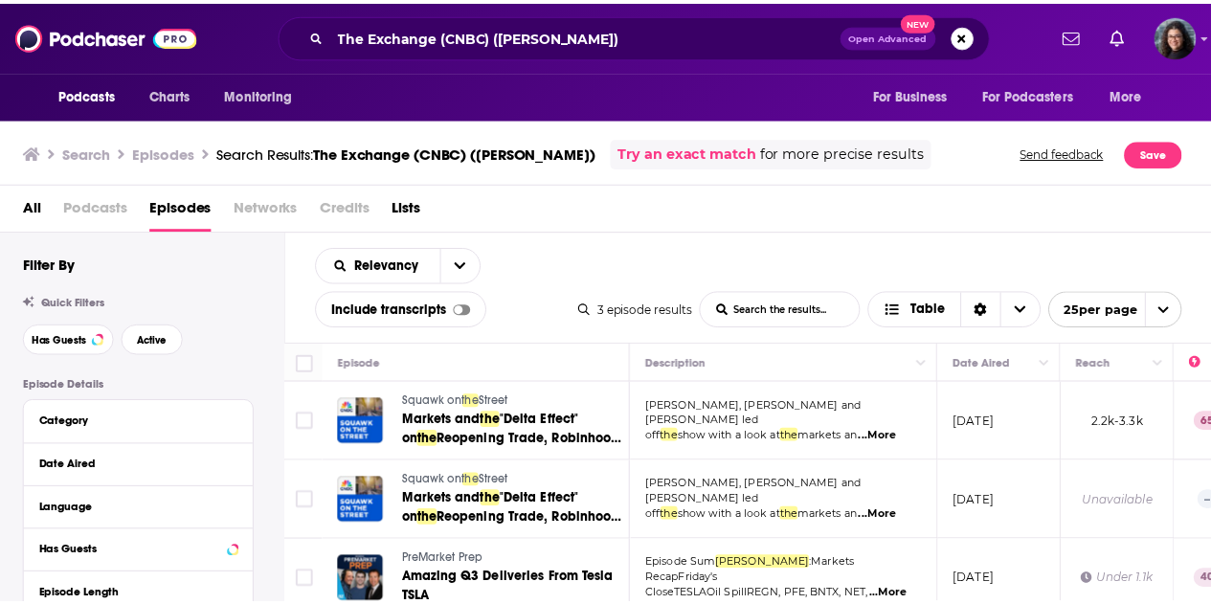
scroll to position [20, 0]
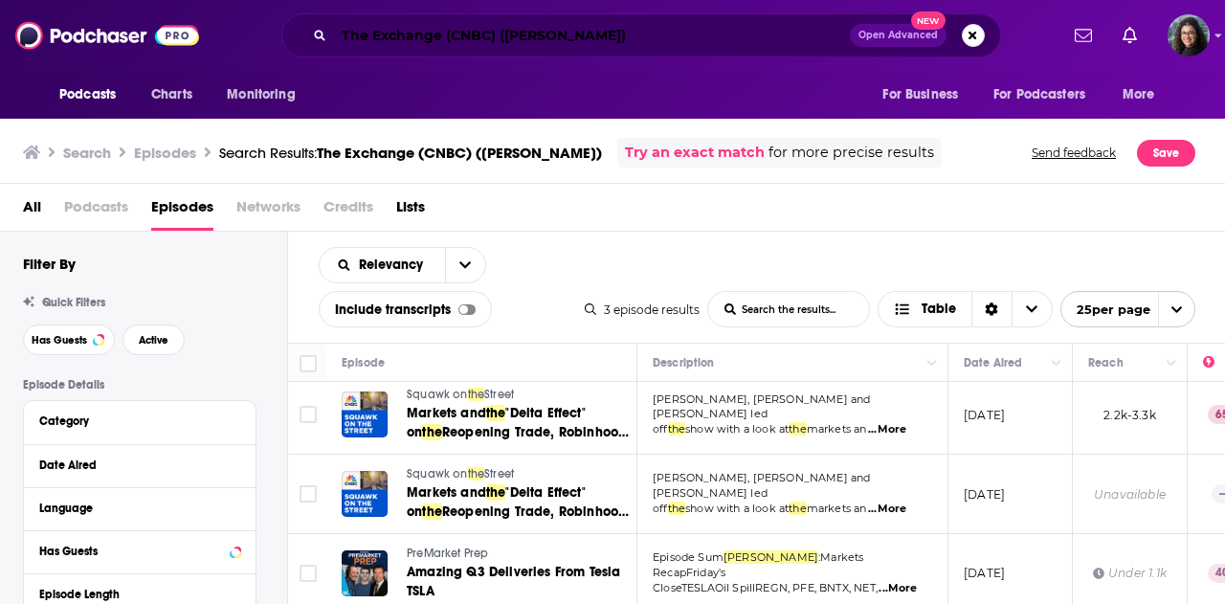
click at [621, 34] on input "The Exchange (CNBC) (Mary Barra)" at bounding box center [592, 35] width 516 height 31
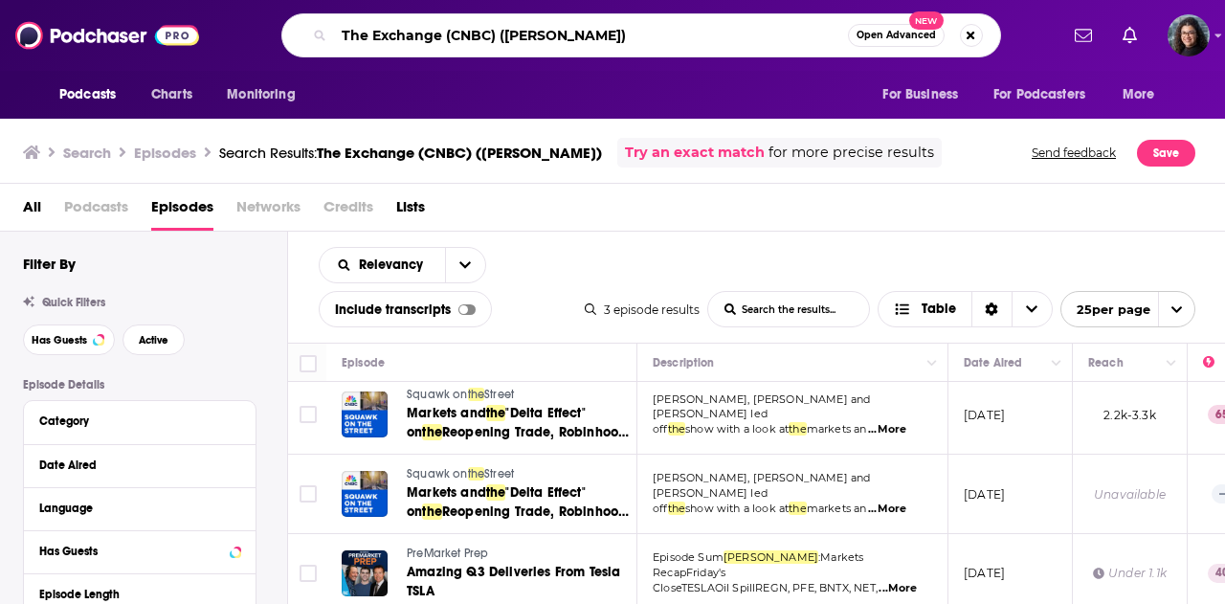
paste input "9 to 5ish with theSkimm"
type input "9 to 5ish with theSkimm (Mary Barra)"
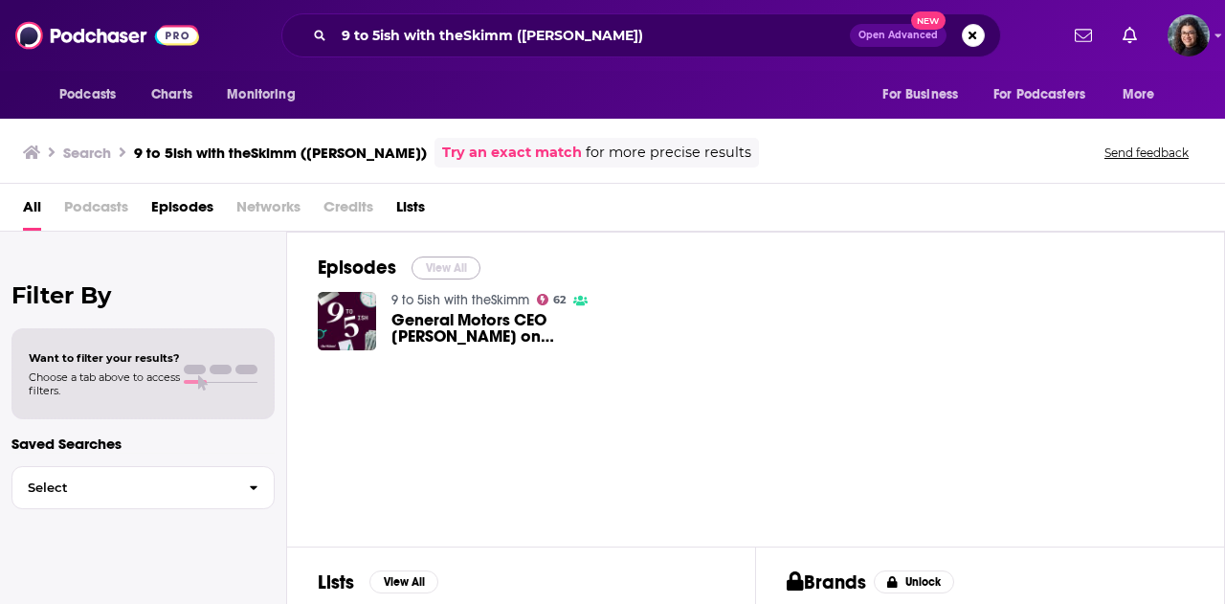
click at [440, 265] on button "View All" at bounding box center [446, 267] width 69 height 23
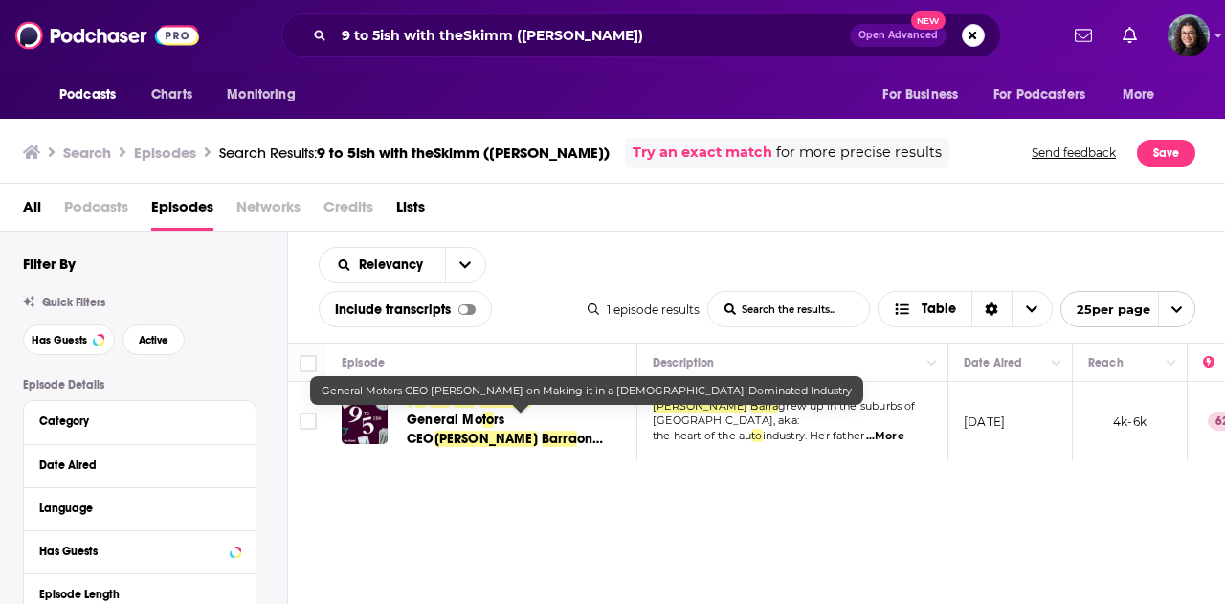
click at [454, 418] on span "General Mo" at bounding box center [445, 420] width 76 height 16
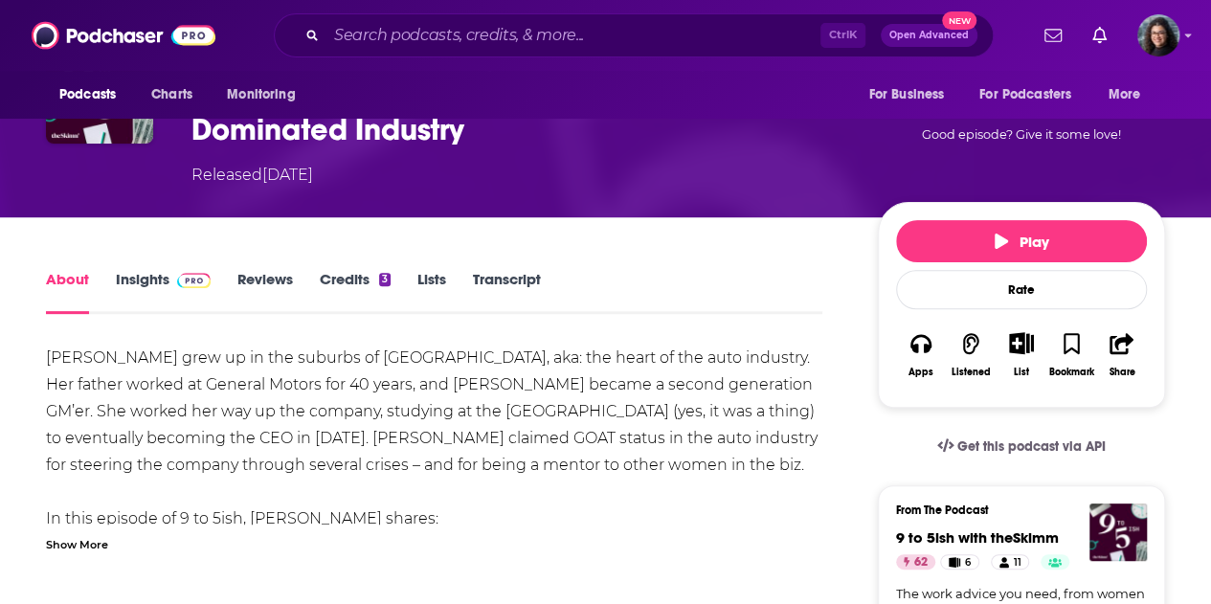
scroll to position [191, 0]
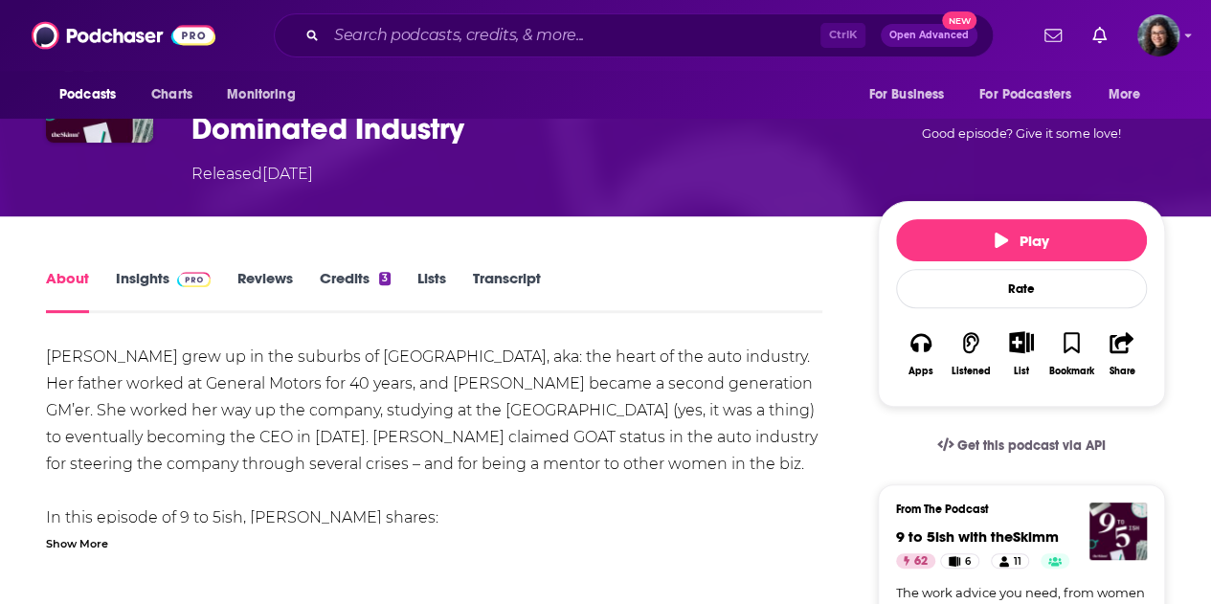
click at [84, 533] on div "Show More" at bounding box center [77, 542] width 62 height 18
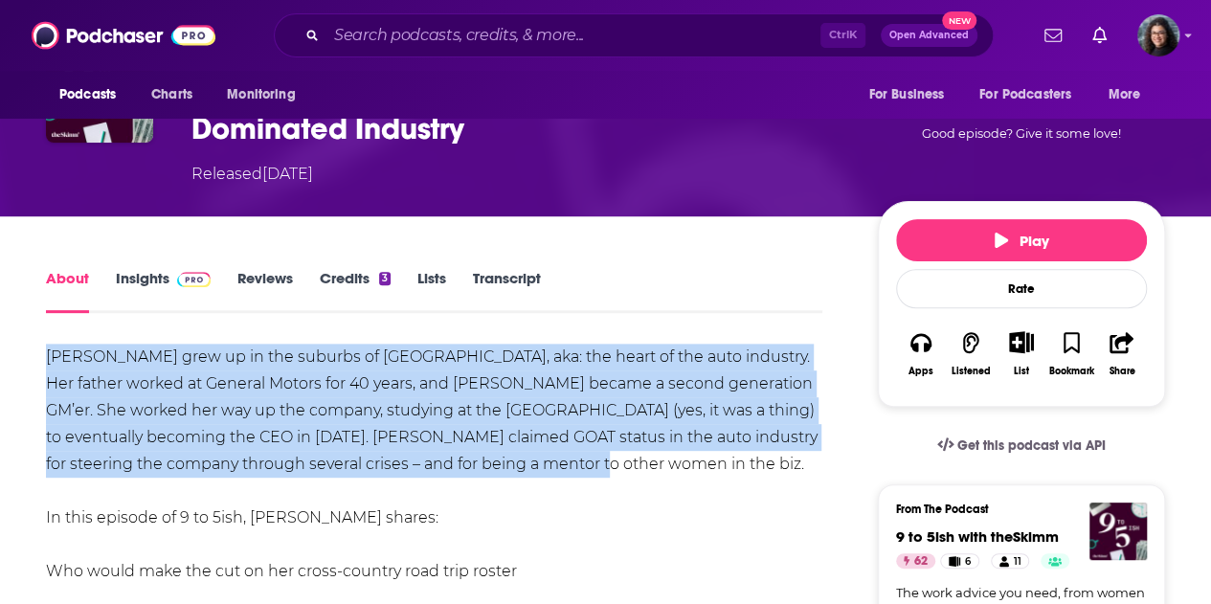
drag, startPoint x: 498, startPoint y: 424, endPoint x: 50, endPoint y: 307, distance: 462.9
click at [50, 344] on div "Mary Barra grew up in the suburbs of Detroit, aka: the heart of the auto indust…" at bounding box center [434, 598] width 776 height 509
copy div "Mary Barra grew up in the suburbs of Detroit, aka: the heart of the auto indust…"
click at [477, 36] on input "Search podcasts, credits, & more..." at bounding box center [573, 35] width 494 height 31
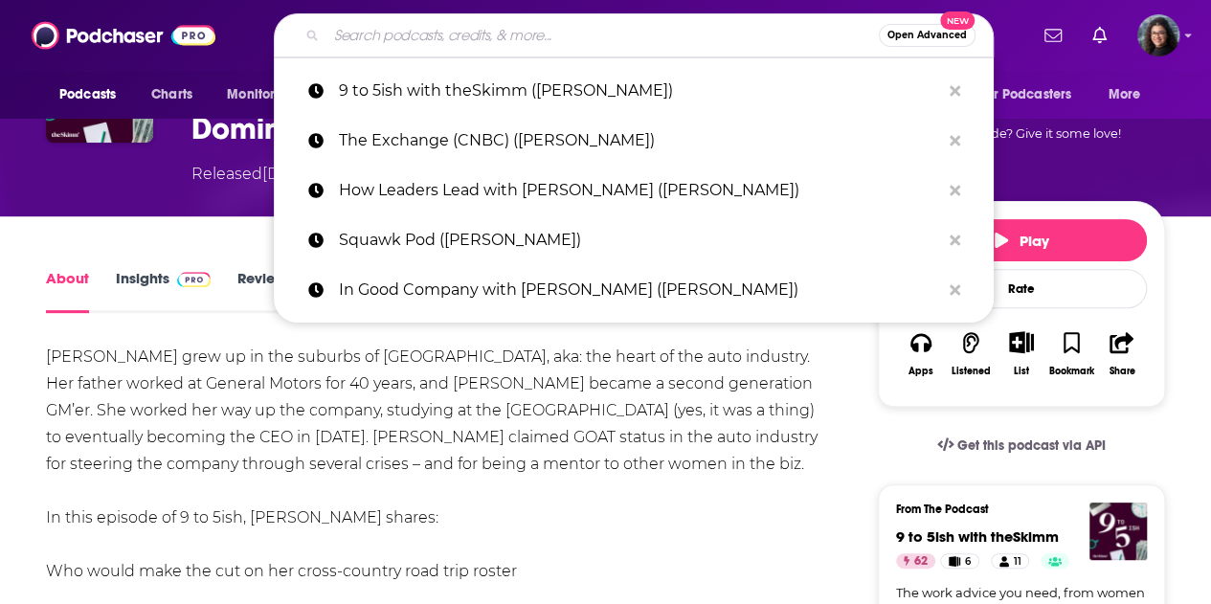
paste input "Matt Kim Podcast (Eric Schmidt)"
type input "Matt Kim Podcast (Eric Schmidt)"
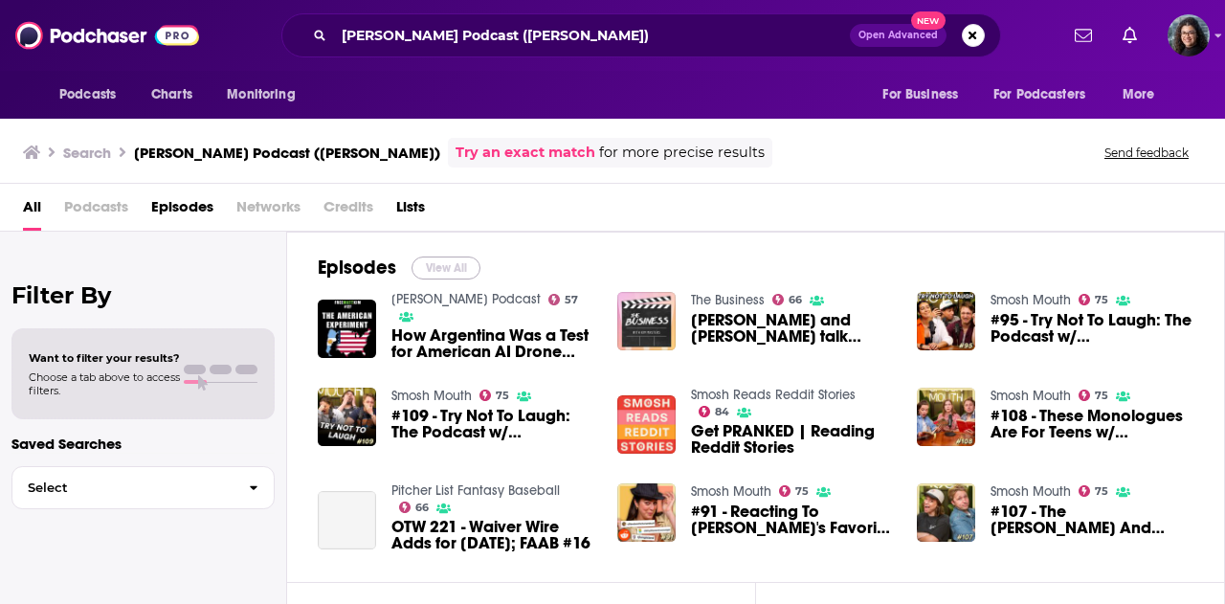
click at [448, 262] on button "View All" at bounding box center [446, 267] width 69 height 23
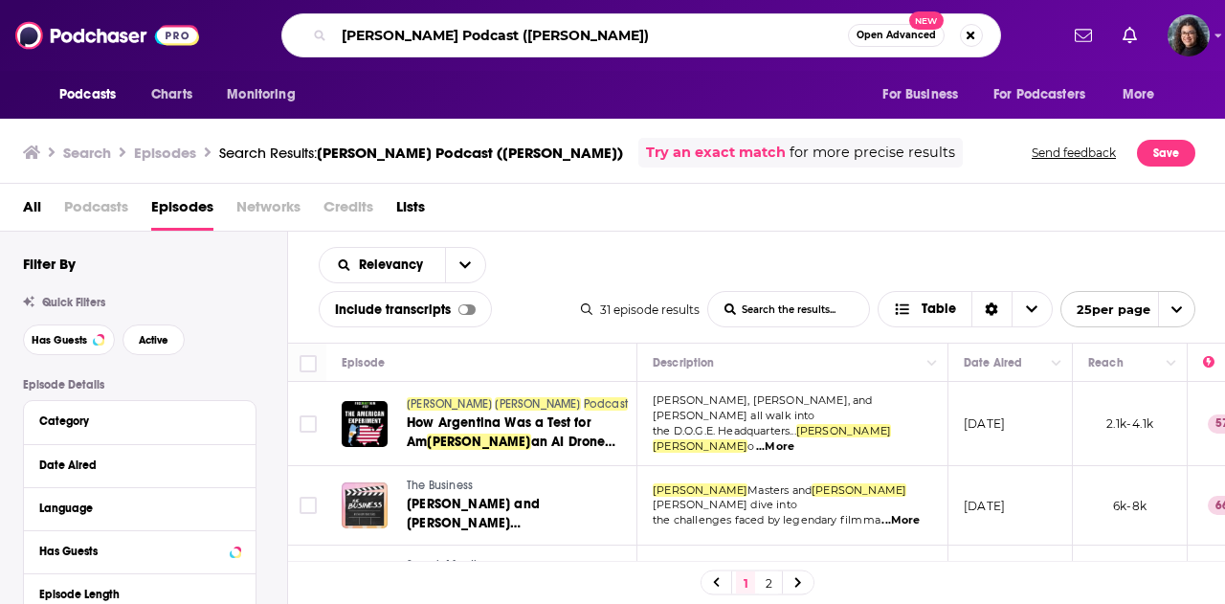
drag, startPoint x: 605, startPoint y: 35, endPoint x: 254, endPoint y: 28, distance: 351.3
click at [254, 28] on div "Matt Kim Podcast (Eric Schmidt) Open Advanced New" at bounding box center [641, 35] width 834 height 44
paste input "Fareed Zakaria GPS"
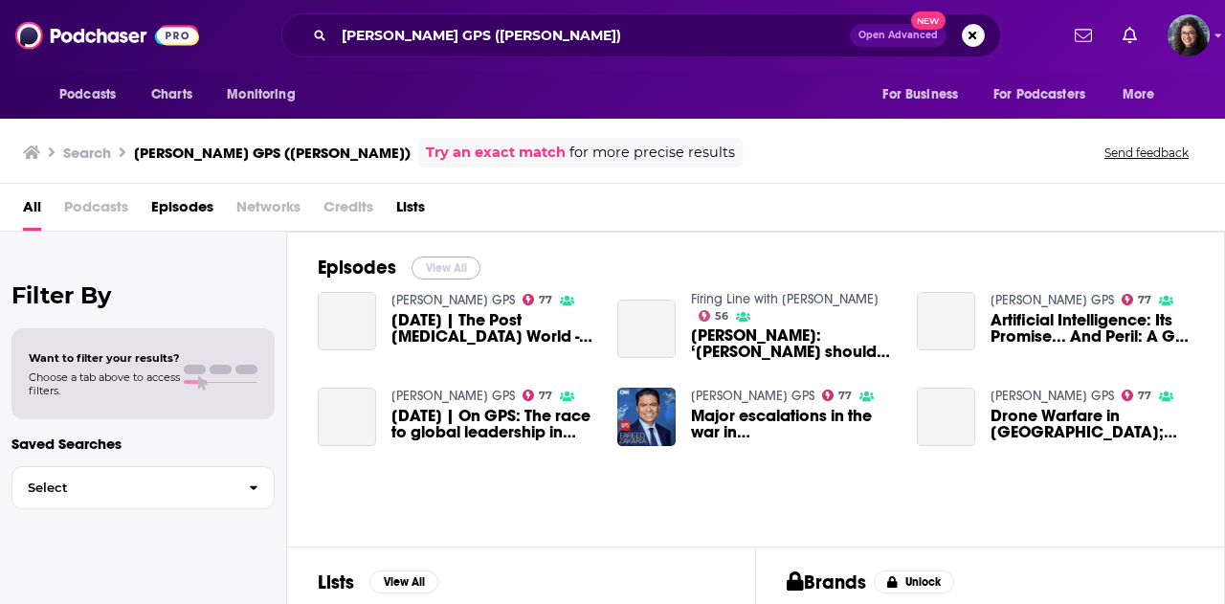
click at [442, 267] on button "View All" at bounding box center [446, 267] width 69 height 23
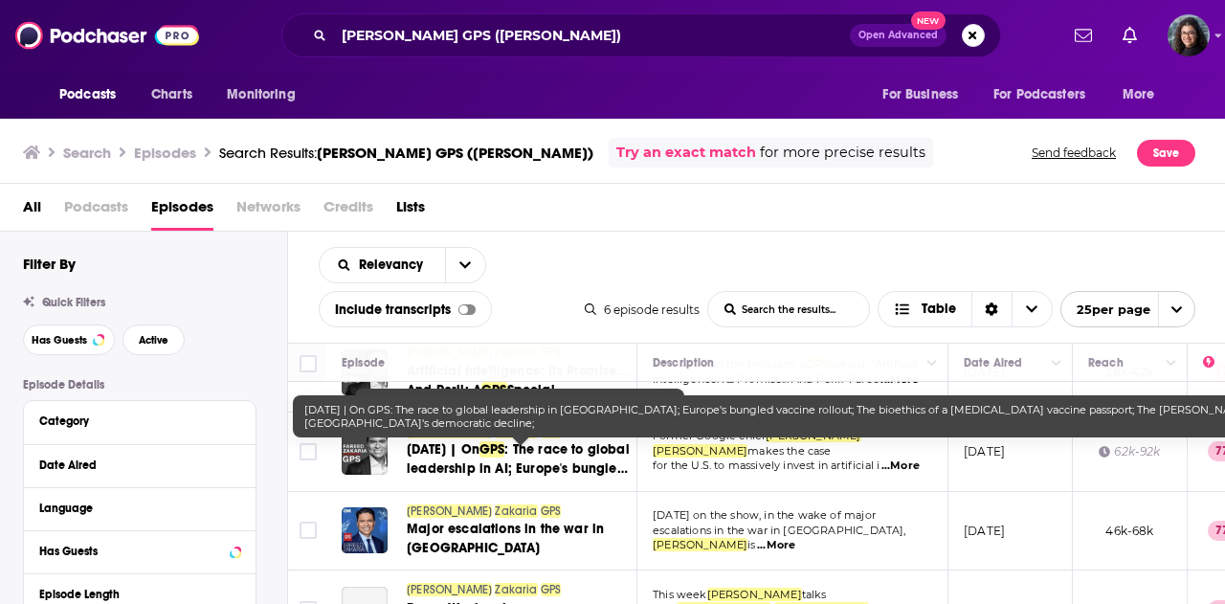
scroll to position [256, 0]
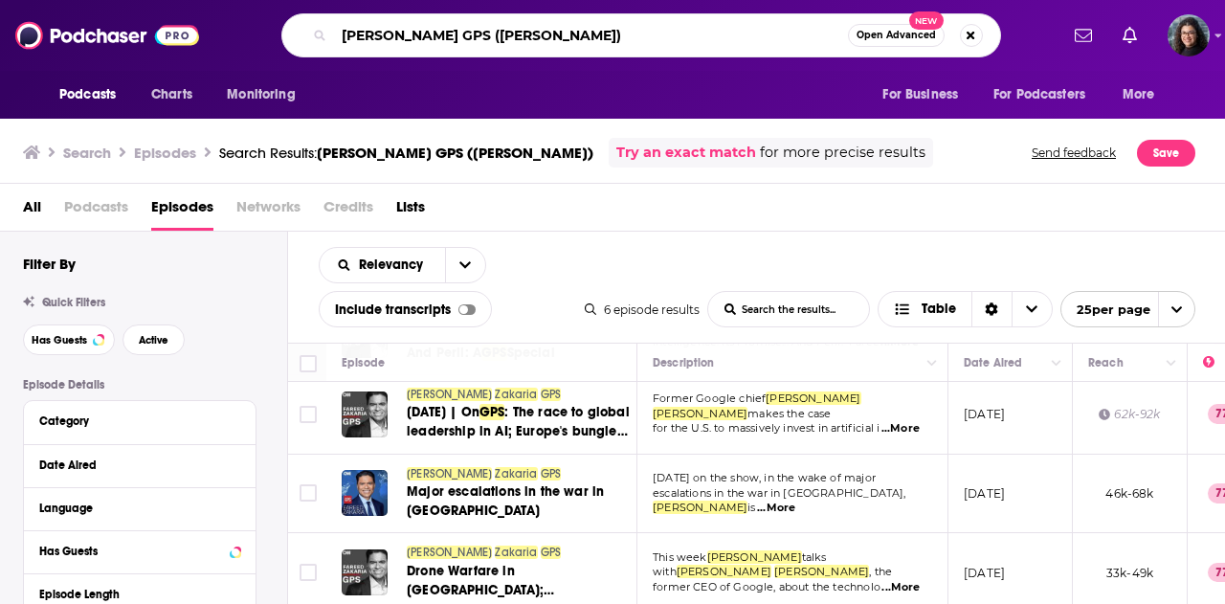
drag, startPoint x: 621, startPoint y: 37, endPoint x: 313, endPoint y: 11, distance: 309.3
click at [313, 11] on div "Podcasts Charts Monitoring Fareed Zakaria GPS (Eric Schmidt) Open Advanced New …" at bounding box center [612, 35] width 1225 height 71
paste input "3 Takeaways"
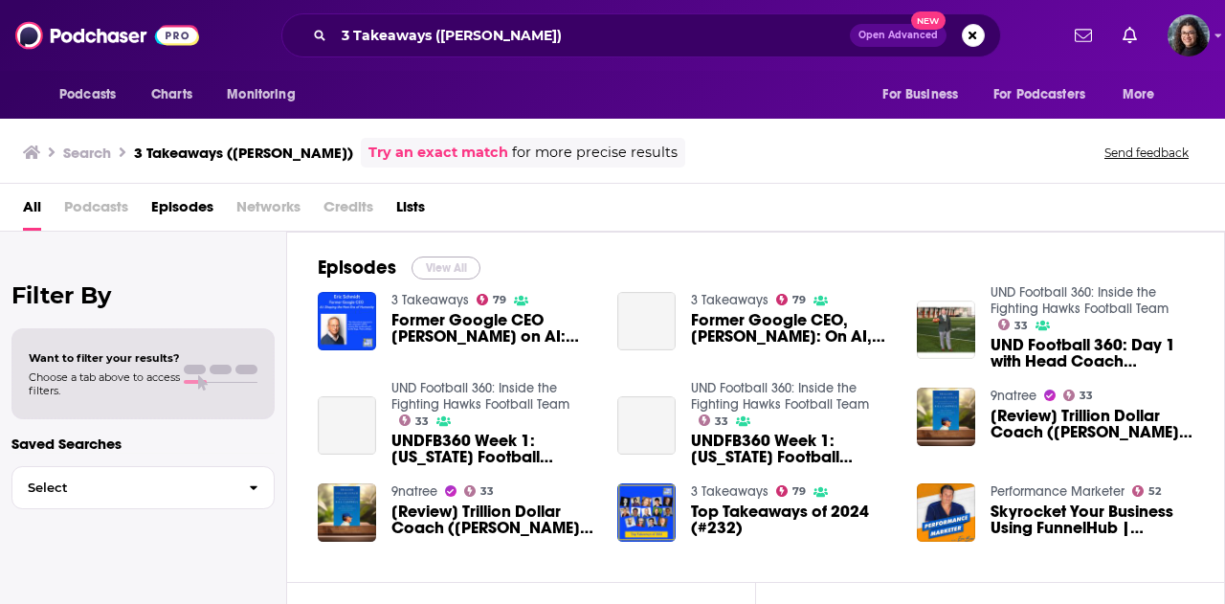
click at [428, 265] on button "View All" at bounding box center [446, 267] width 69 height 23
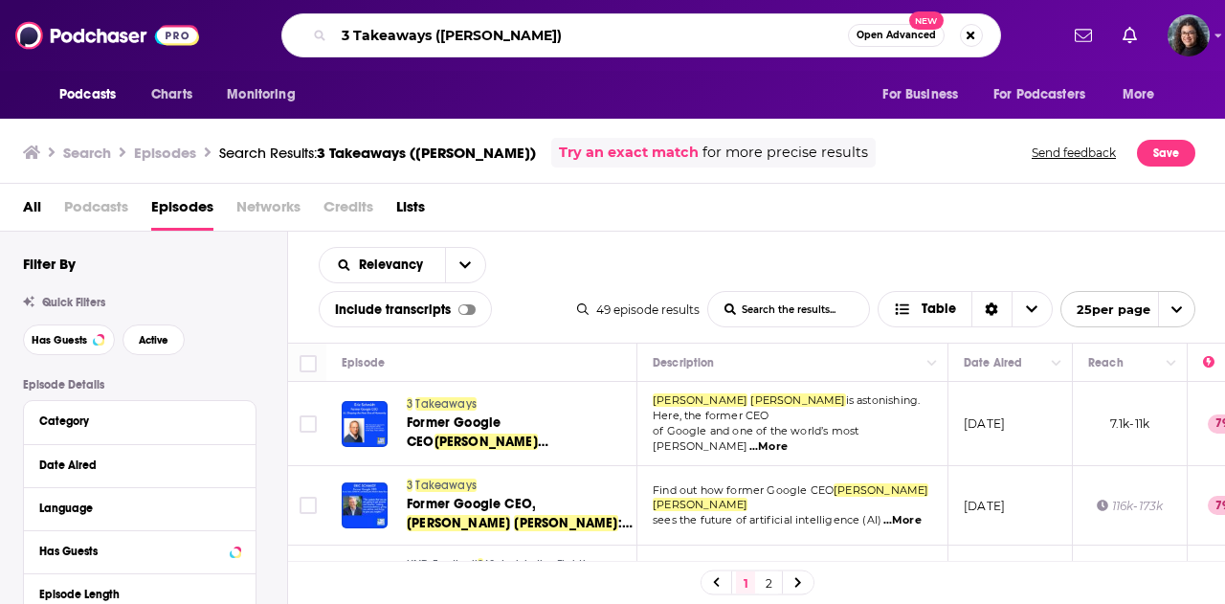
drag, startPoint x: 566, startPoint y: 34, endPoint x: 239, endPoint y: 39, distance: 326.4
click at [239, 39] on div "3 Takeaways (Eric Schmidt) Open Advanced New" at bounding box center [641, 35] width 834 height 44
paste input "Bloomberg Talk"
type input "Bloomberg Talks (Eric Schmidt)"
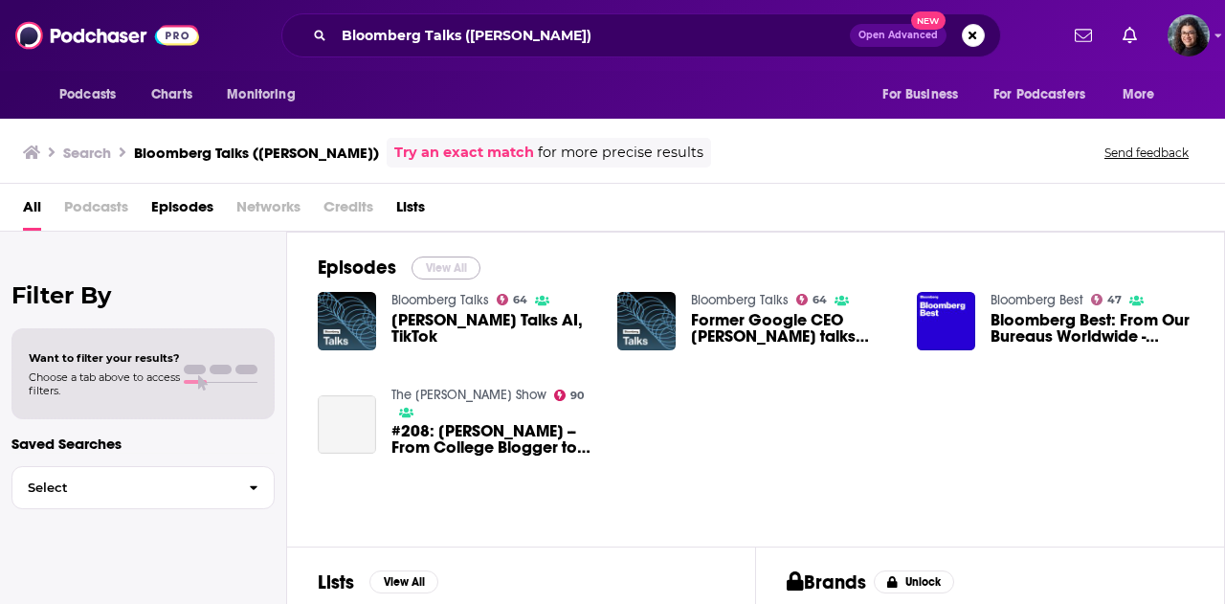
click at [444, 265] on button "View All" at bounding box center [446, 267] width 69 height 23
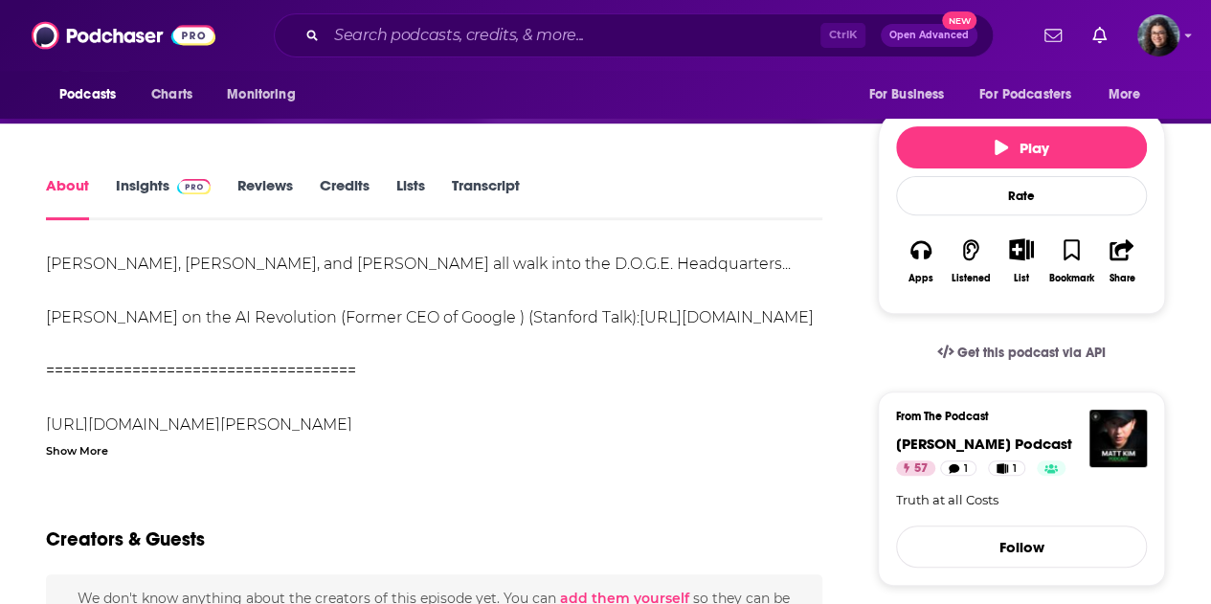
scroll to position [287, 0]
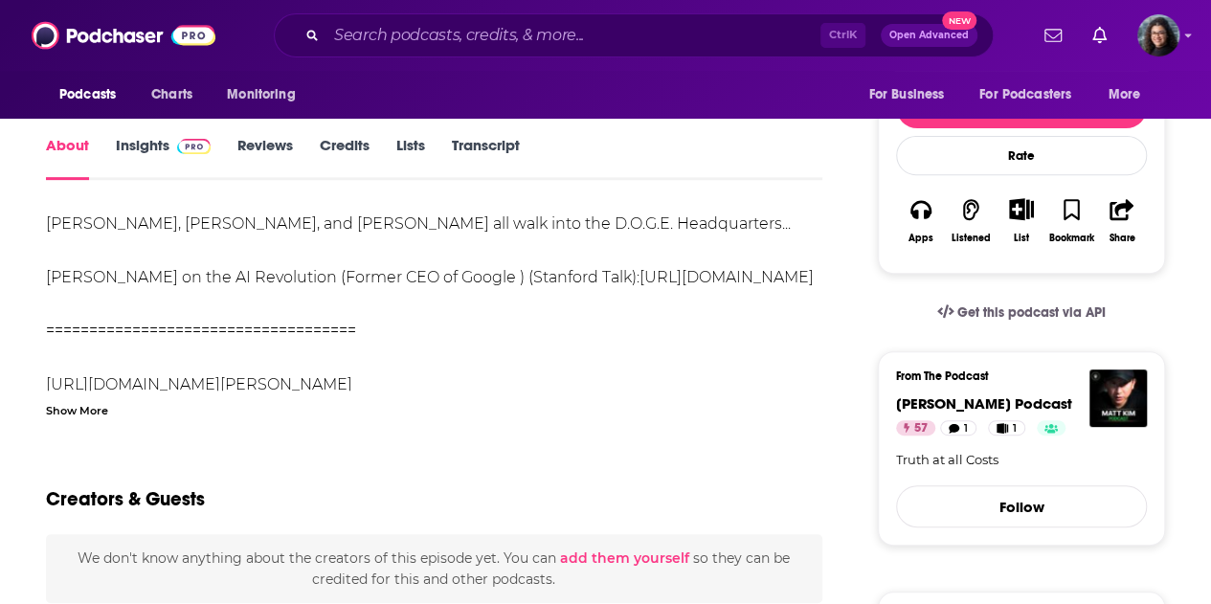
drag, startPoint x: 98, startPoint y: 409, endPoint x: 289, endPoint y: 397, distance: 191.8
click at [98, 409] on div "Show More" at bounding box center [77, 409] width 62 height 18
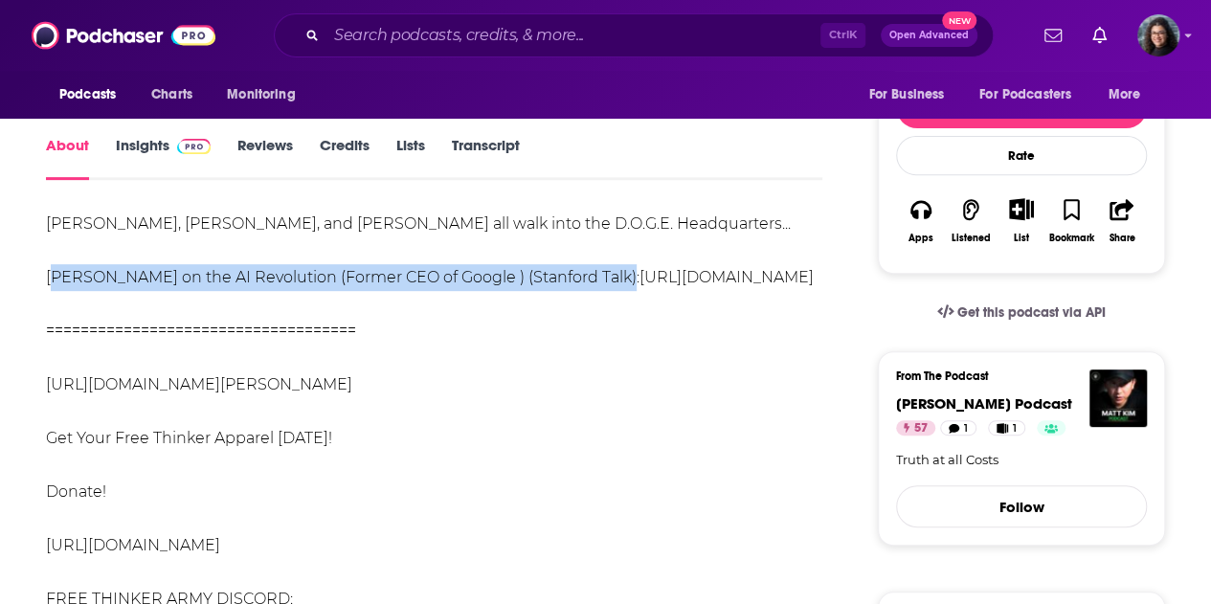
drag, startPoint x: 29, startPoint y: 275, endPoint x: 600, endPoint y: 277, distance: 571.4
drag, startPoint x: 492, startPoint y: 280, endPoint x: 46, endPoint y: 281, distance: 446.0
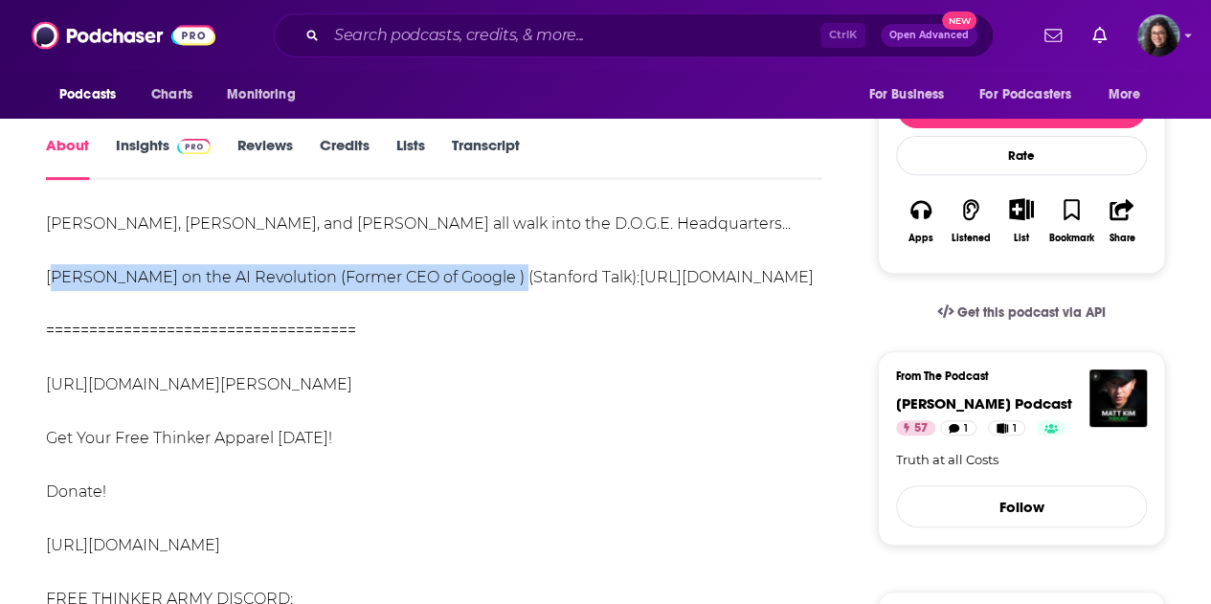
copy div "Eric Schmidt on the AI Revolution (Former CEO of Google )"
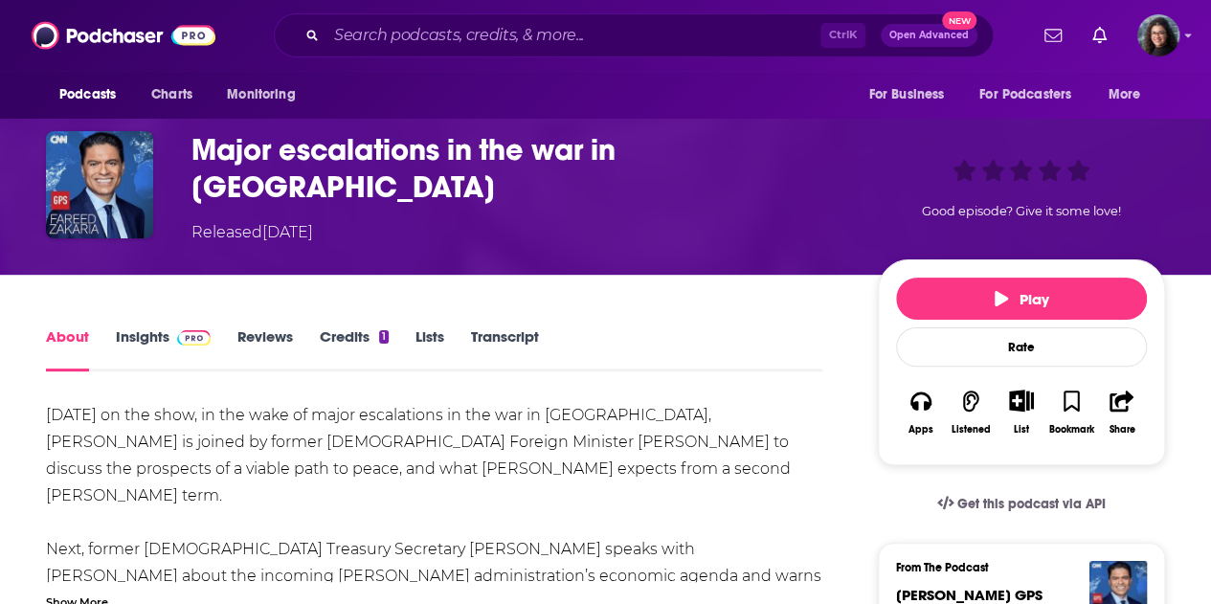
scroll to position [191, 0]
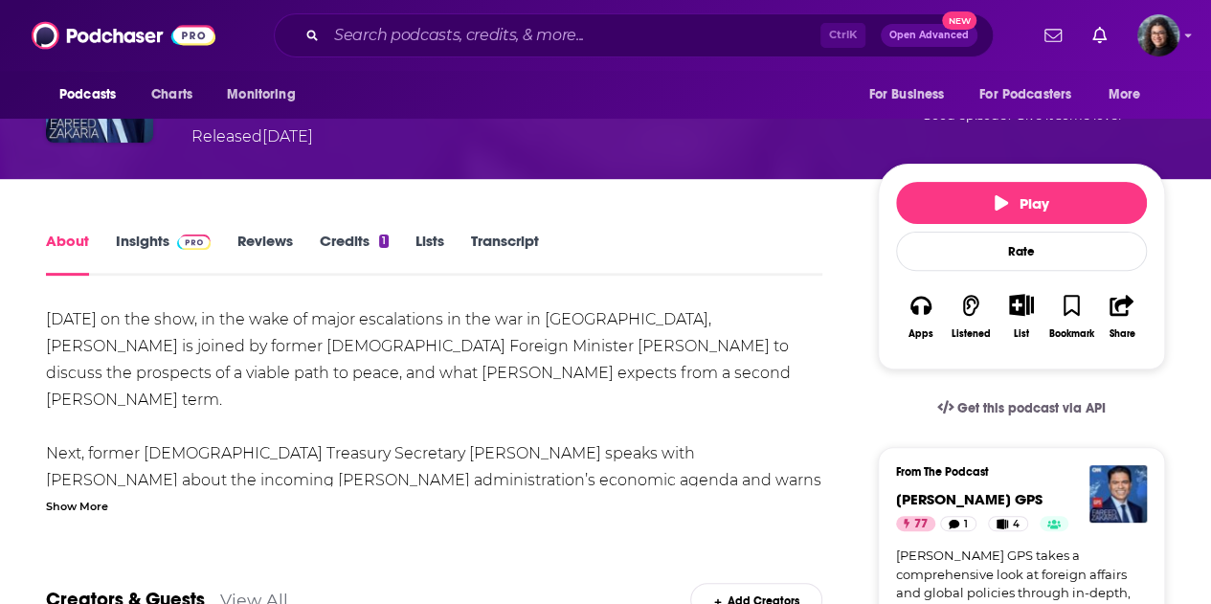
drag, startPoint x: 82, startPoint y: 495, endPoint x: 100, endPoint y: 489, distance: 19.1
click at [82, 496] on div "Show More" at bounding box center [77, 505] width 62 height 18
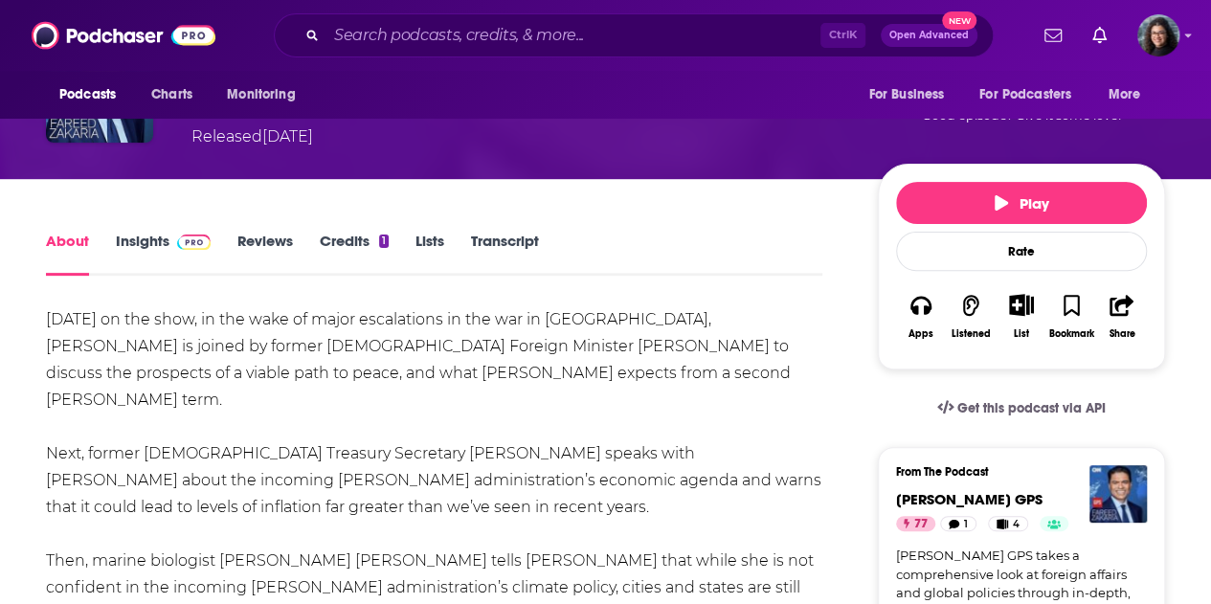
scroll to position [524, 0]
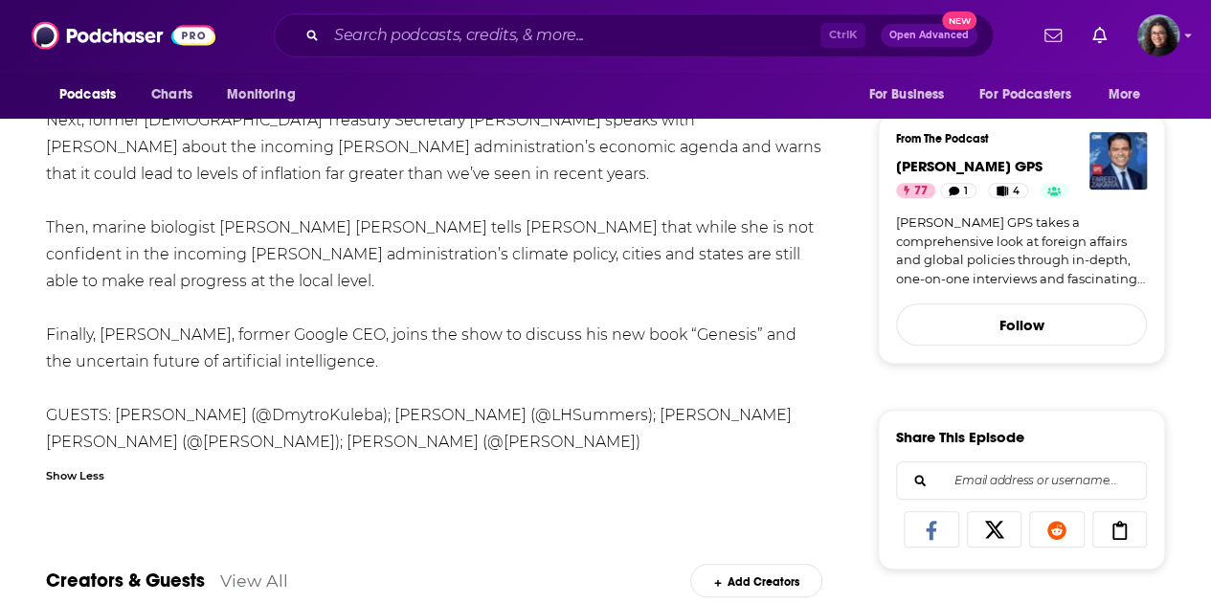
drag, startPoint x: 362, startPoint y: 328, endPoint x: 44, endPoint y: 298, distance: 319.2
click at [44, 298] on div "About Insights Reviews Credits 1 Lists Transcript Today on the show, in the wak…" at bounding box center [446, 593] width 862 height 1394
copy div "Finally, Eric Schmidt, former Google CEO, joins the show to discuss his new boo…"
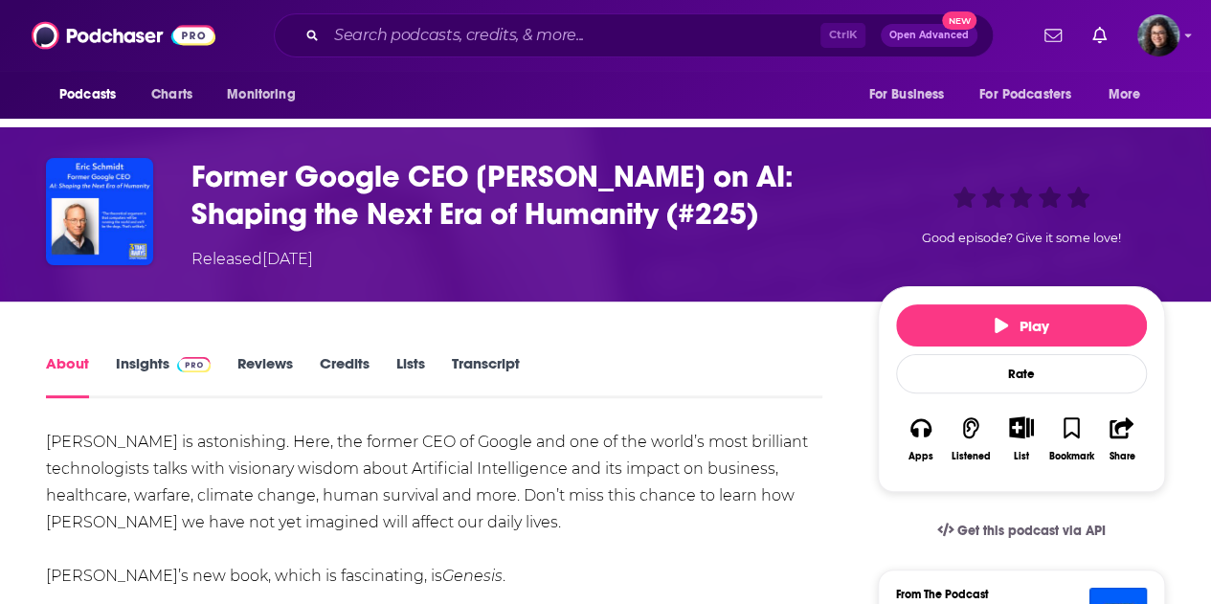
scroll to position [96, 0]
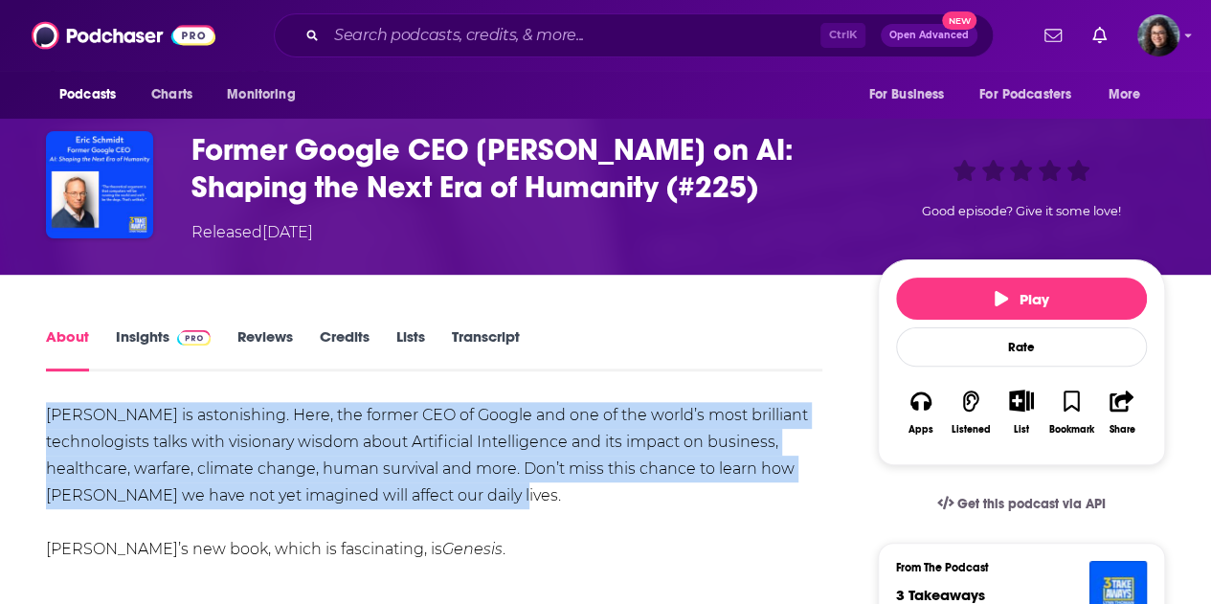
drag, startPoint x: 42, startPoint y: 414, endPoint x: 500, endPoint y: 488, distance: 463.4
copy div "[PERSON_NAME] is astonishing. Here, the former CEO of Google and one of the wor…"
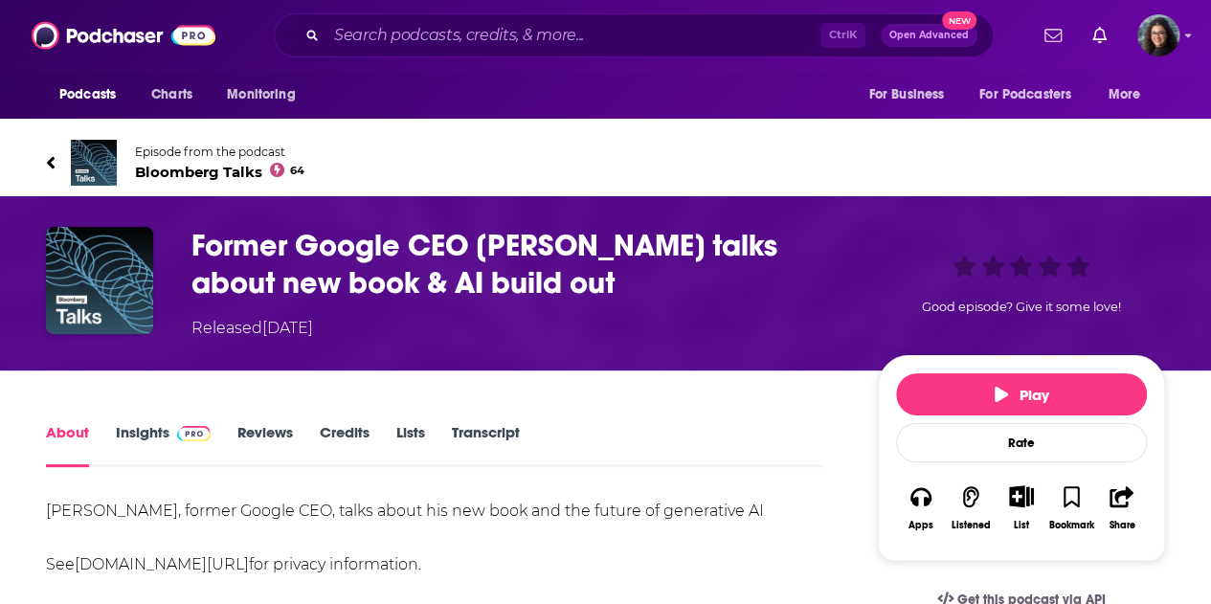
scroll to position [96, 0]
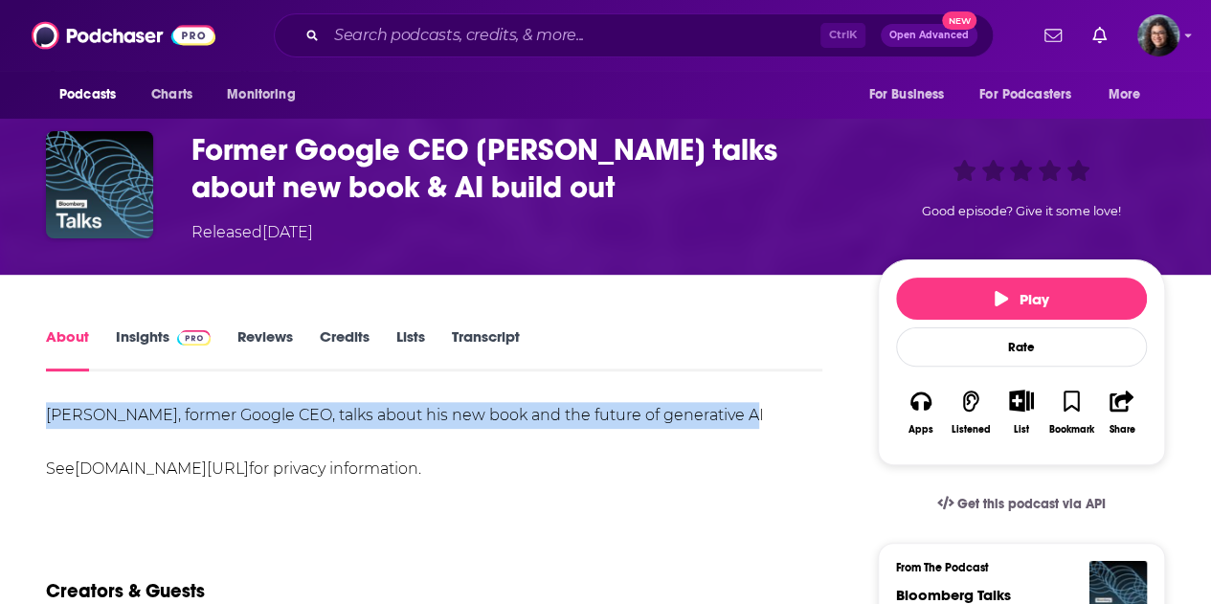
drag, startPoint x: 672, startPoint y: 416, endPoint x: 28, endPoint y: 411, distance: 644.1
copy div "[PERSON_NAME], former Google CEO, talks about his new book and the future of ge…"
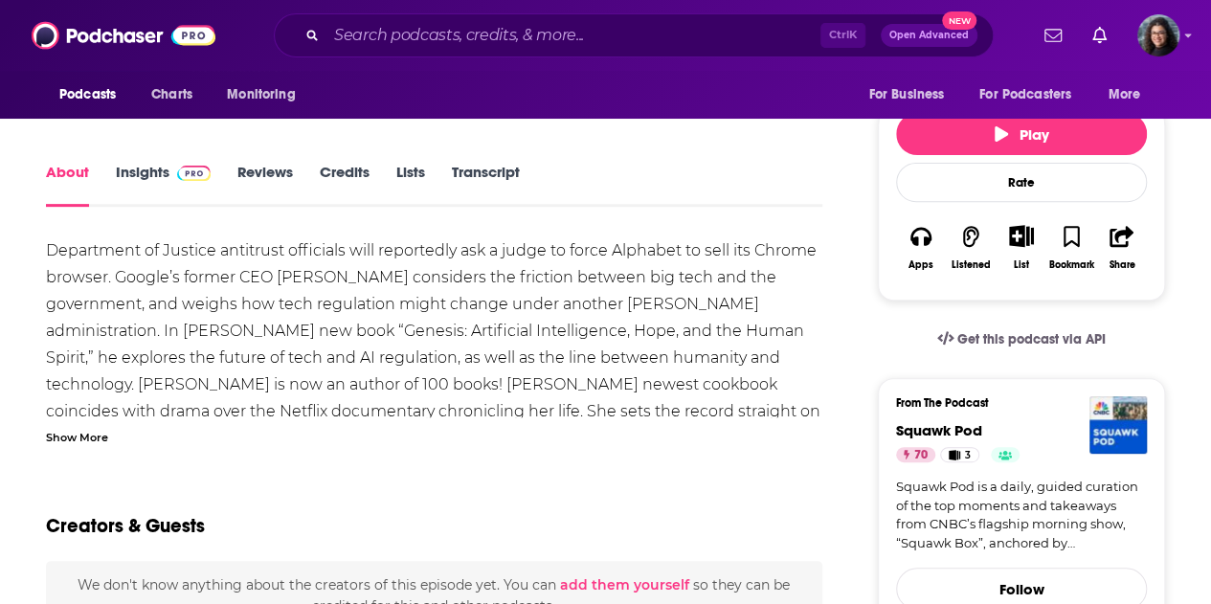
scroll to position [287, 0]
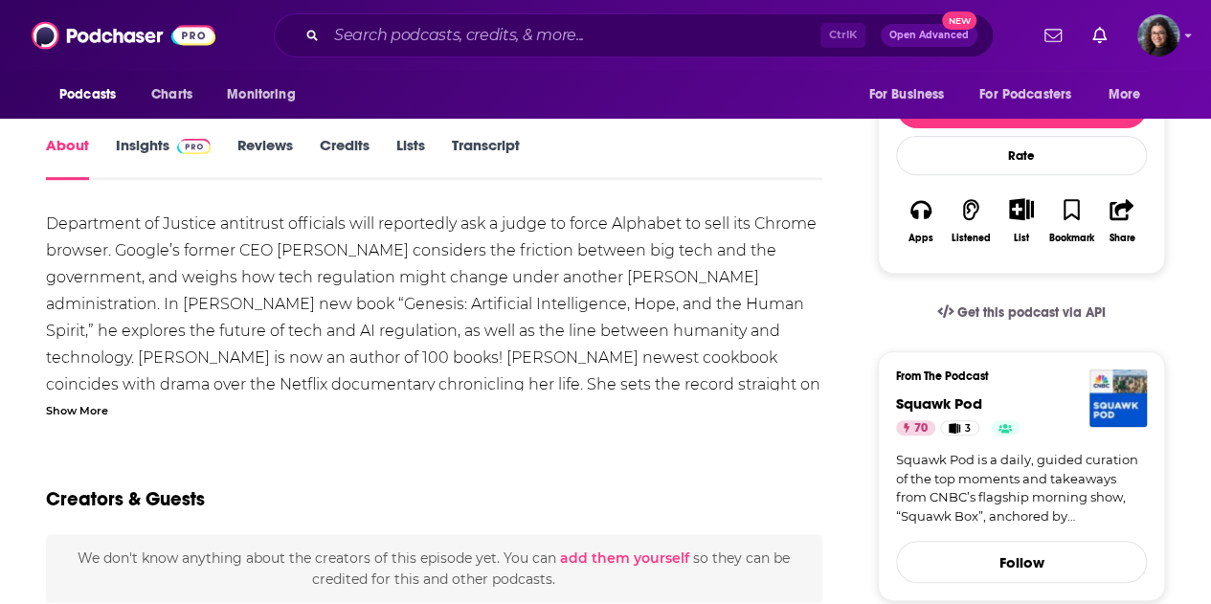
click at [88, 408] on div "Show More" at bounding box center [77, 409] width 62 height 18
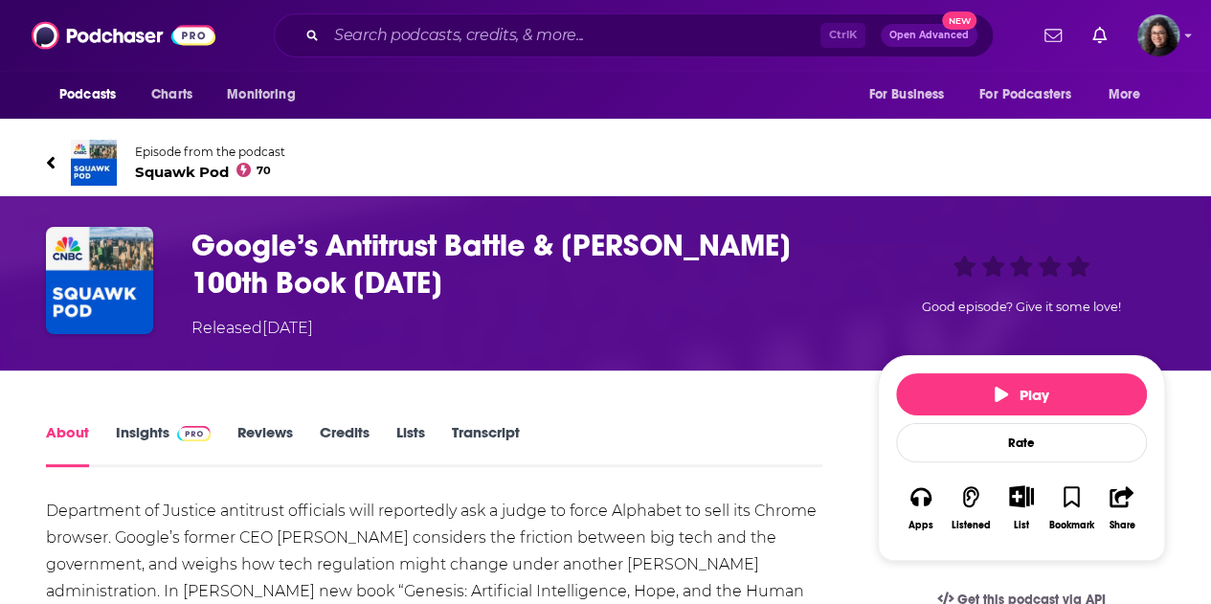
scroll to position [0, 0]
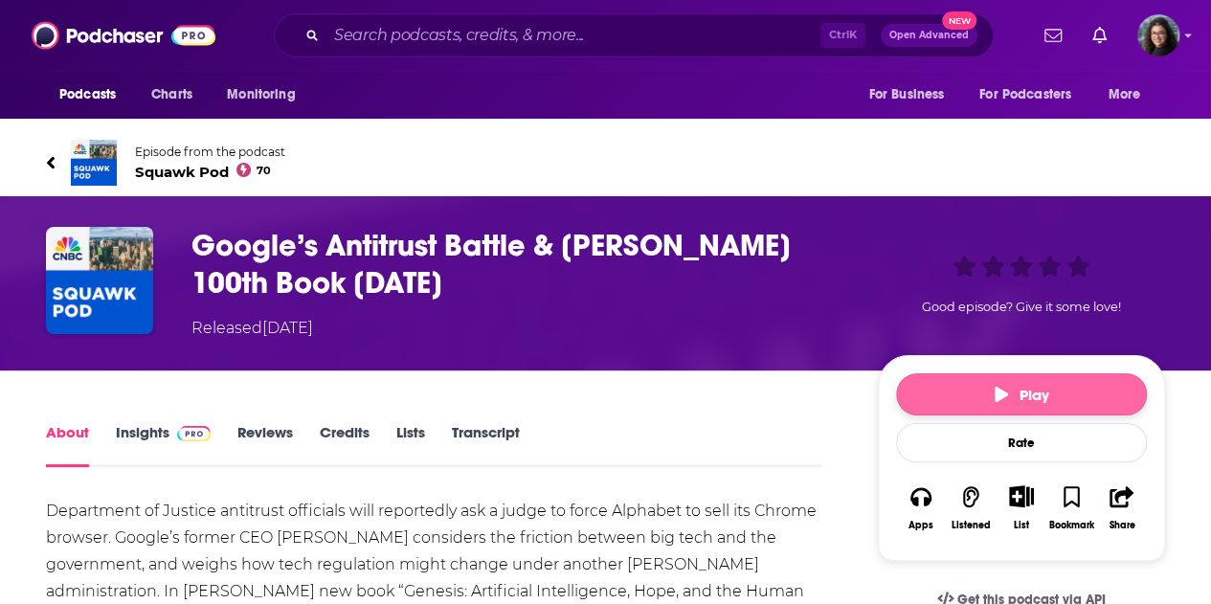
click at [933, 390] on button "Play" at bounding box center [1021, 394] width 251 height 42
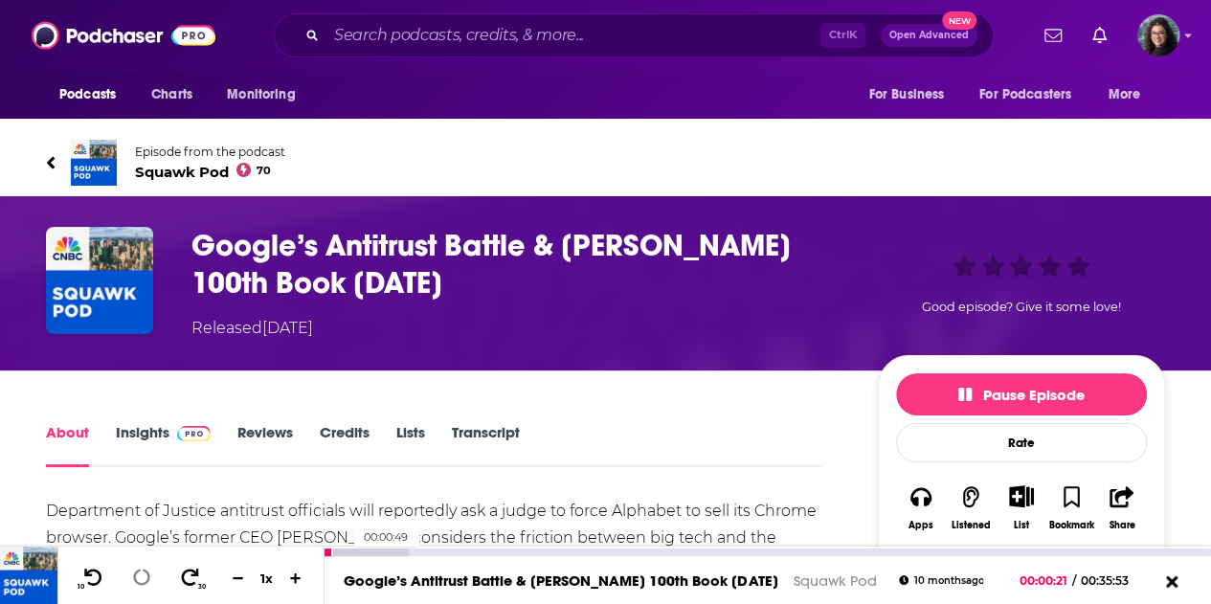
click at [344, 550] on div at bounding box center [365, 552] width 83 height 8
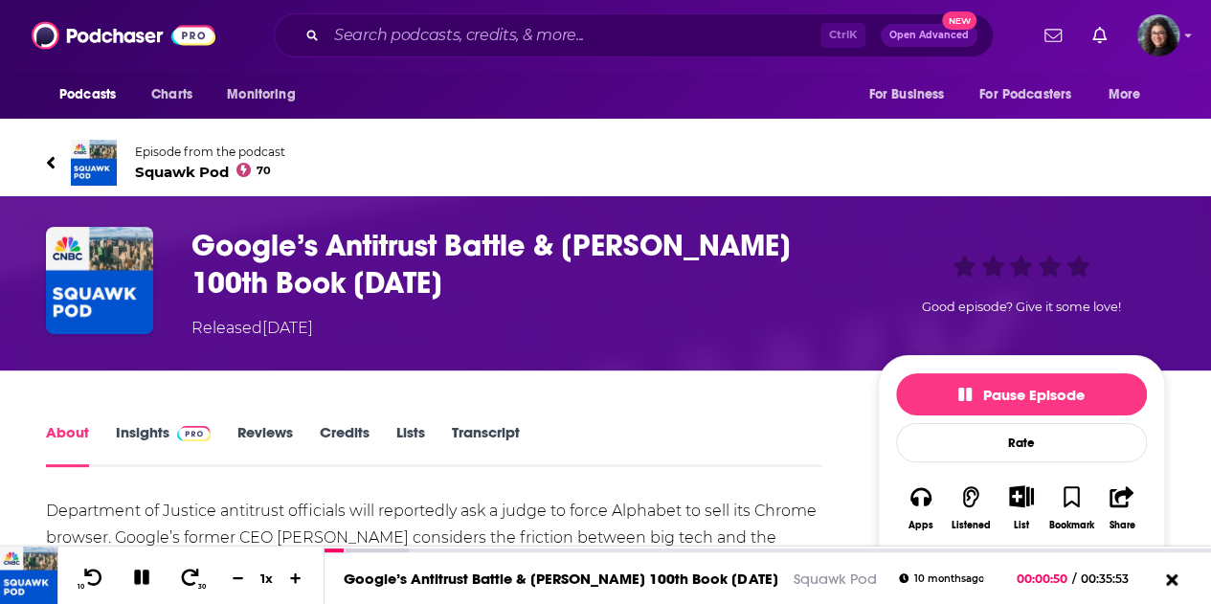
click at [471, 442] on link "Transcript" at bounding box center [486, 445] width 68 height 44
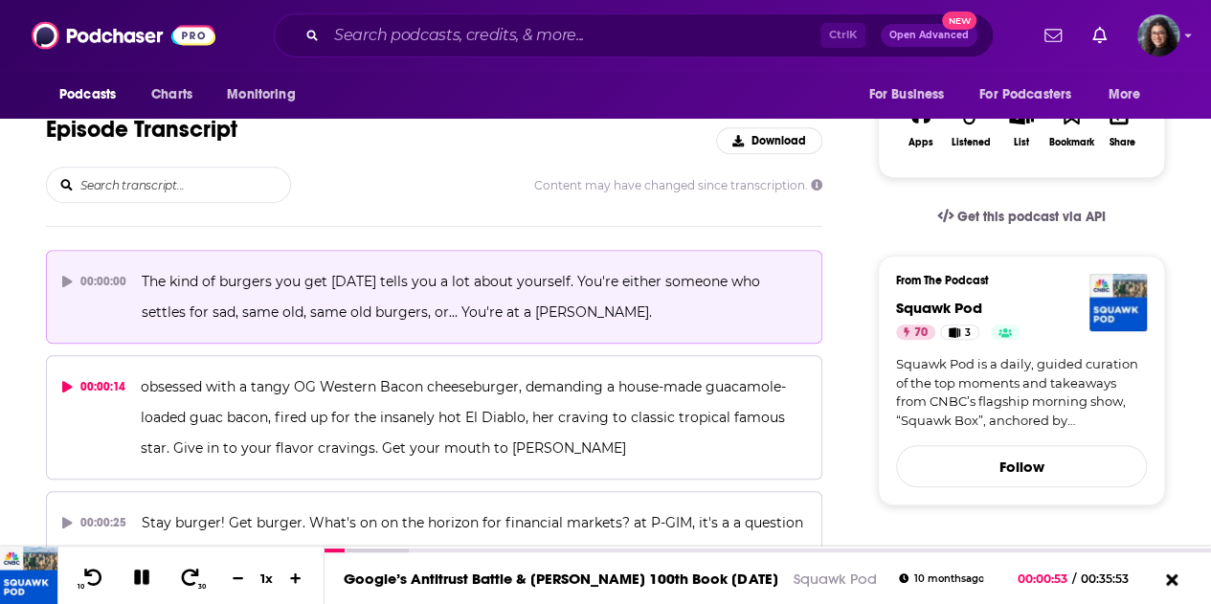
scroll to position [871, 0]
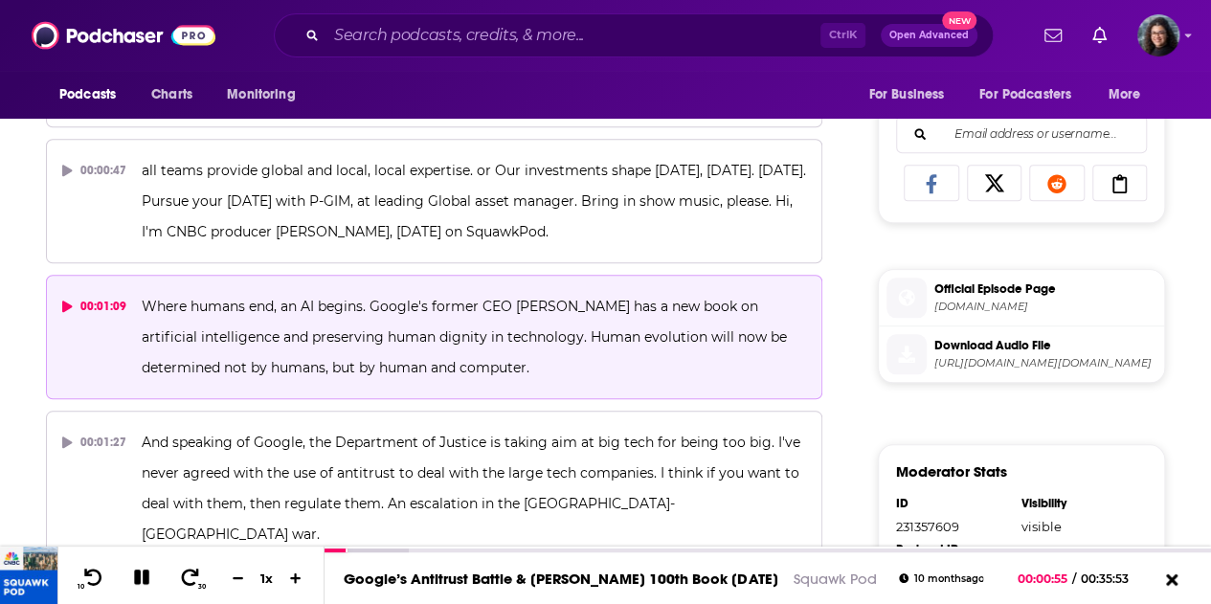
click at [178, 300] on span "Where humans end, an AI begins. Google's former CEO Eric Schmidt has a new book…" at bounding box center [466, 337] width 649 height 78
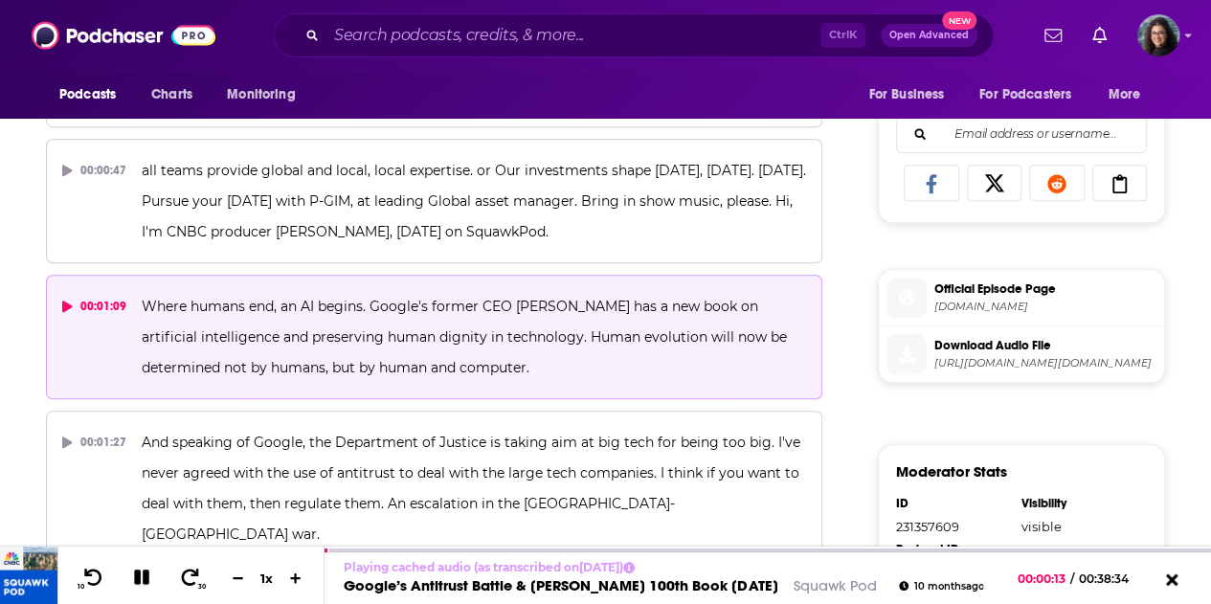
click at [200, 303] on span "Where humans end, an AI begins. Google's former CEO Eric Schmidt has a new book…" at bounding box center [466, 337] width 649 height 78
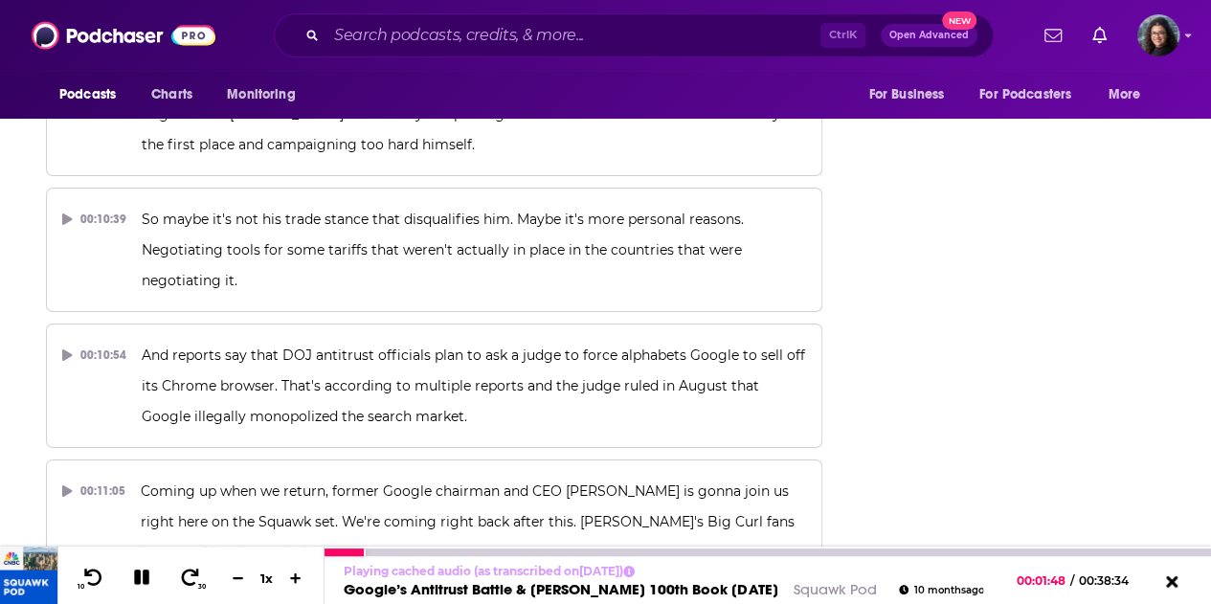
click at [142, 578] on icon at bounding box center [141, 577] width 19 height 19
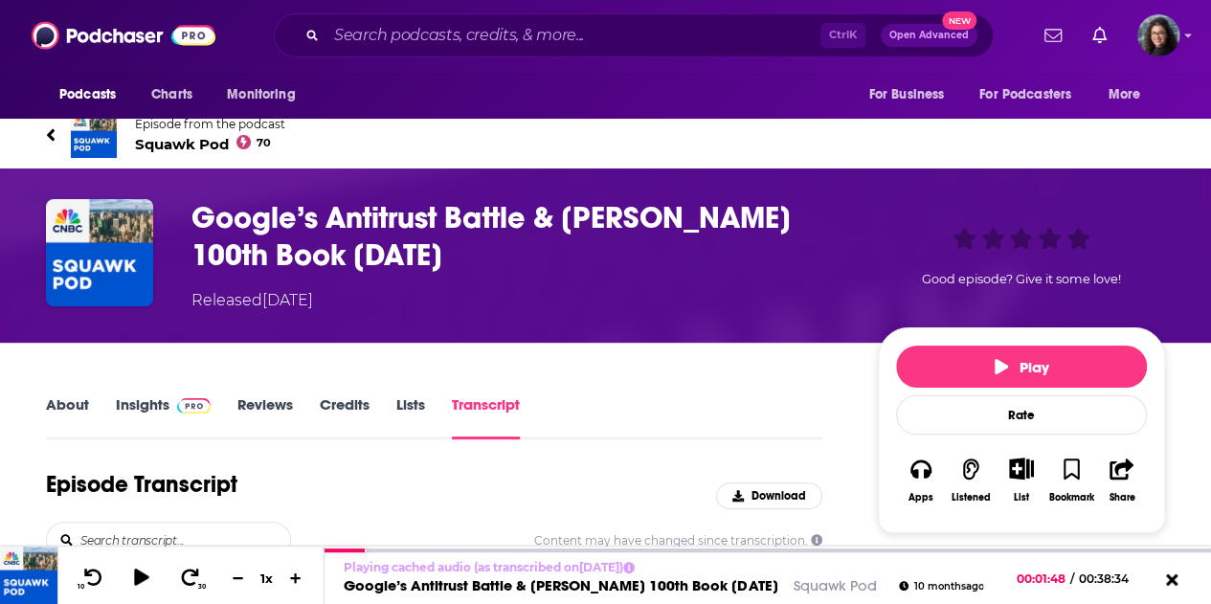
scroll to position [0, 0]
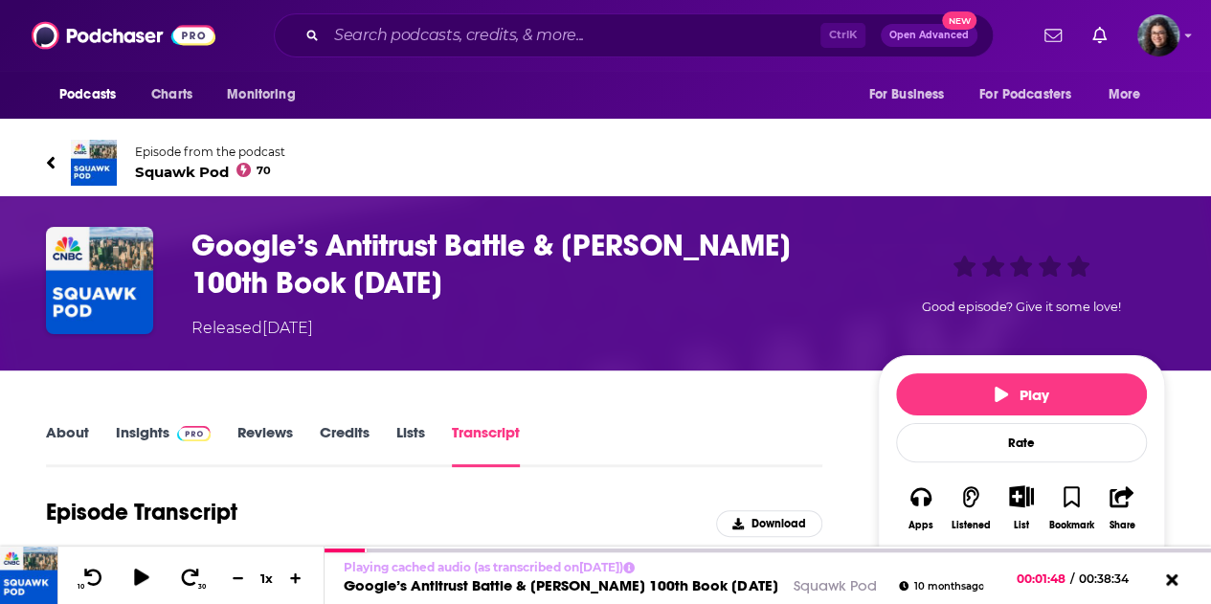
click at [64, 428] on link "About" at bounding box center [67, 445] width 43 height 44
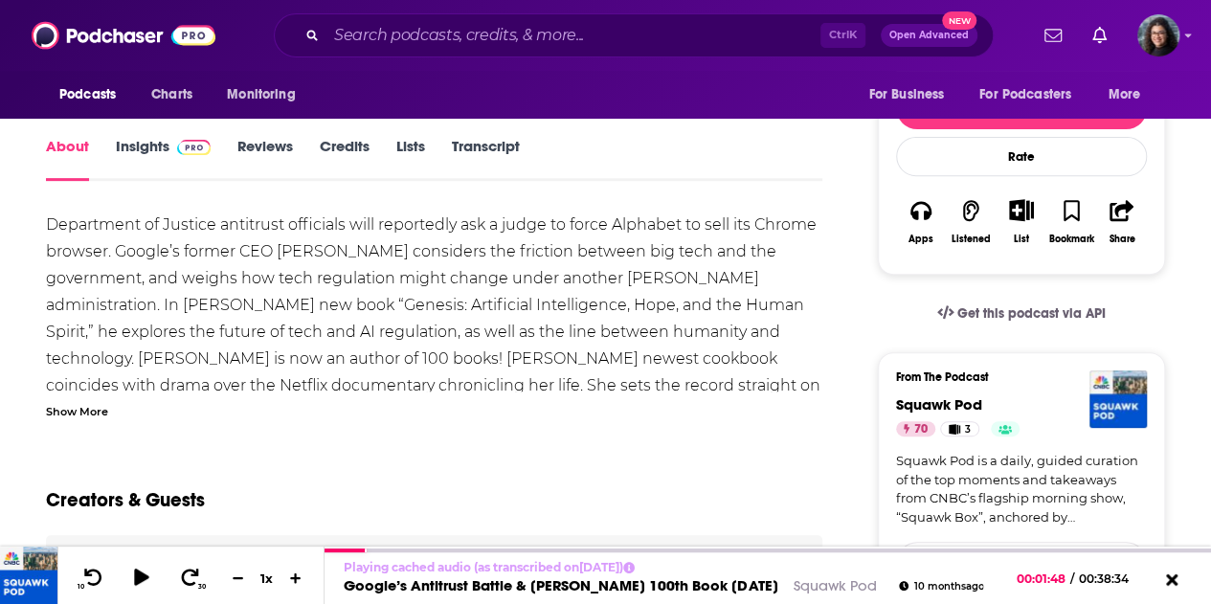
scroll to position [287, 0]
drag, startPoint x: 98, startPoint y: 412, endPoint x: 160, endPoint y: 381, distance: 69.3
click at [98, 412] on div "Show More" at bounding box center [77, 409] width 62 height 18
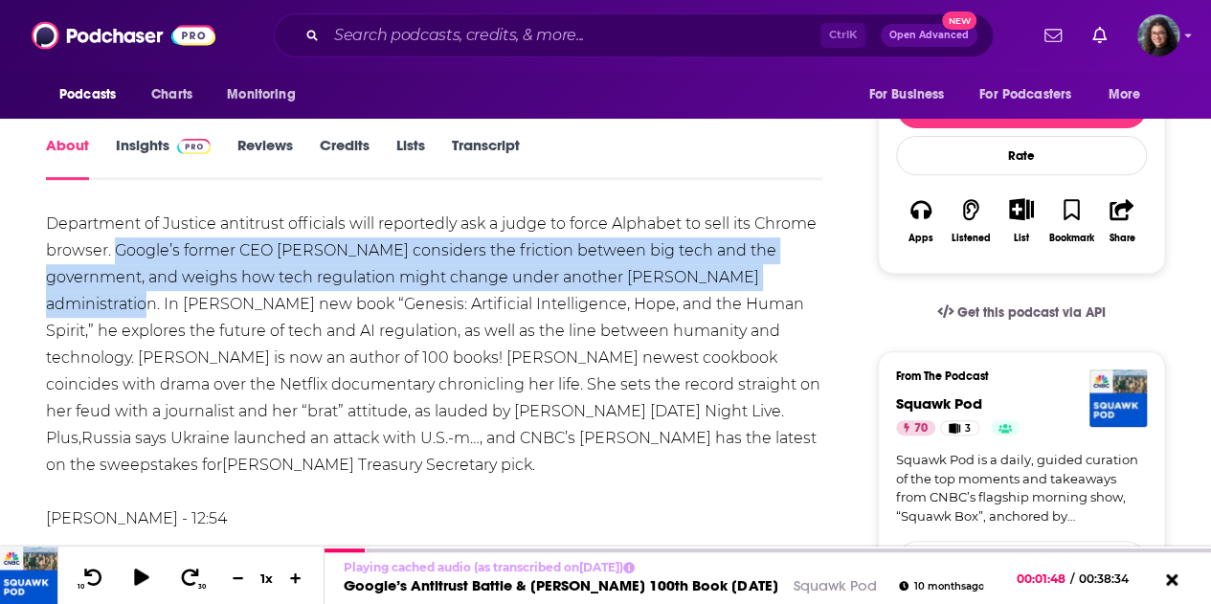
drag, startPoint x: 114, startPoint y: 250, endPoint x: 159, endPoint y: 302, distance: 69.2
click at [159, 302] on div "Department of Justice antitrust officials will reportedly ask a judge to force …" at bounding box center [434, 586] width 776 height 750
copy div "Google’s former CEO Eric Schmidt considers the friction between big tech and th…"
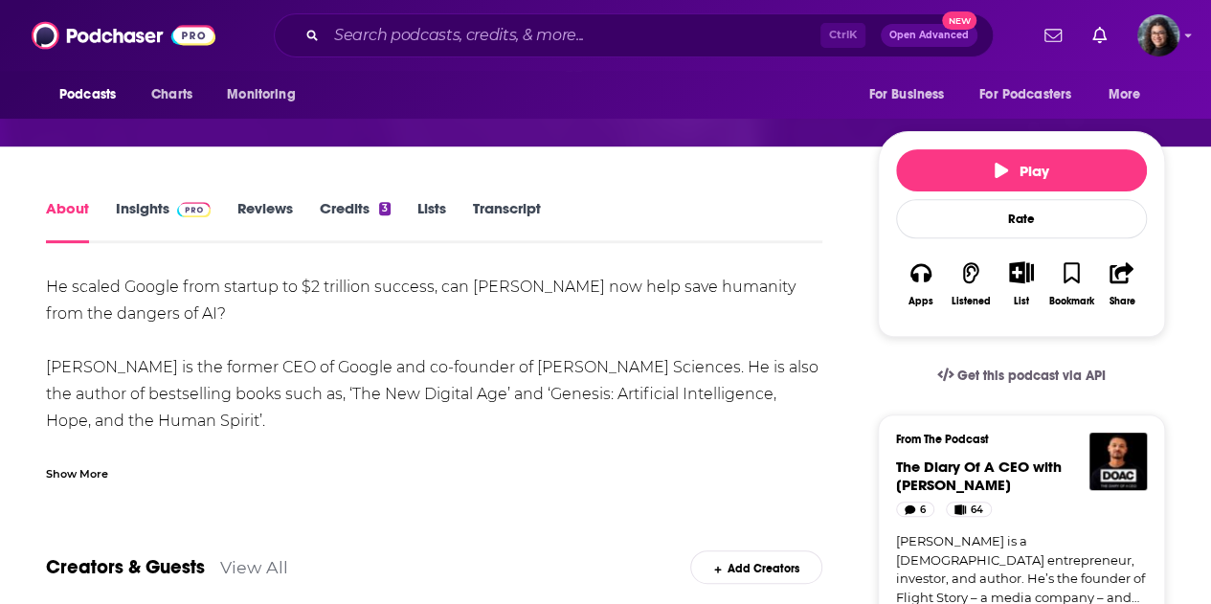
scroll to position [287, 0]
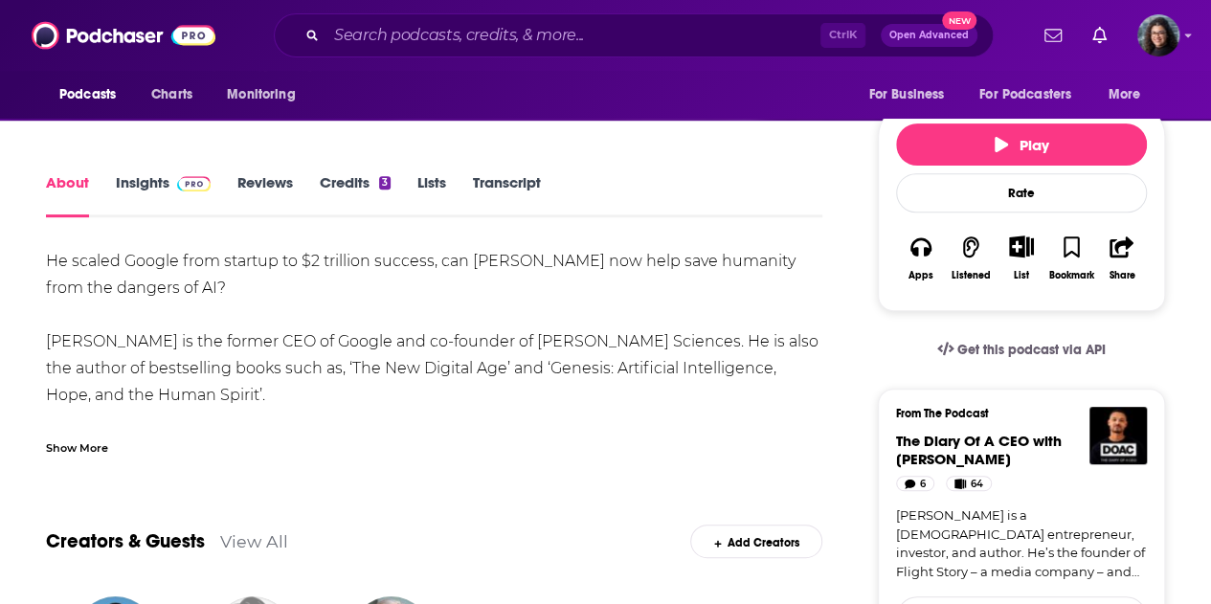
click at [90, 444] on div "Show More" at bounding box center [77, 446] width 62 height 18
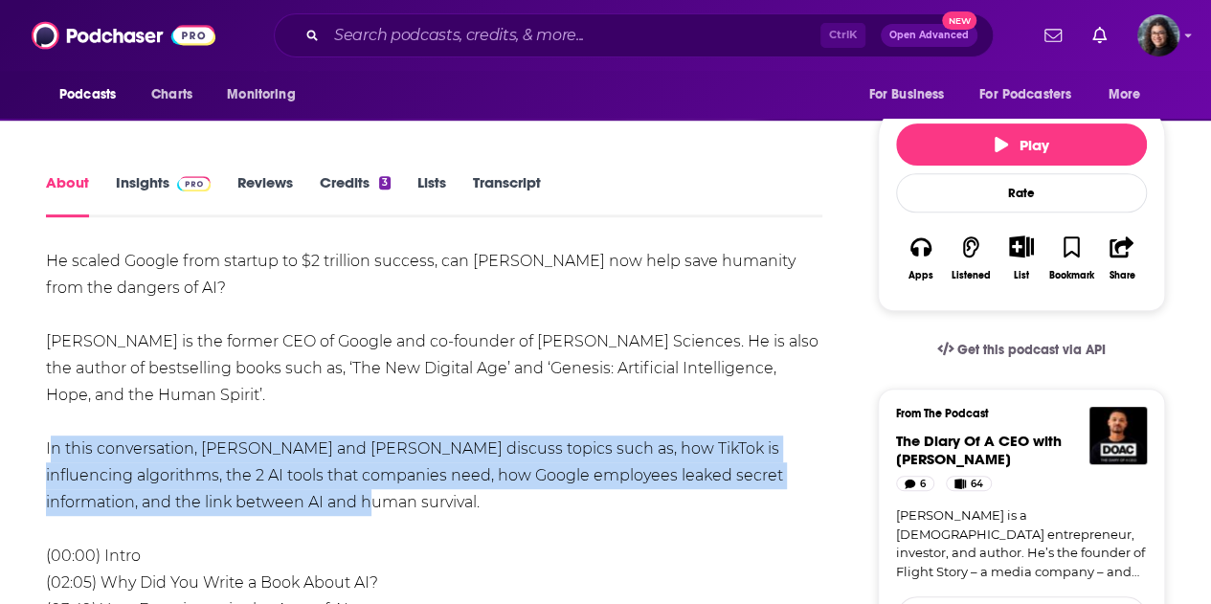
drag, startPoint x: 228, startPoint y: 504, endPoint x: 35, endPoint y: 440, distance: 202.8
copy div "In this conversation, [PERSON_NAME] and [PERSON_NAME] discuss topics such as, h…"
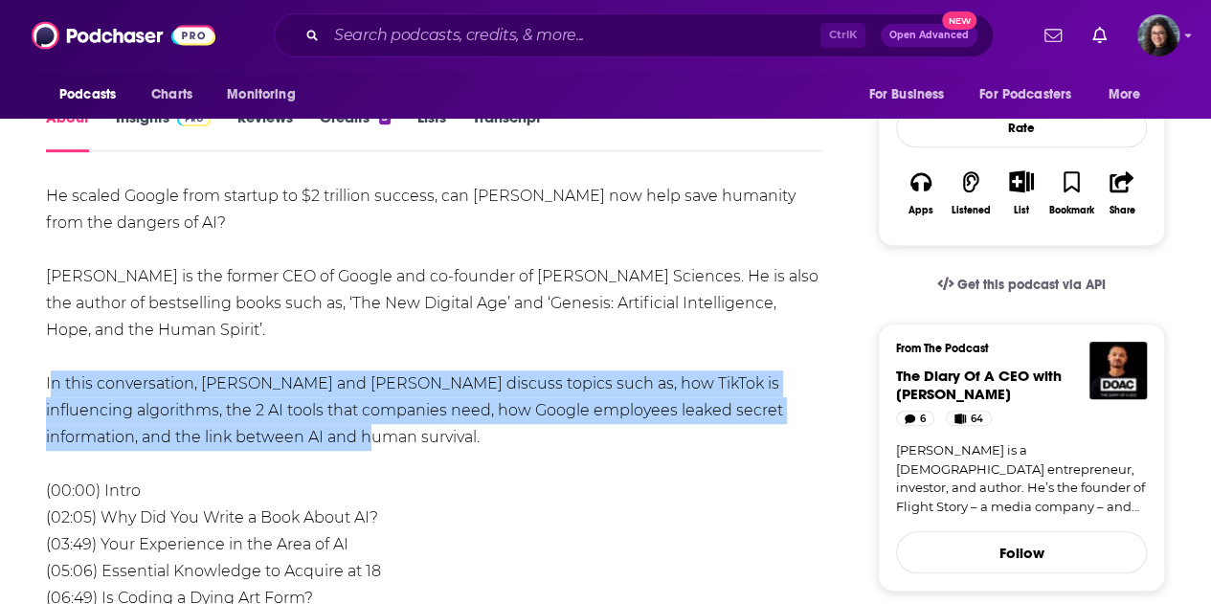
scroll to position [383, 0]
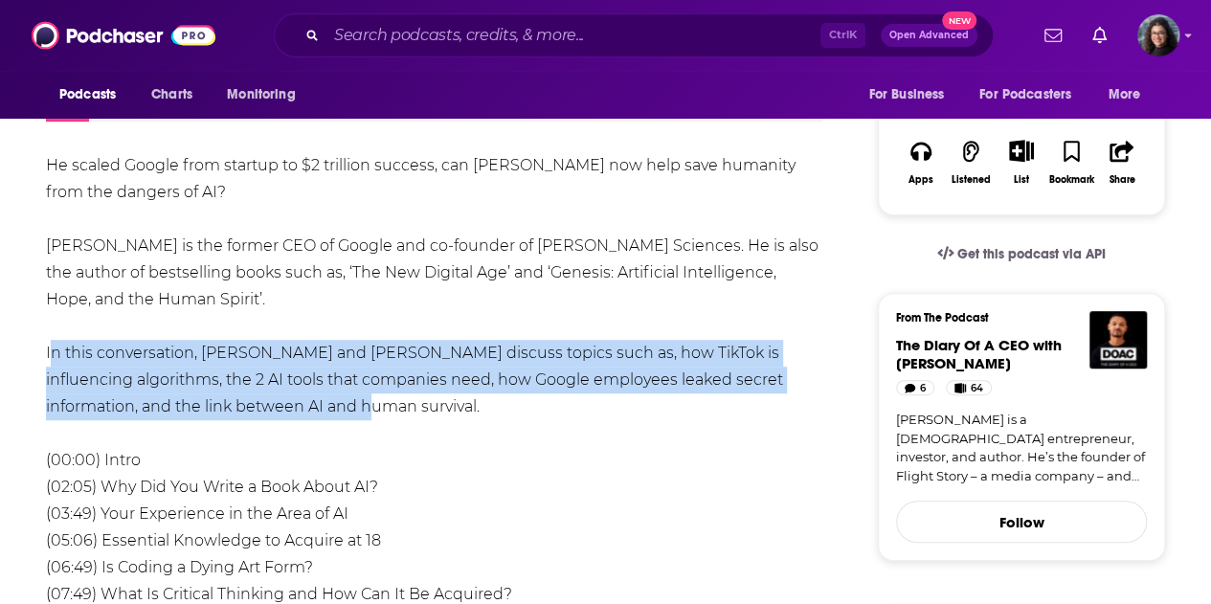
drag, startPoint x: 384, startPoint y: 412, endPoint x: 423, endPoint y: 190, distance: 225.5
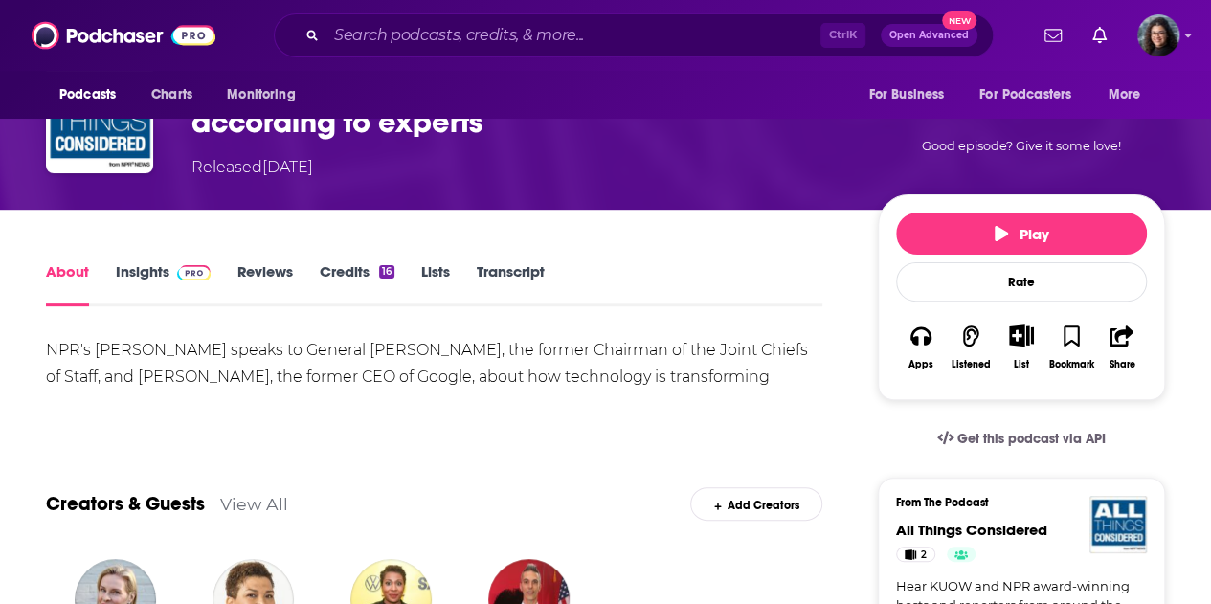
scroll to position [191, 0]
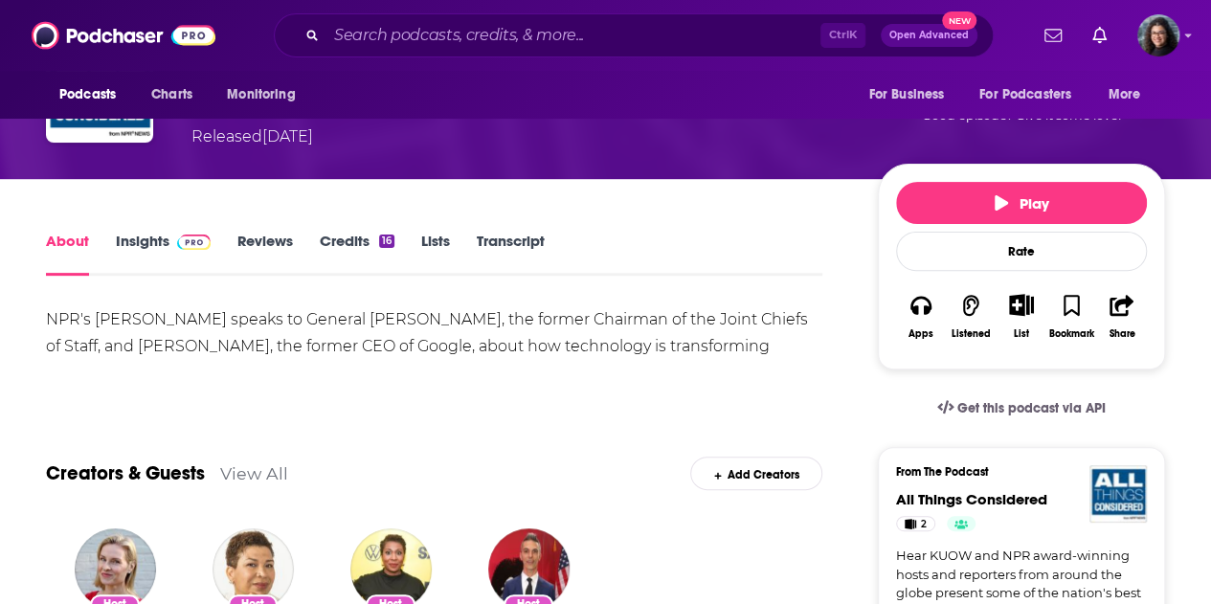
drag, startPoint x: 771, startPoint y: 345, endPoint x: 23, endPoint y: 307, distance: 749.4
copy div "NPR's [PERSON_NAME] speaks to General [PERSON_NAME], the former Chairman of the…"
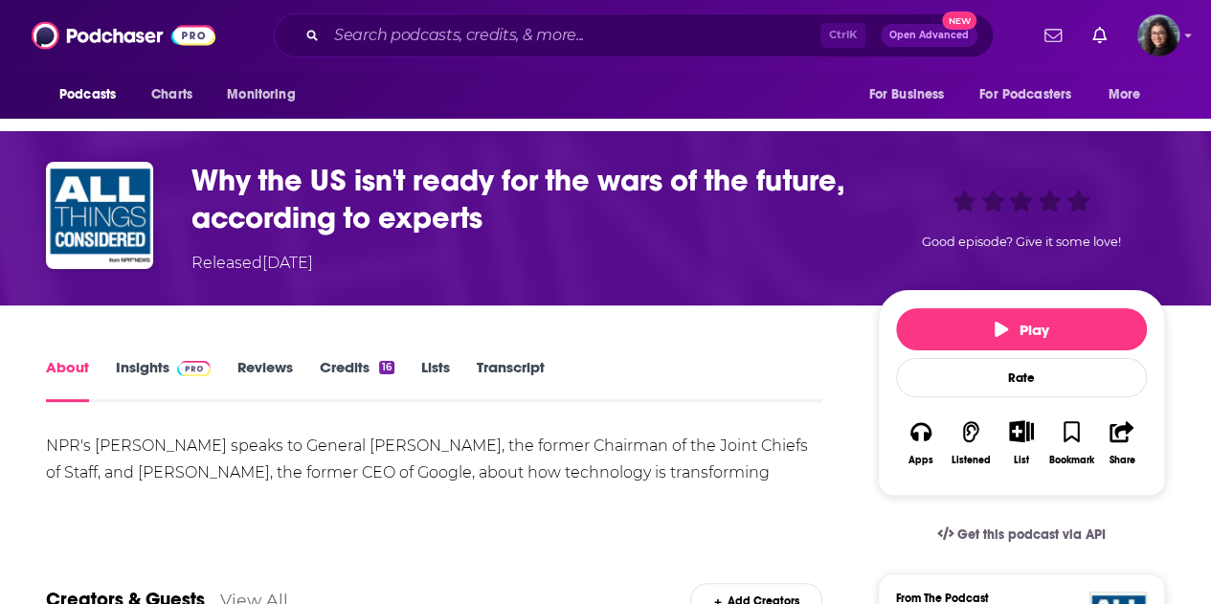
scroll to position [96, 0]
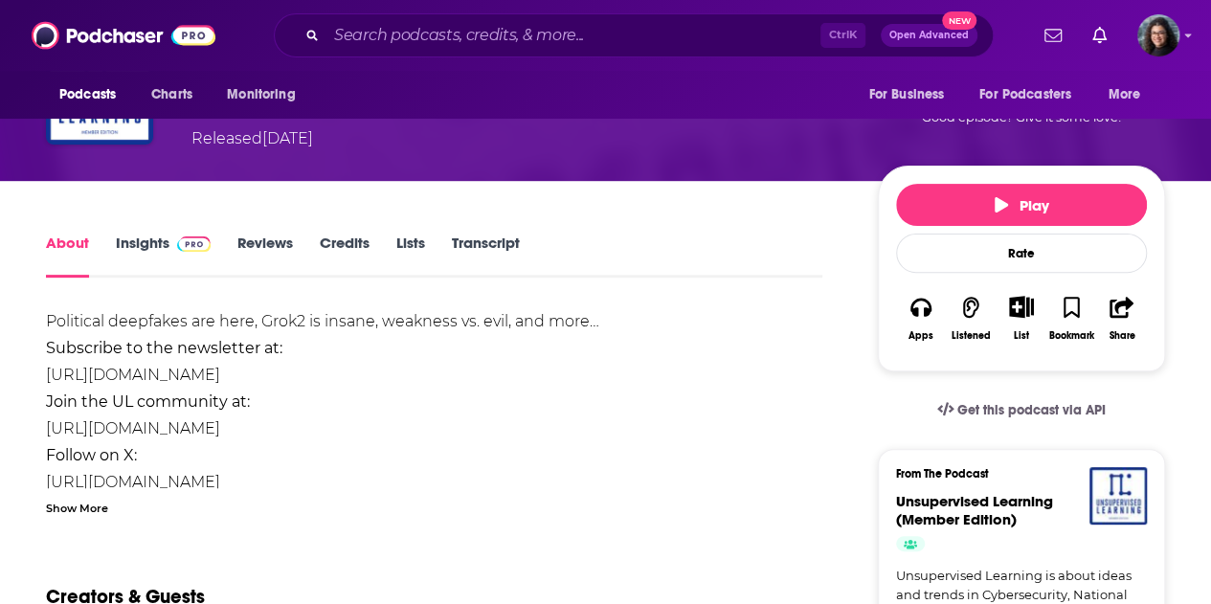
scroll to position [191, 0]
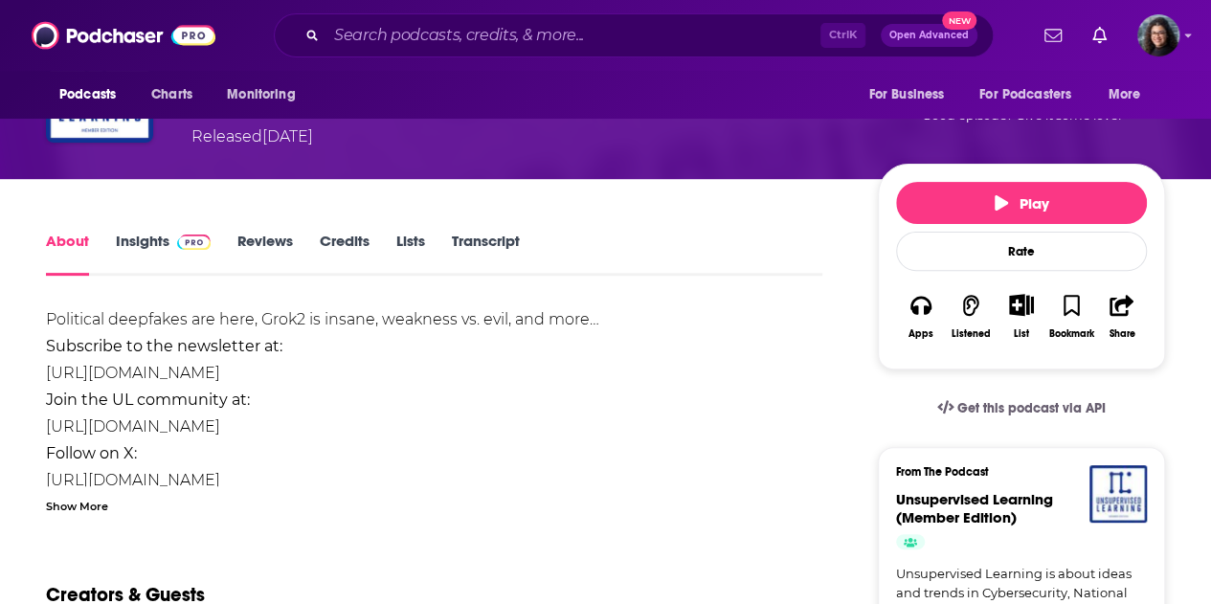
click at [103, 507] on div "Show More" at bounding box center [77, 505] width 62 height 18
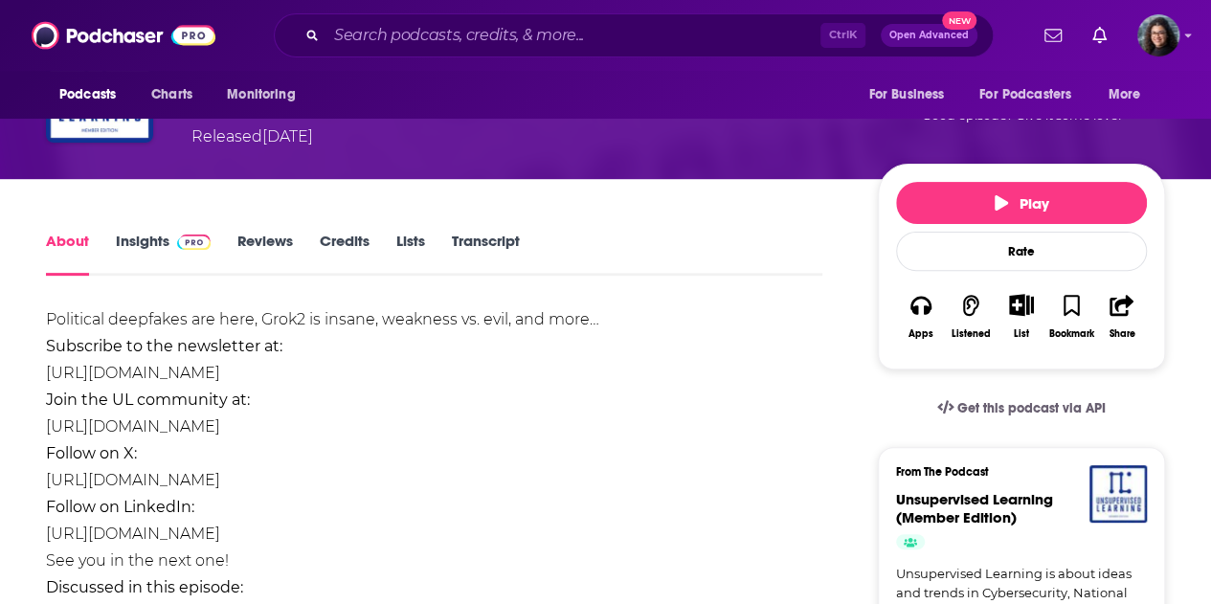
click at [486, 256] on link "Transcript" at bounding box center [486, 254] width 68 height 44
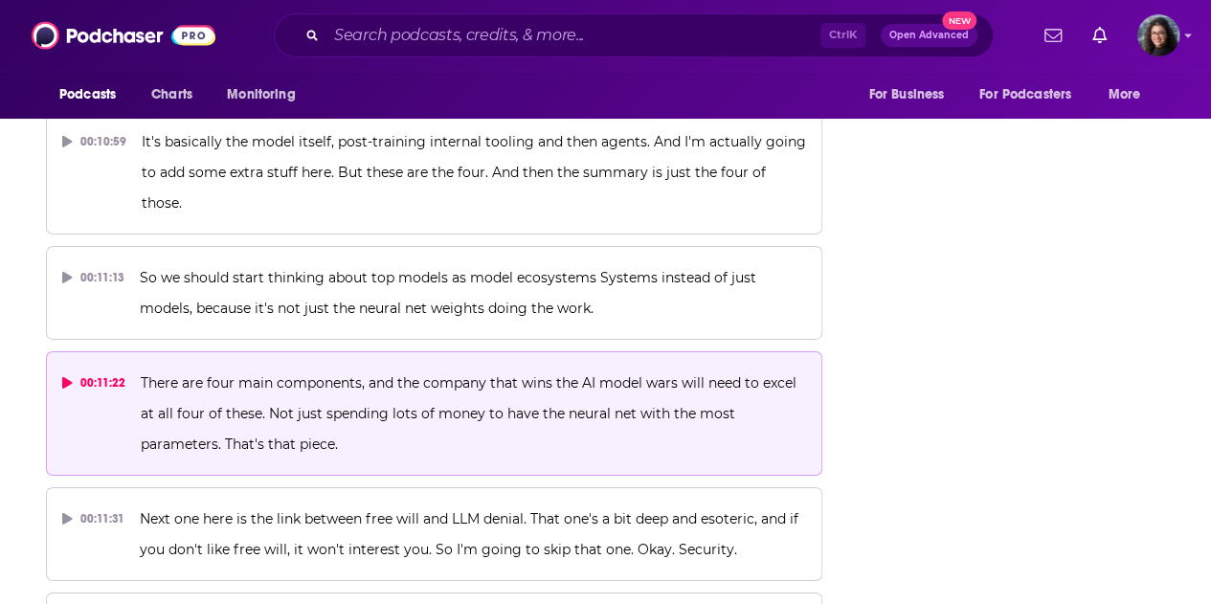
scroll to position [20895, 0]
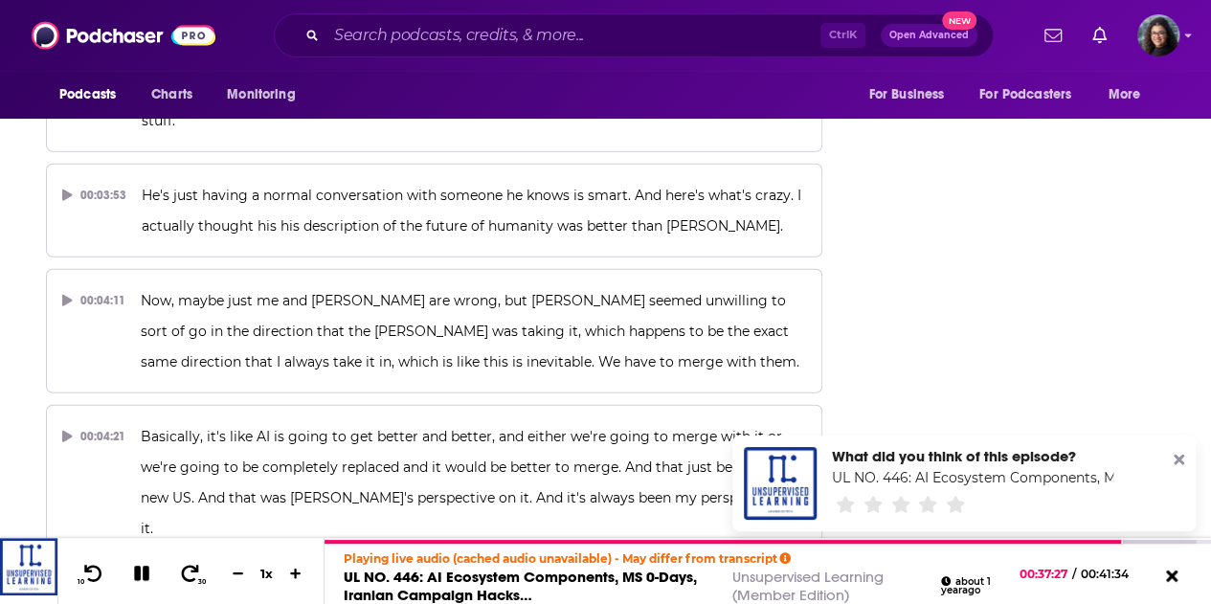
scroll to position [0, 0]
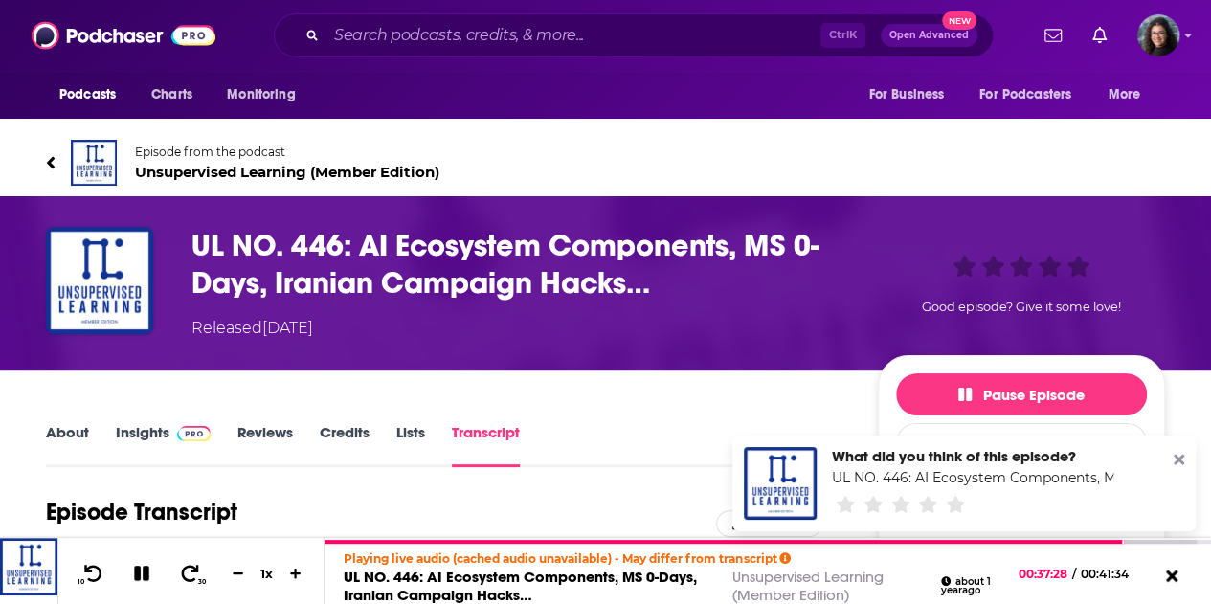
click at [75, 430] on link "About" at bounding box center [67, 445] width 43 height 44
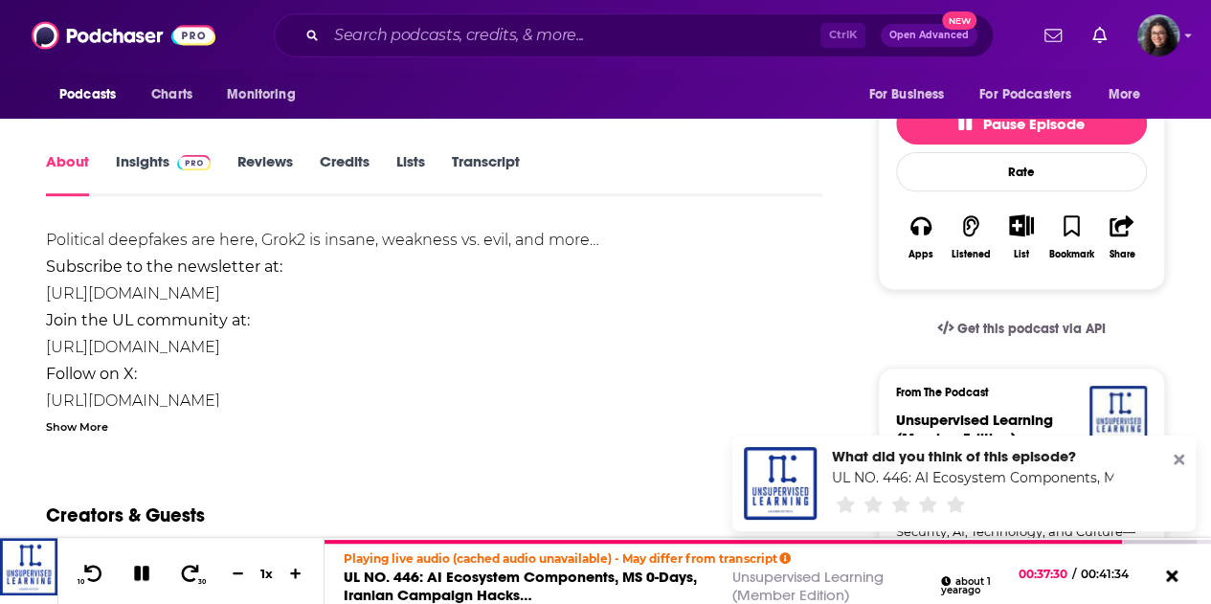
scroll to position [287, 0]
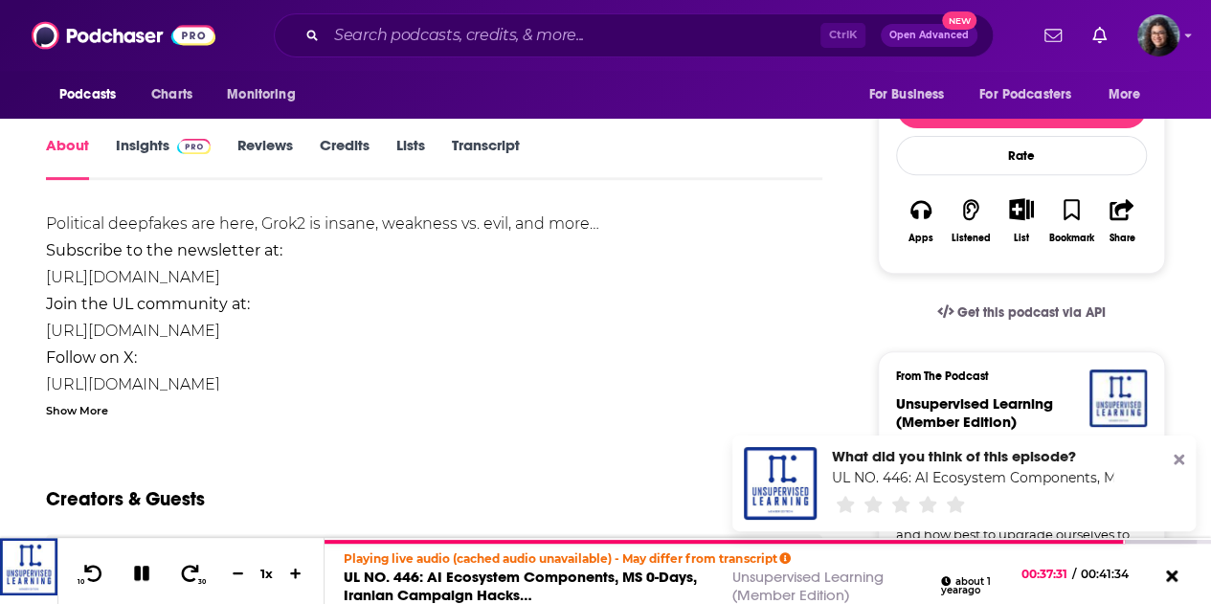
click at [100, 400] on div "Show More" at bounding box center [77, 409] width 62 height 18
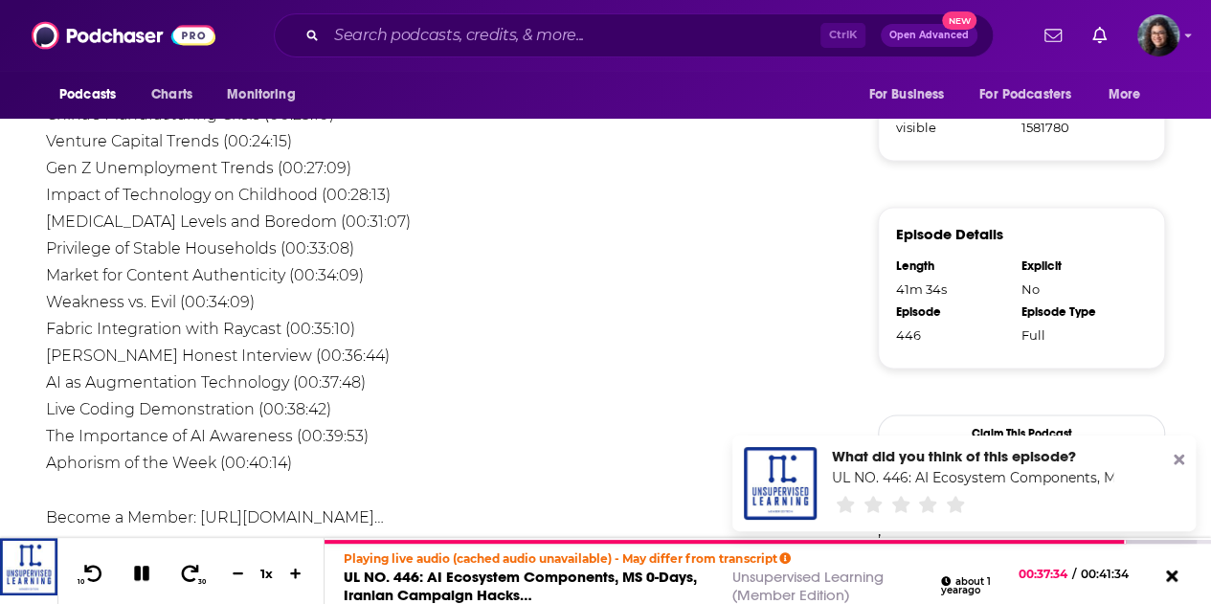
scroll to position [1340, 0]
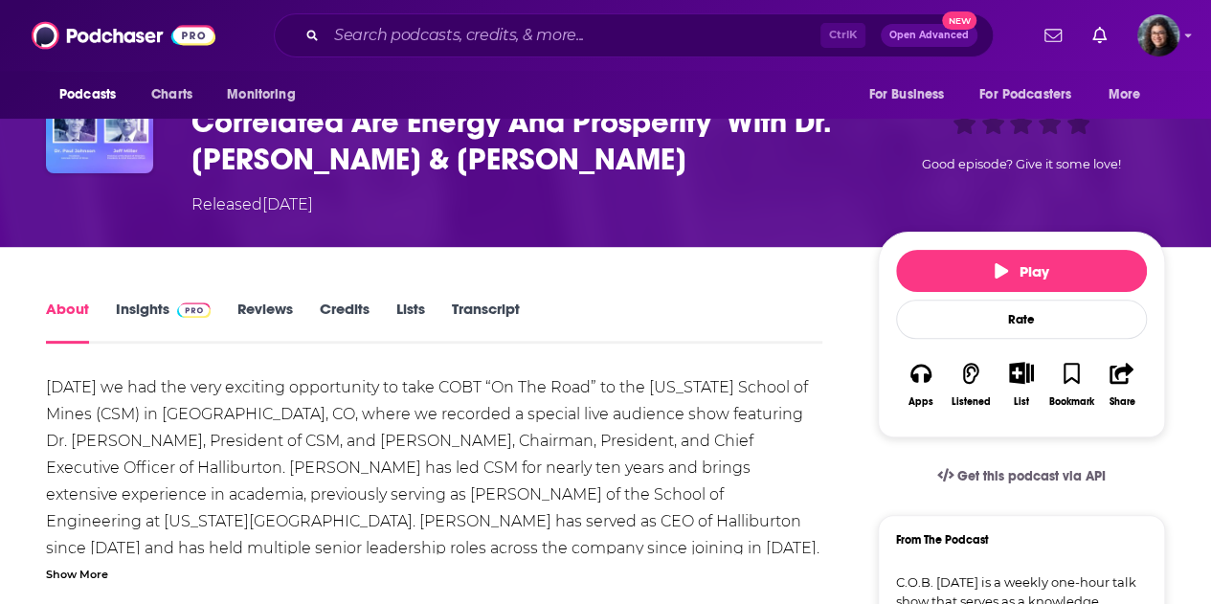
scroll to position [191, 0]
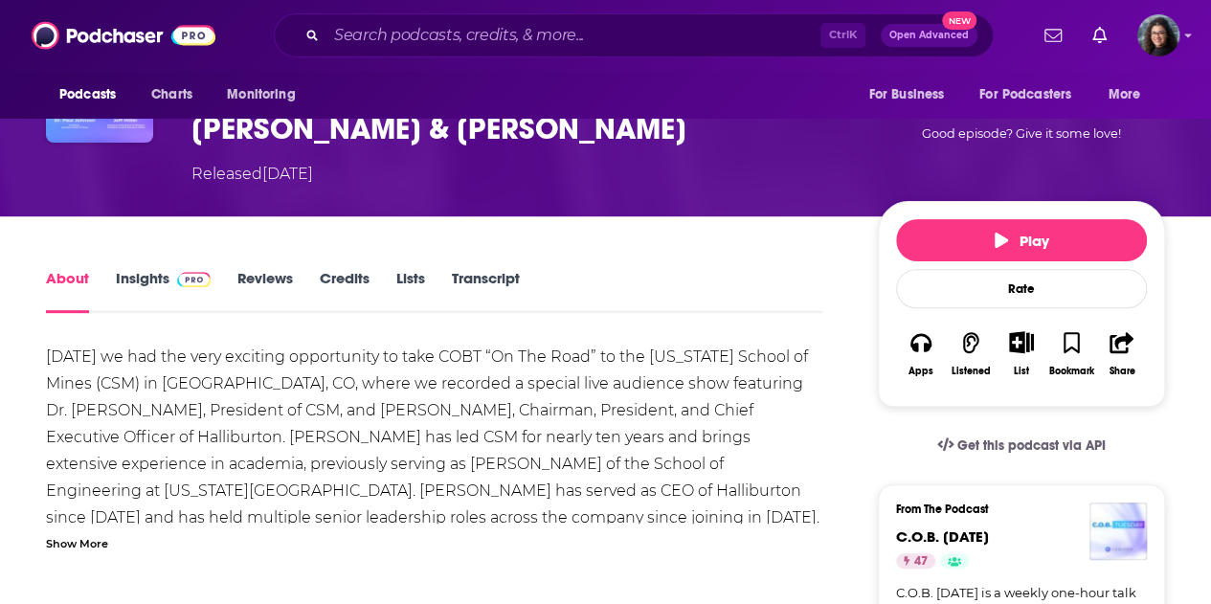
click at [57, 542] on div "Show More" at bounding box center [77, 542] width 62 height 18
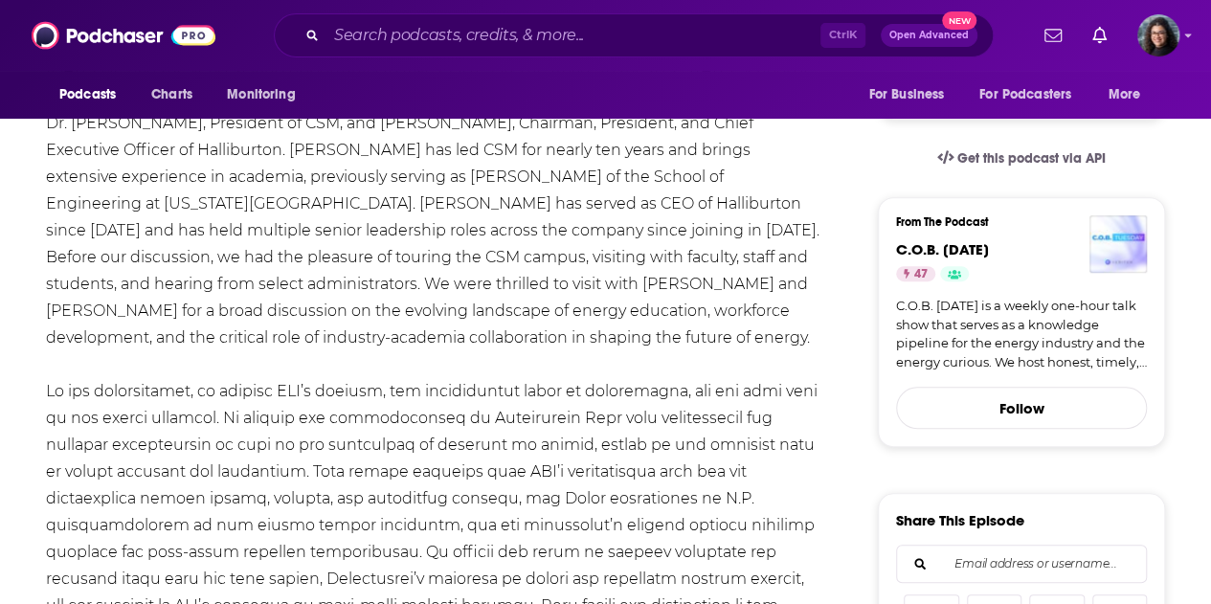
scroll to position [383, 0]
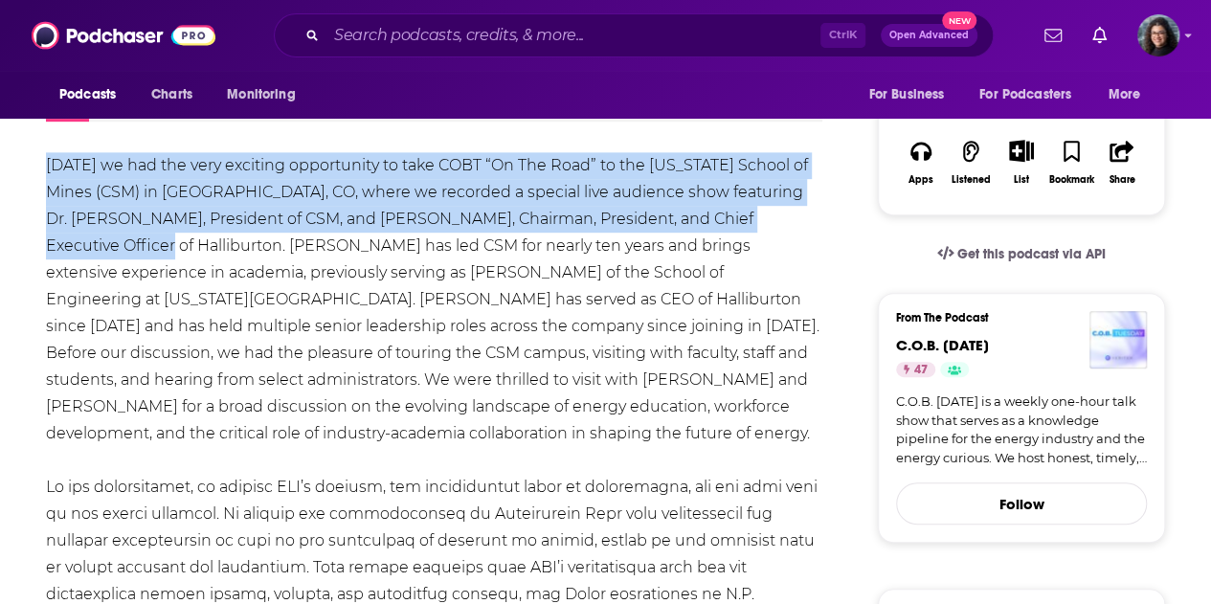
drag, startPoint x: 141, startPoint y: 250, endPoint x: 44, endPoint y: 160, distance: 132.1
copy div "Today we had the very exciting opportunity to take COBT “On The Road” to the Co…"
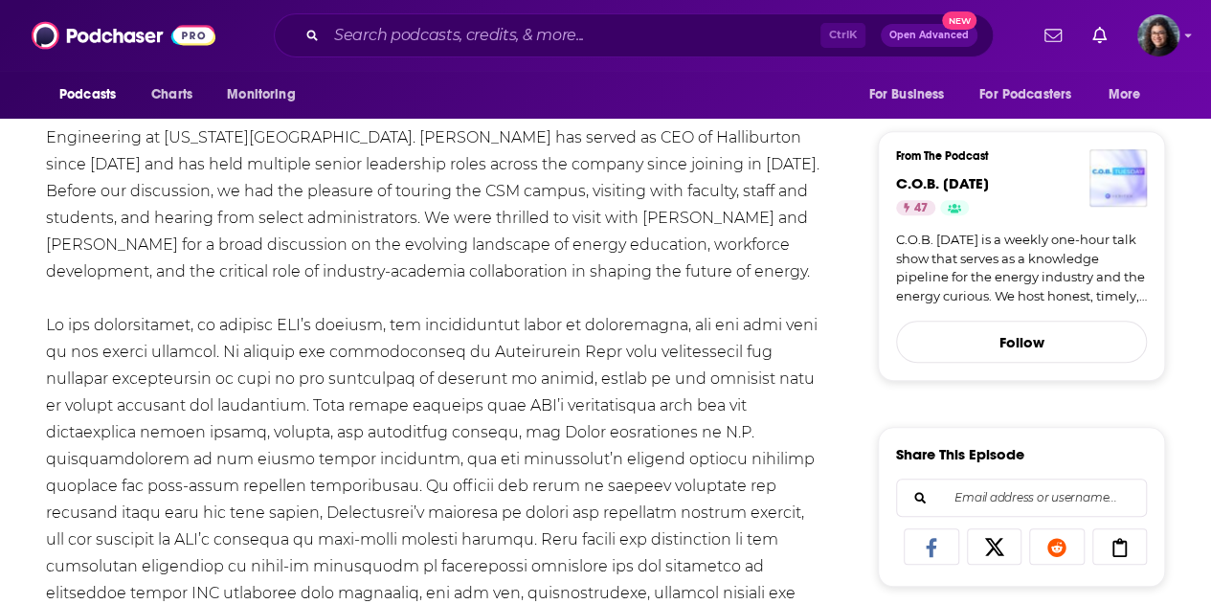
scroll to position [574, 0]
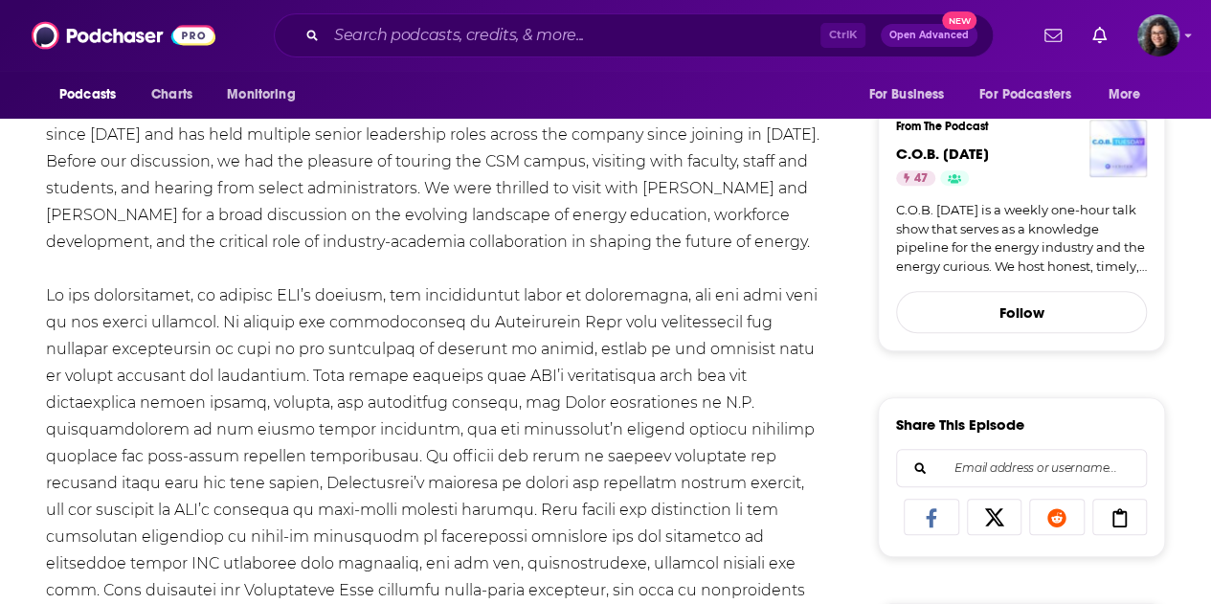
click at [1107, 439] on div "Share This Episode" at bounding box center [1021, 431] width 251 height 33
click at [683, 346] on div "Today we had the very exciting opportunity to take COBT “On The Road” to the Co…" at bounding box center [434, 550] width 776 height 1179
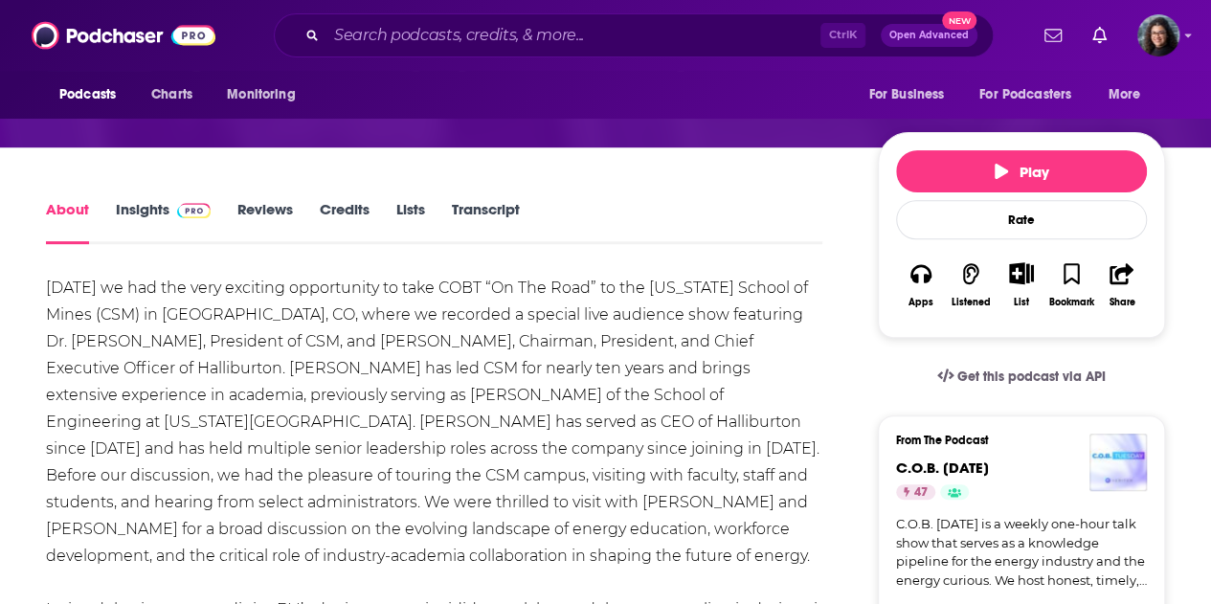
scroll to position [42, 0]
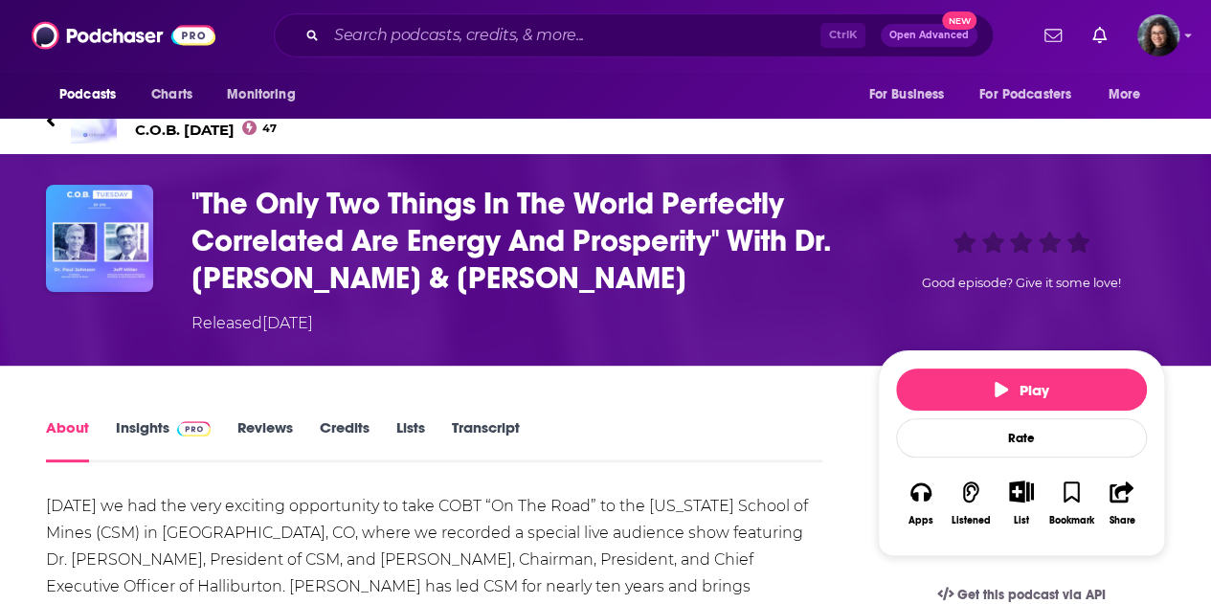
drag, startPoint x: 73, startPoint y: 417, endPoint x: 276, endPoint y: 41, distance: 427.4
click at [73, 418] on link "About" at bounding box center [67, 440] width 43 height 44
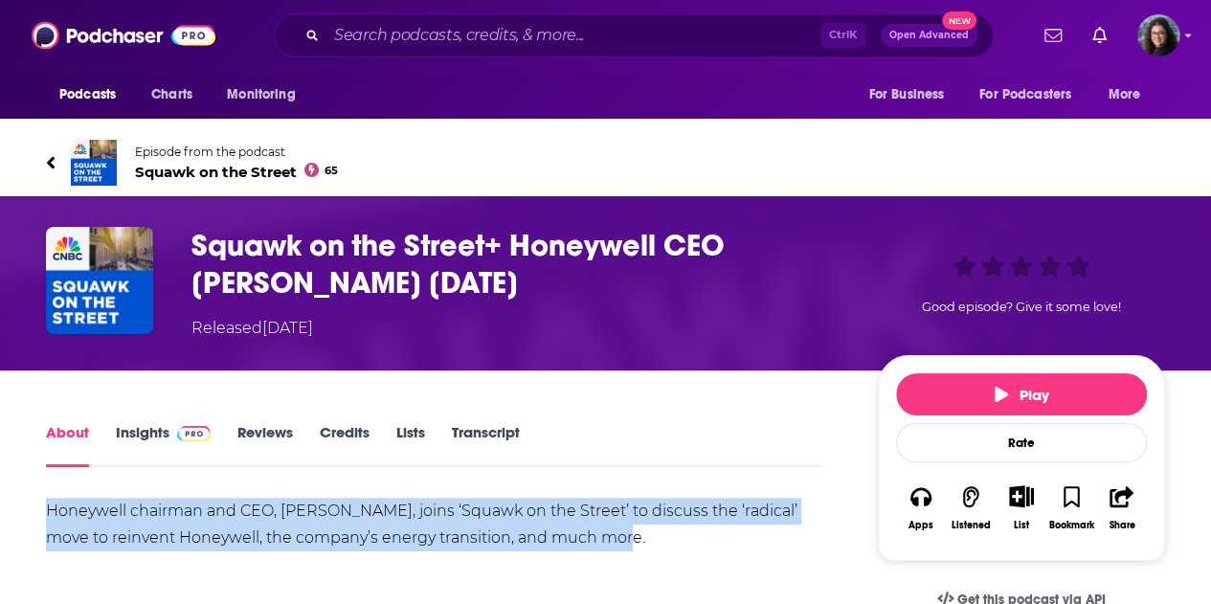
drag, startPoint x: 611, startPoint y: 541, endPoint x: 17, endPoint y: 508, distance: 594.3
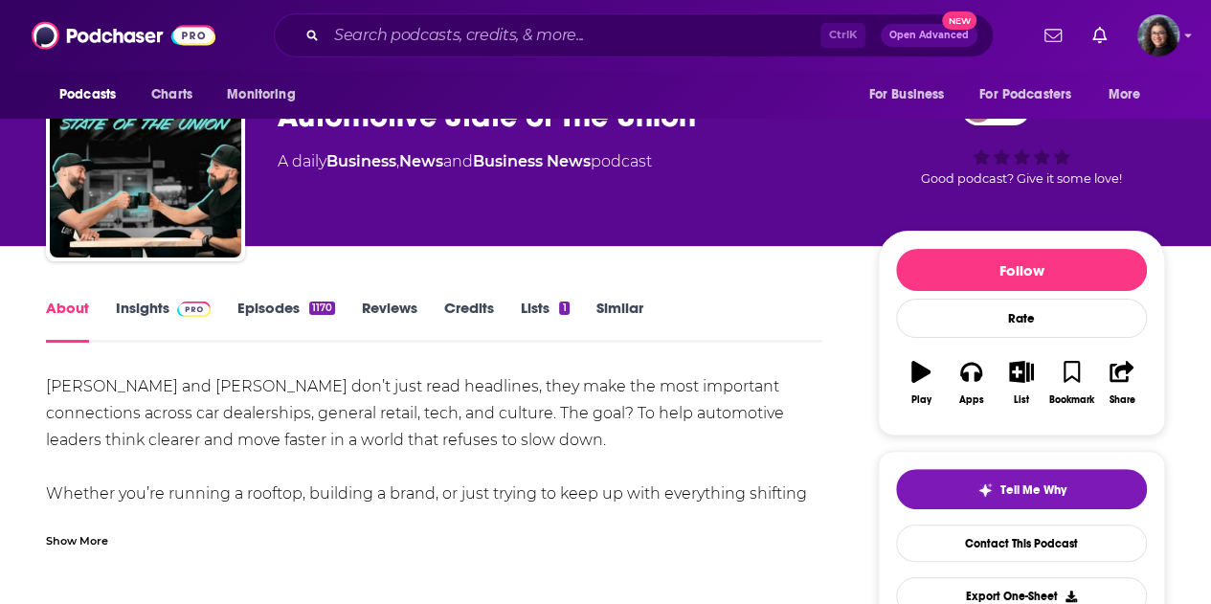
scroll to position [96, 0]
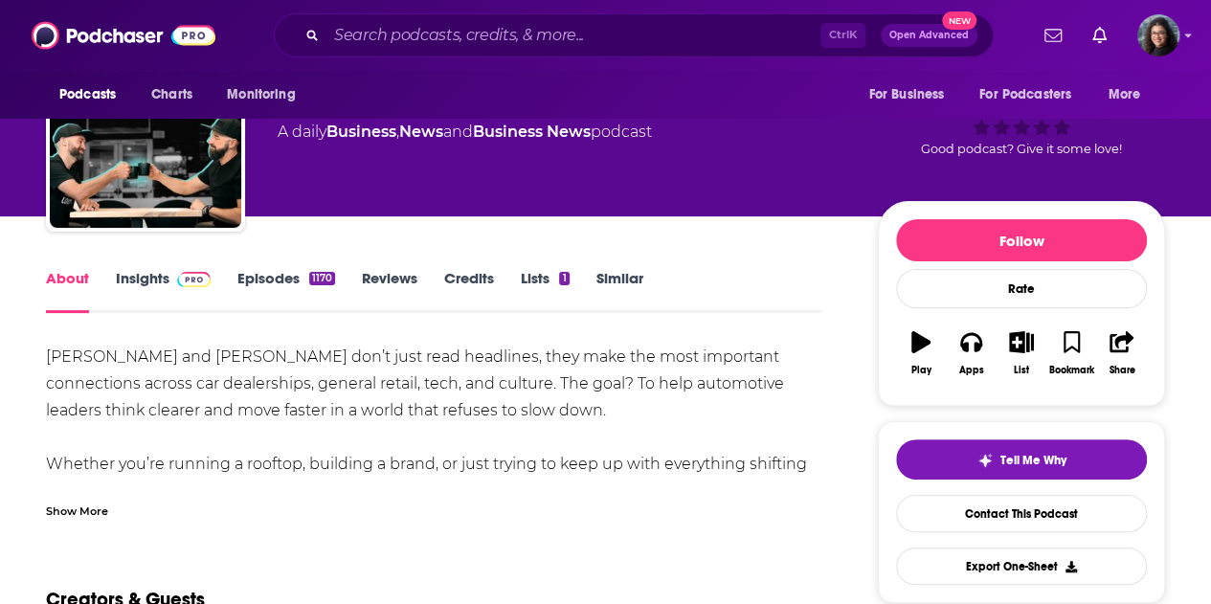
click at [82, 509] on div "Show More" at bounding box center [77, 510] width 62 height 18
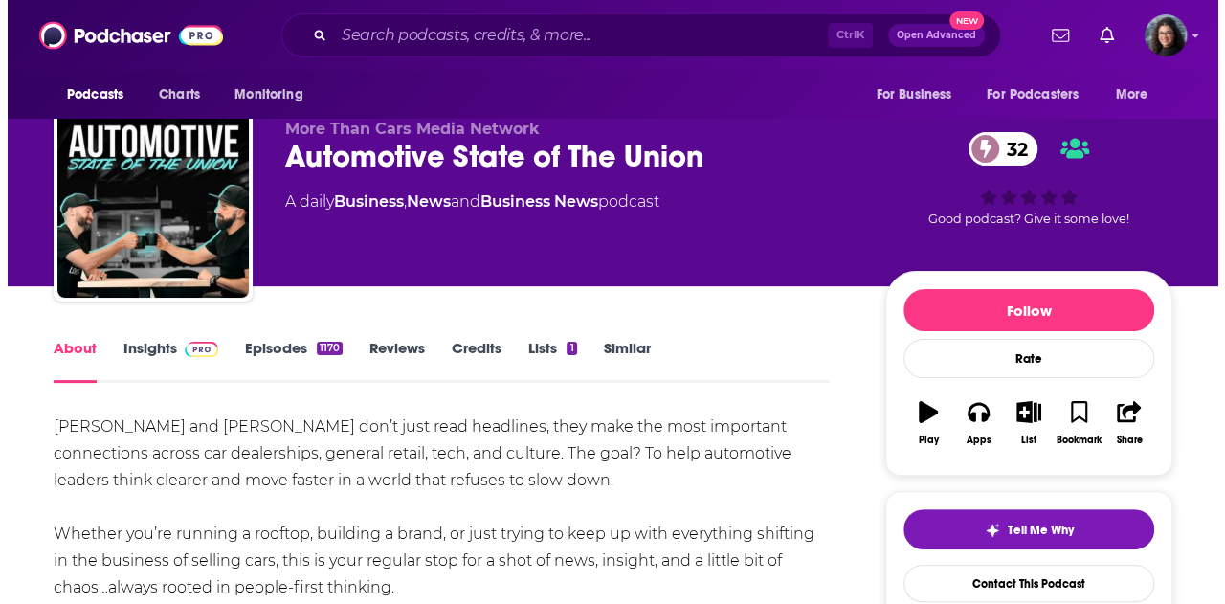
scroll to position [0, 0]
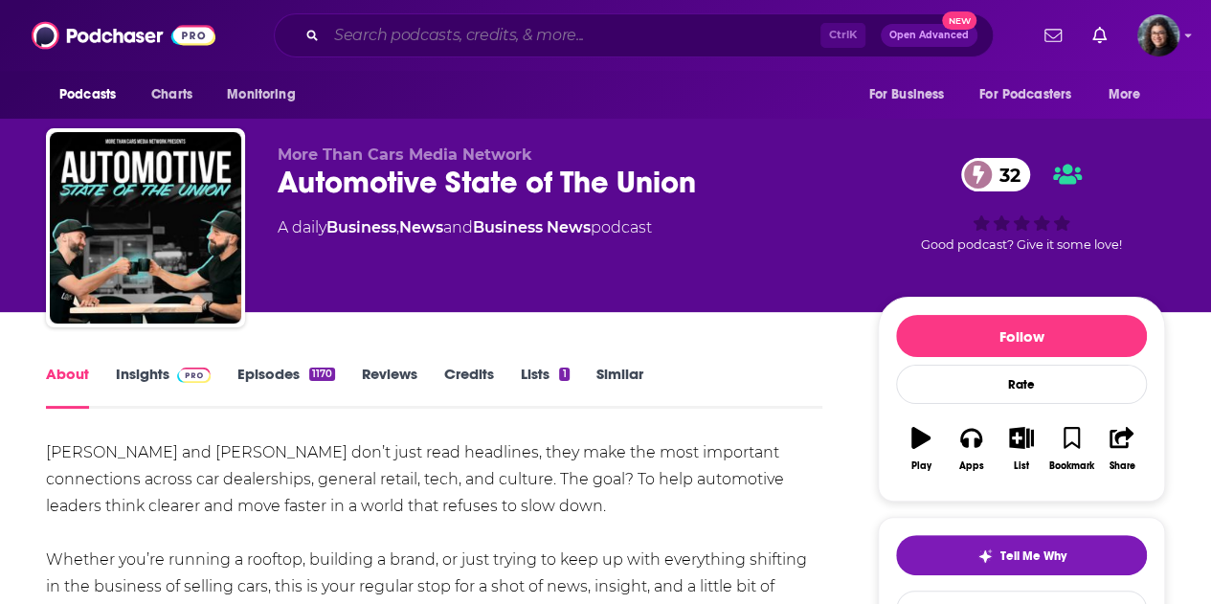
click at [476, 24] on input "Search podcasts, credits, & more..." at bounding box center [573, 35] width 494 height 31
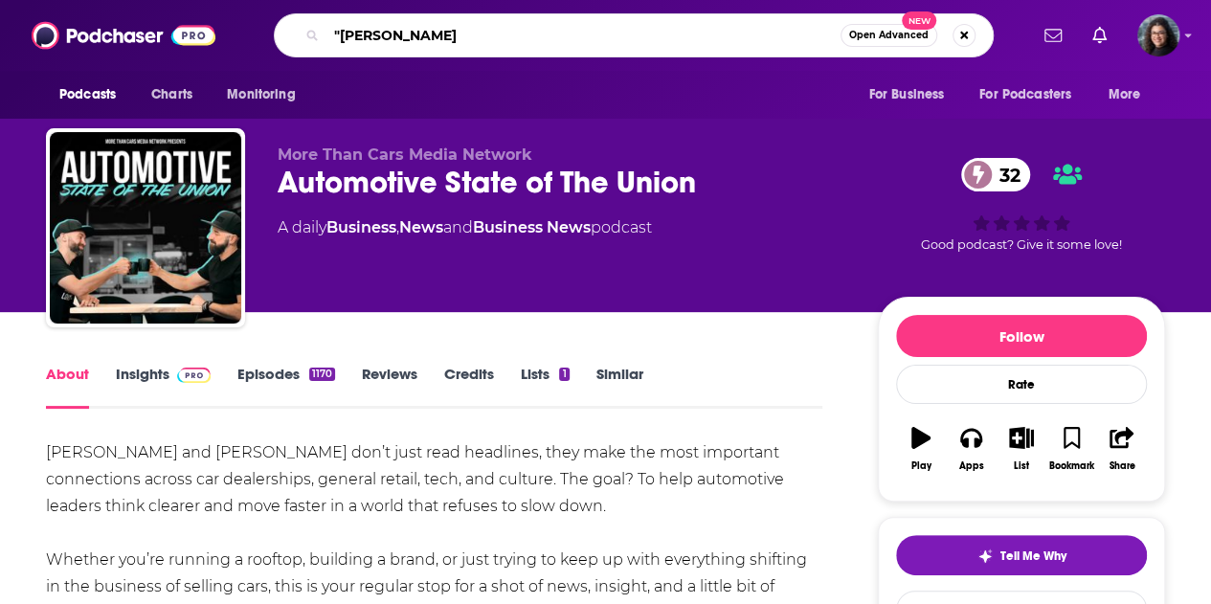
type input ""[PERSON_NAME]""
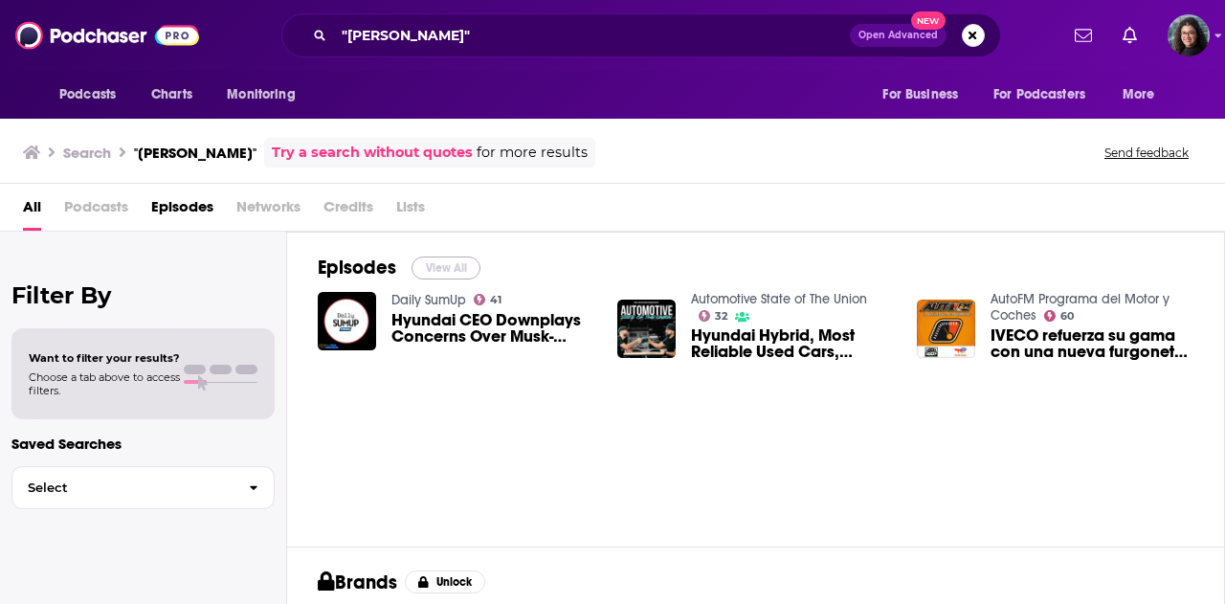
click at [454, 263] on button "View All" at bounding box center [446, 267] width 69 height 23
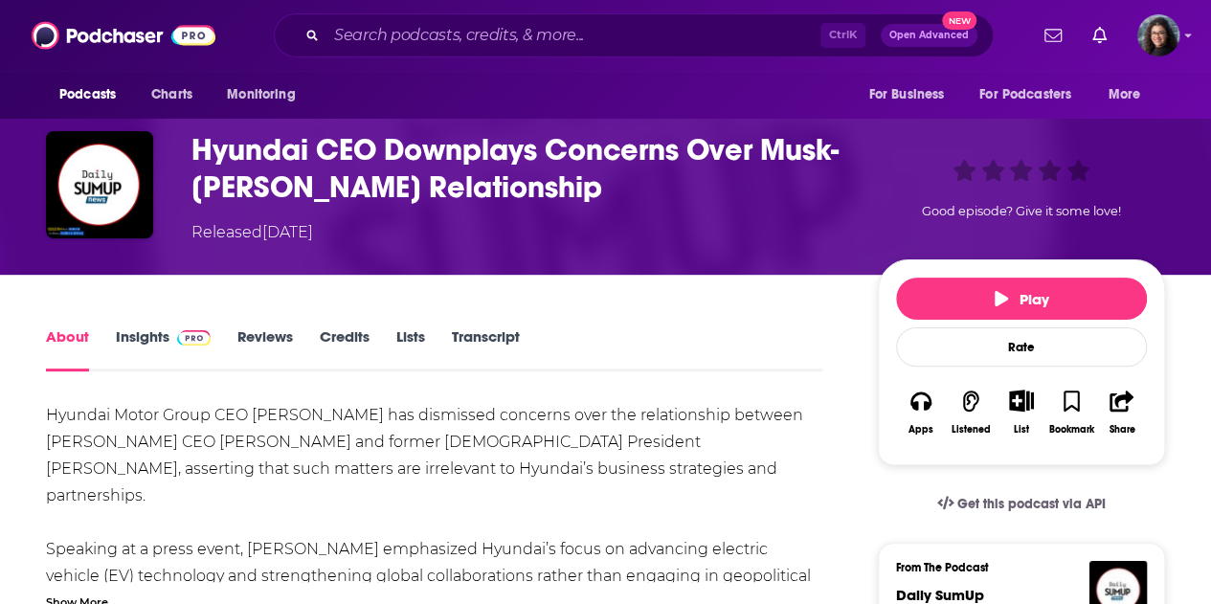
scroll to position [191, 0]
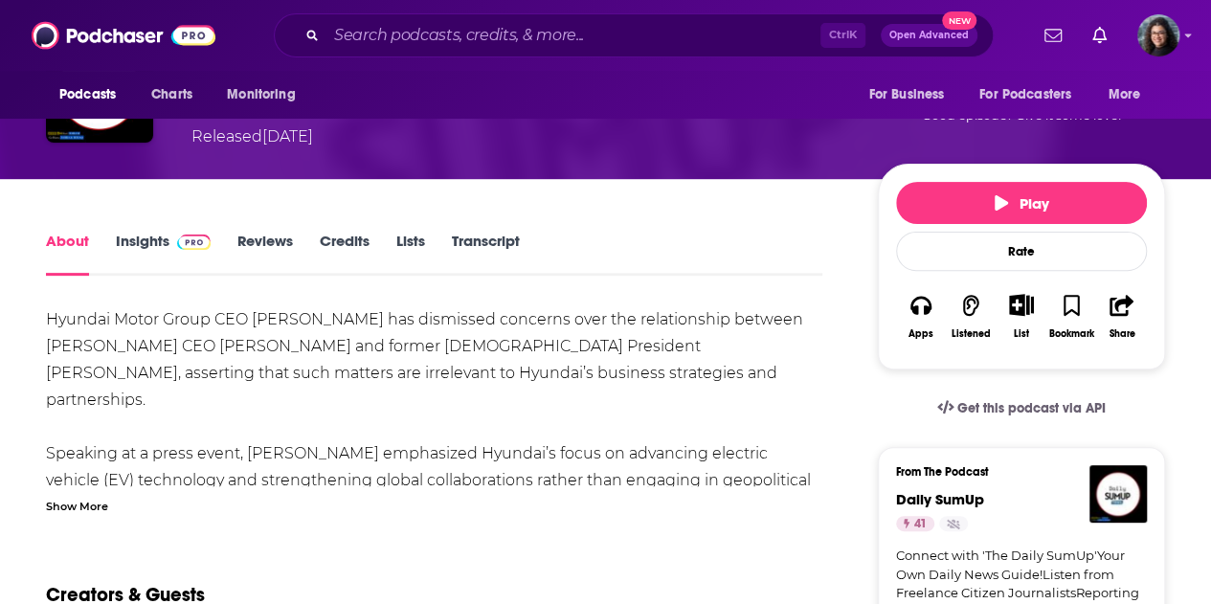
click at [101, 502] on div "Show More" at bounding box center [77, 505] width 62 height 18
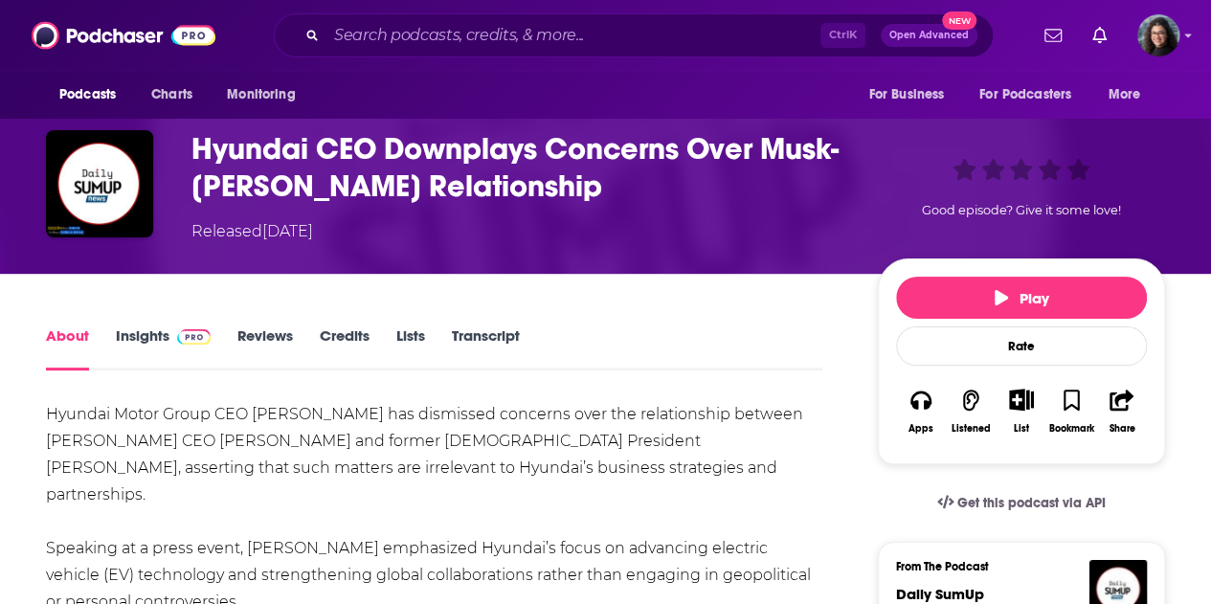
scroll to position [96, 0]
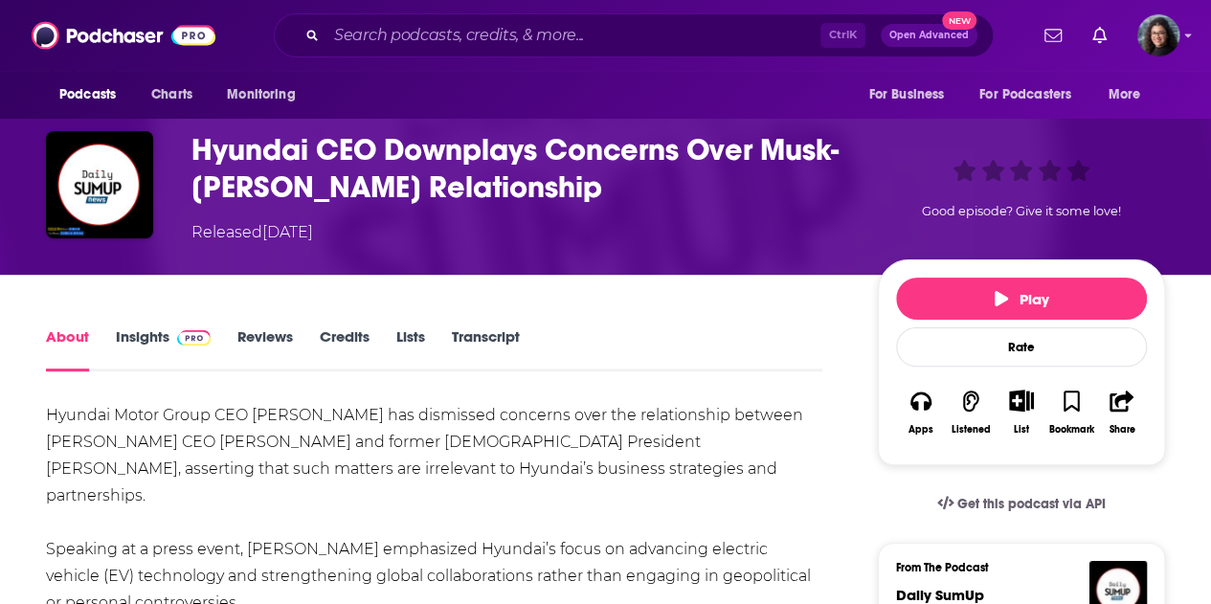
click at [493, 330] on link "Transcript" at bounding box center [486, 349] width 68 height 44
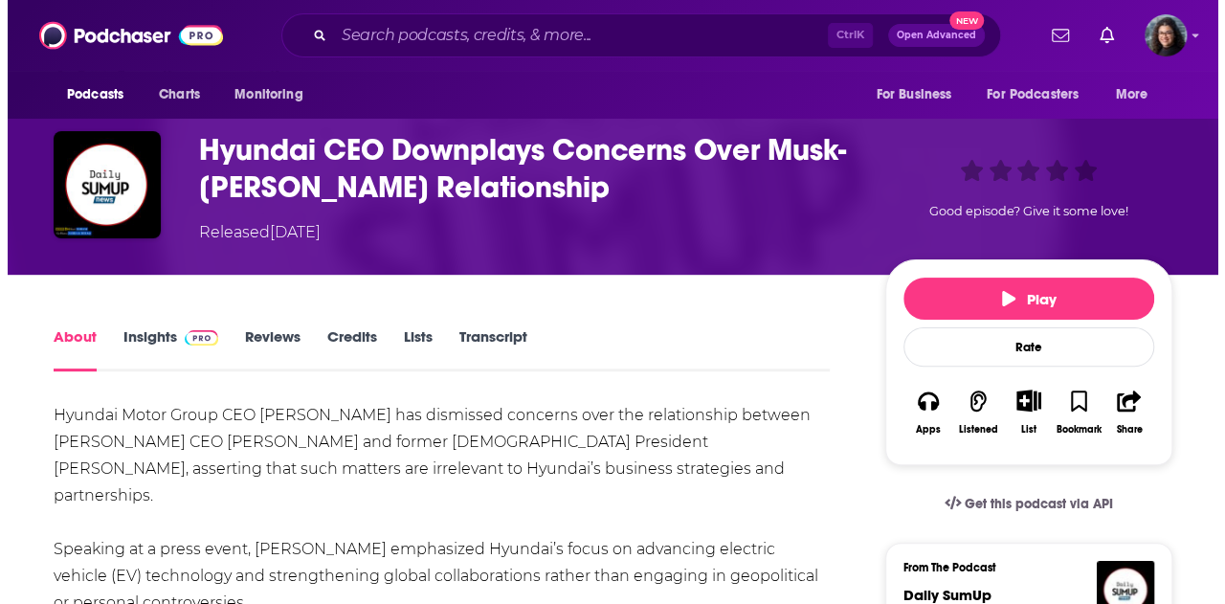
scroll to position [0, 0]
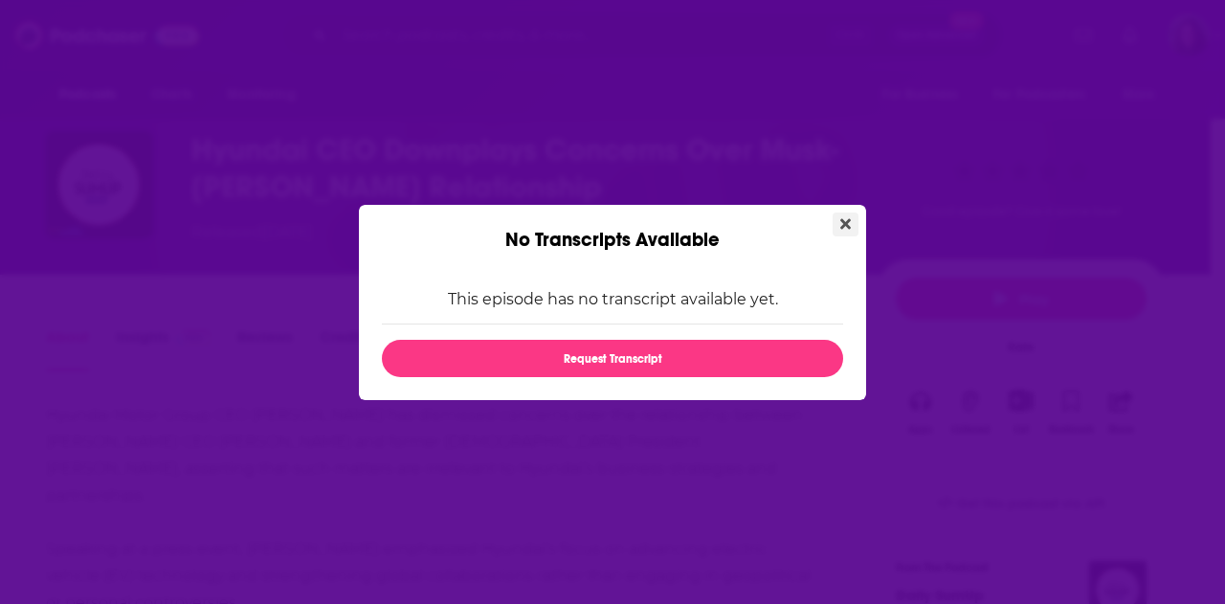
click at [838, 227] on button "Close" at bounding box center [846, 224] width 26 height 24
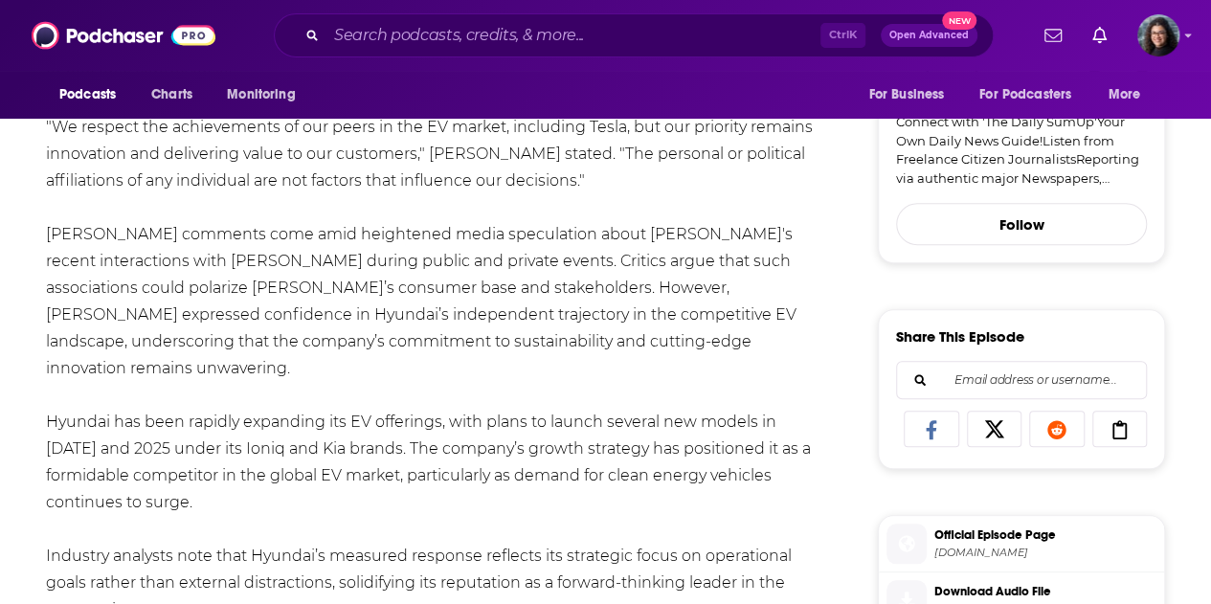
scroll to position [766, 0]
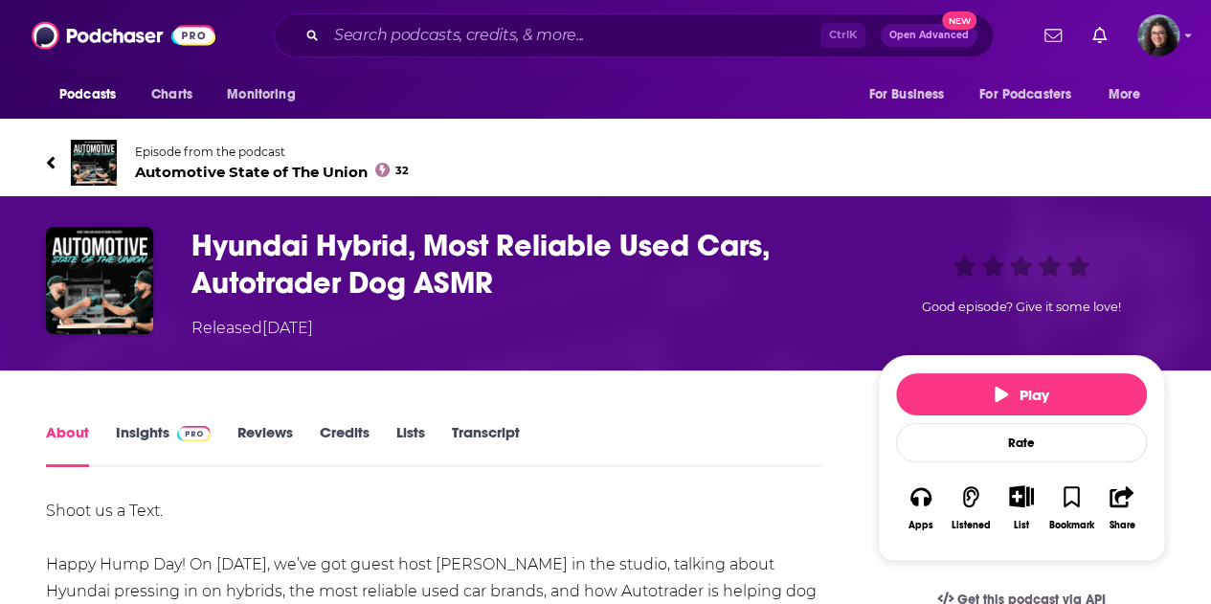
click at [480, 421] on div "About Insights Reviews Credits Lists Transcript" at bounding box center [434, 443] width 776 height 47
click at [494, 432] on link "Transcript" at bounding box center [486, 445] width 68 height 44
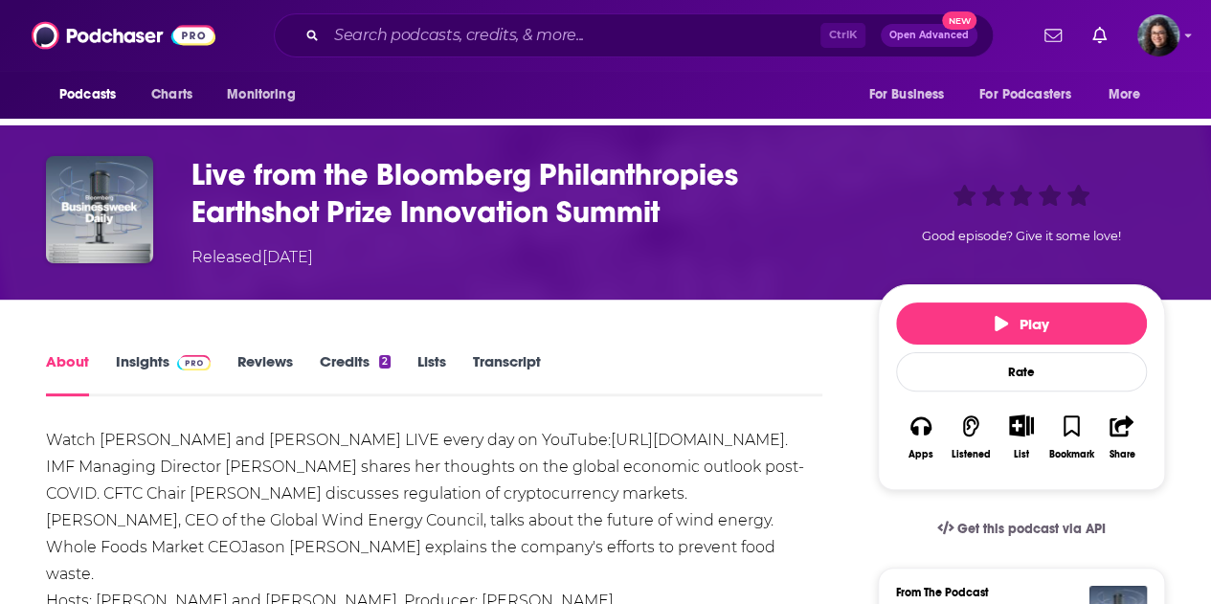
scroll to position [96, 0]
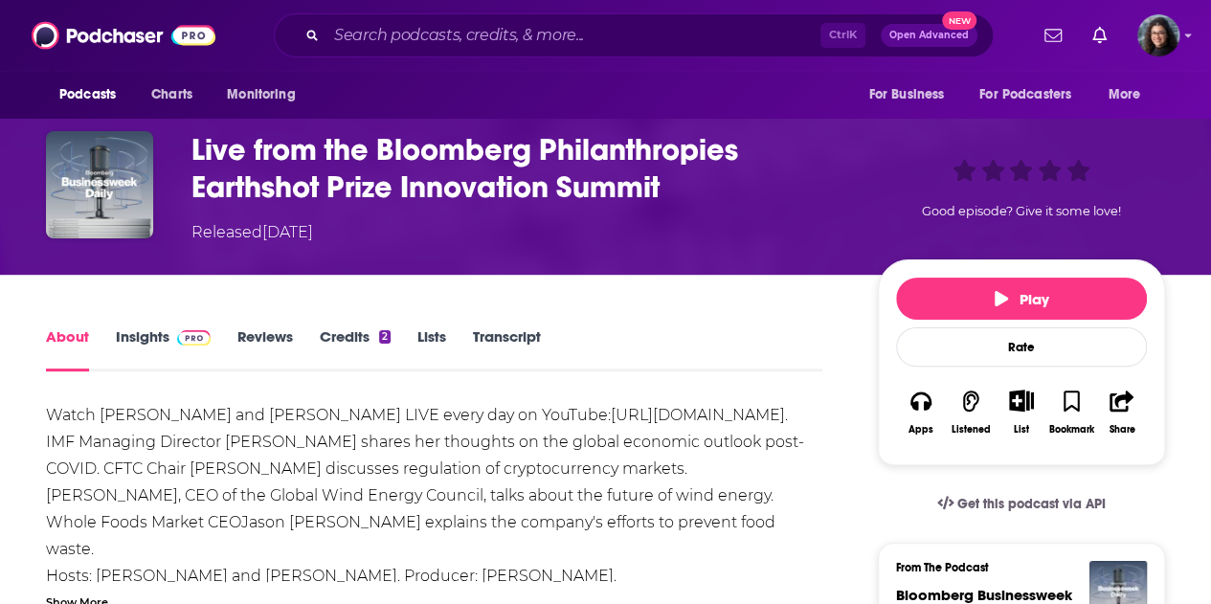
click at [794, 441] on div "Watch [PERSON_NAME] and [PERSON_NAME] LIVE every day on YouTube: [URL][DOMAIN_N…" at bounding box center [434, 522] width 776 height 241
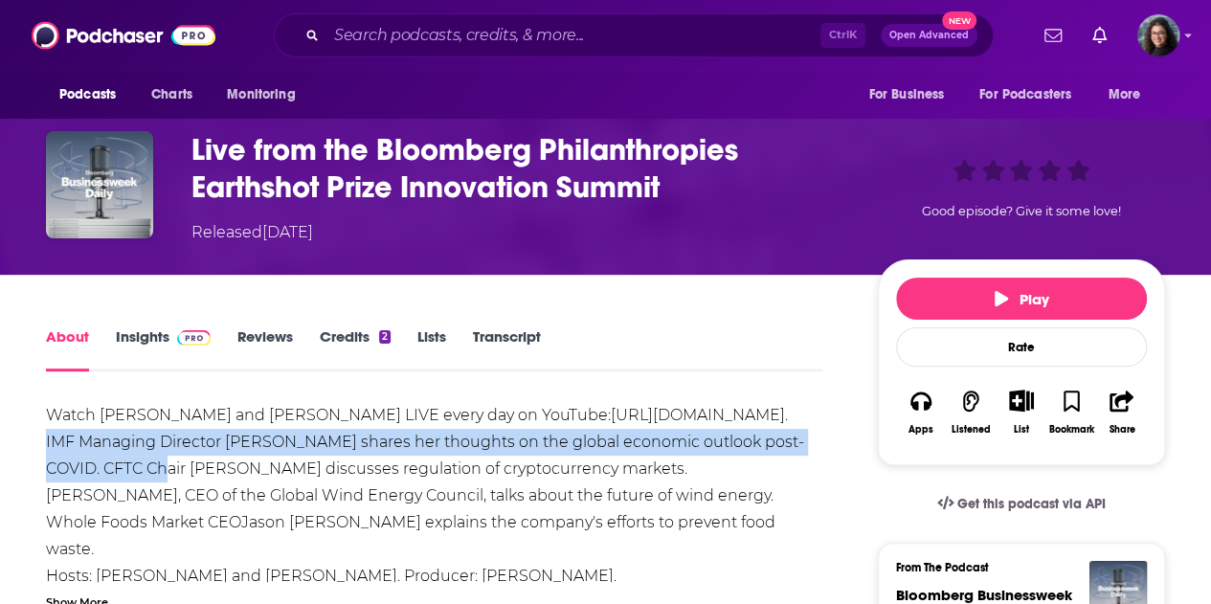
drag, startPoint x: 141, startPoint y: 474, endPoint x: 36, endPoint y: 437, distance: 110.5
copy div "IMF Managing Director [PERSON_NAME] shares her thoughts on the global economic …"
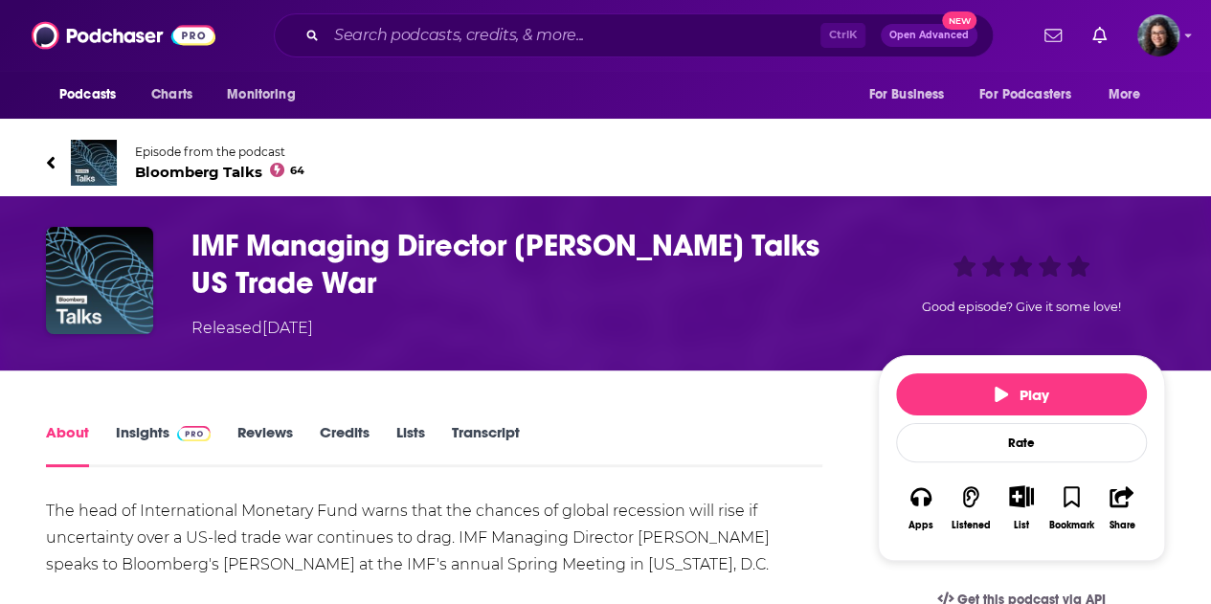
scroll to position [96, 0]
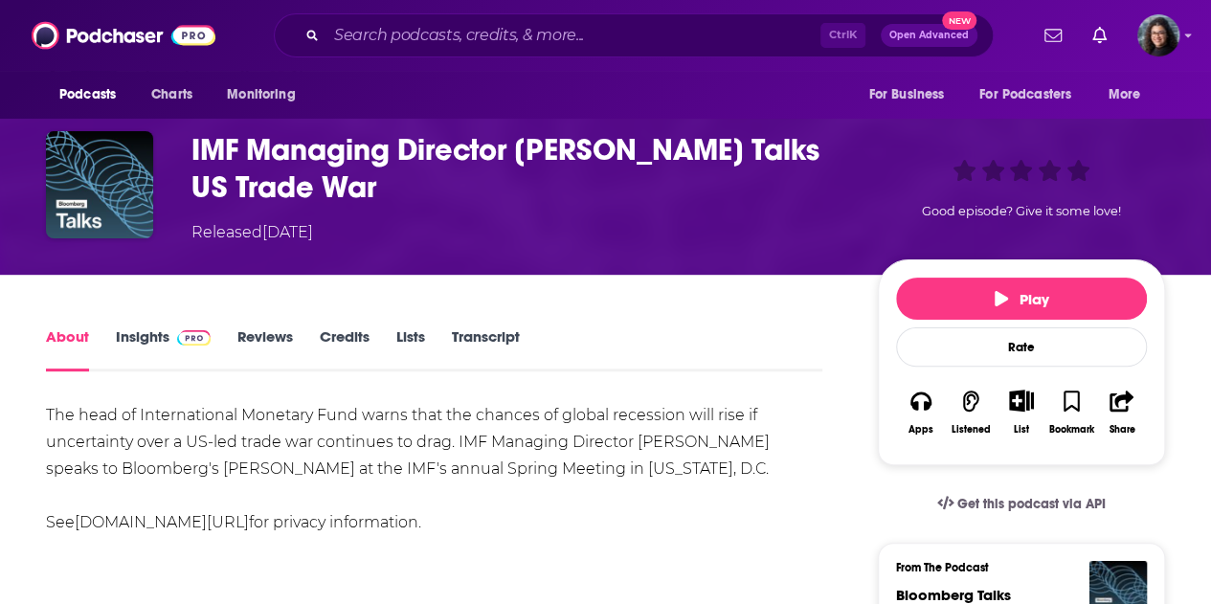
drag, startPoint x: 782, startPoint y: 470, endPoint x: 46, endPoint y: 414, distance: 738.1
click at [46, 414] on div "The head of International Monetary Fund warns that the chances of global recess…" at bounding box center [434, 469] width 776 height 134
copy div "The head of International Monetary Fund warns that the chances of global recess…"
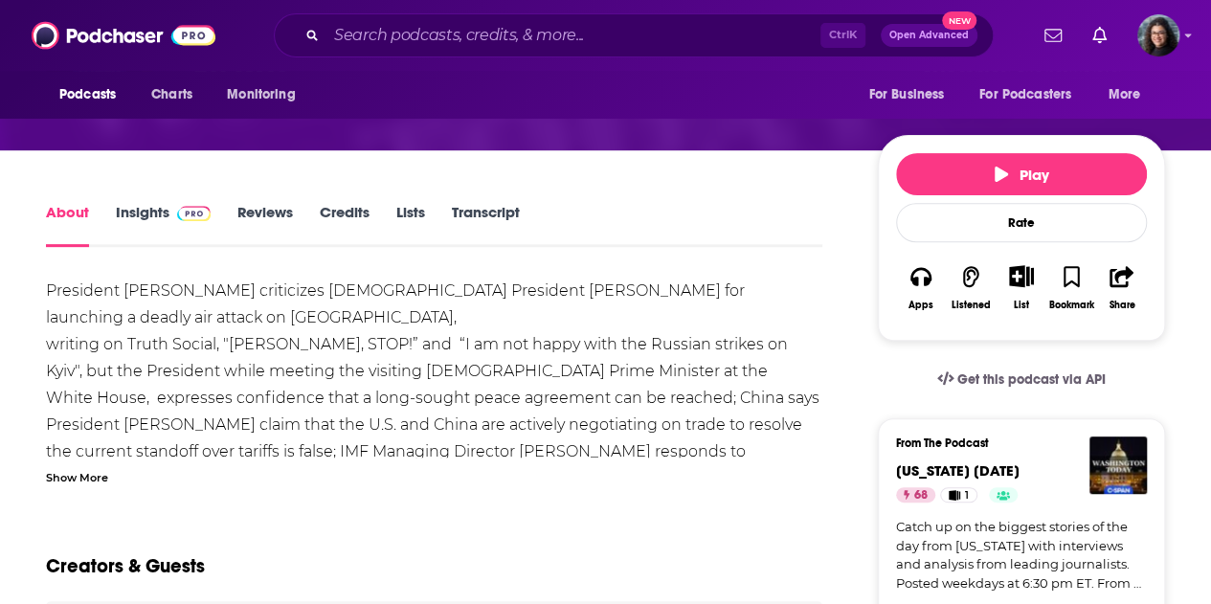
scroll to position [287, 0]
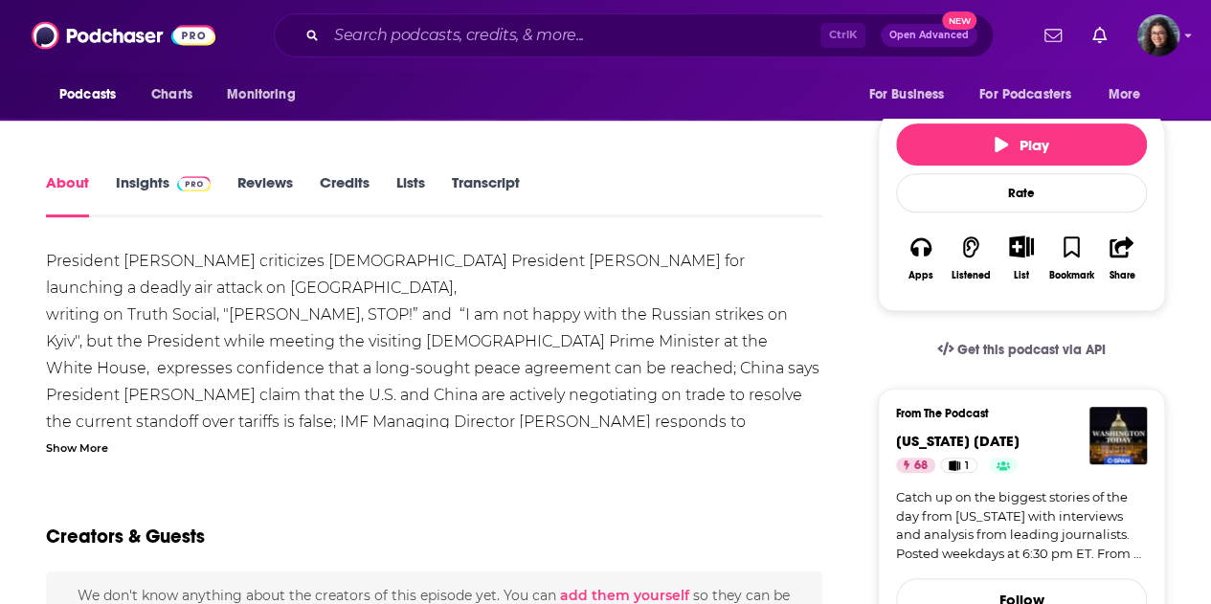
click at [92, 445] on div "Show More" at bounding box center [77, 446] width 62 height 18
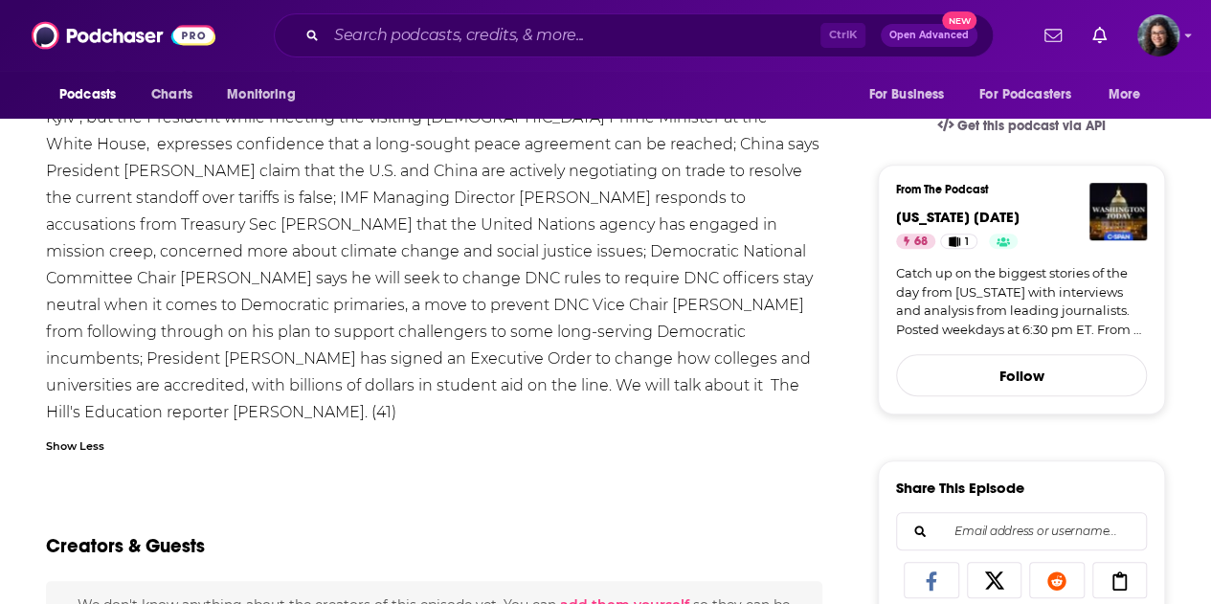
scroll to position [574, 0]
